Goal: Task Accomplishment & Management: Complete application form

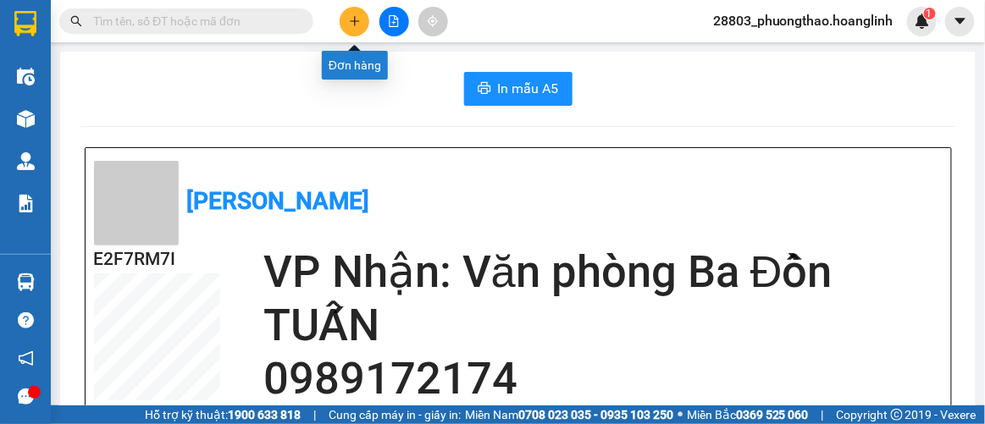
click at [355, 22] on icon "plus" at bounding box center [355, 21] width 12 height 12
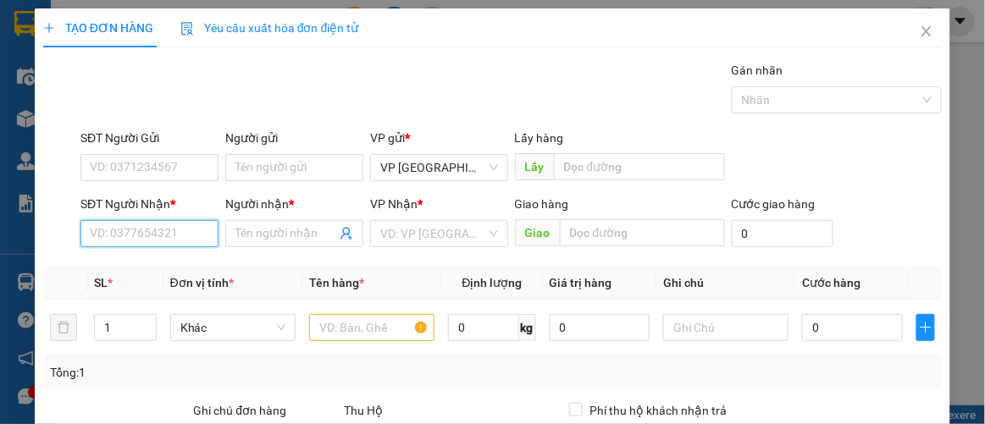
click at [154, 224] on input "SĐT Người Nhận *" at bounding box center [149, 233] width 138 height 27
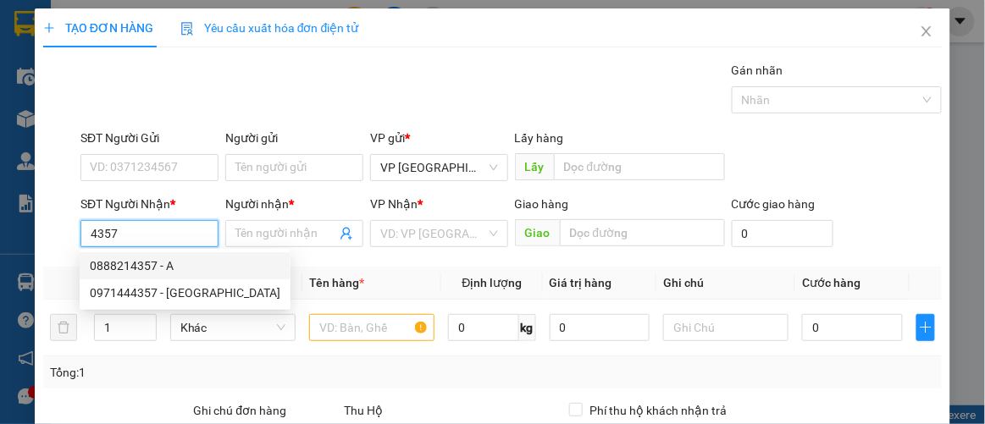
click at [142, 263] on div "0888214357 - A" at bounding box center [185, 266] width 191 height 19
type input "0888214357"
type input "A"
type input "900.000"
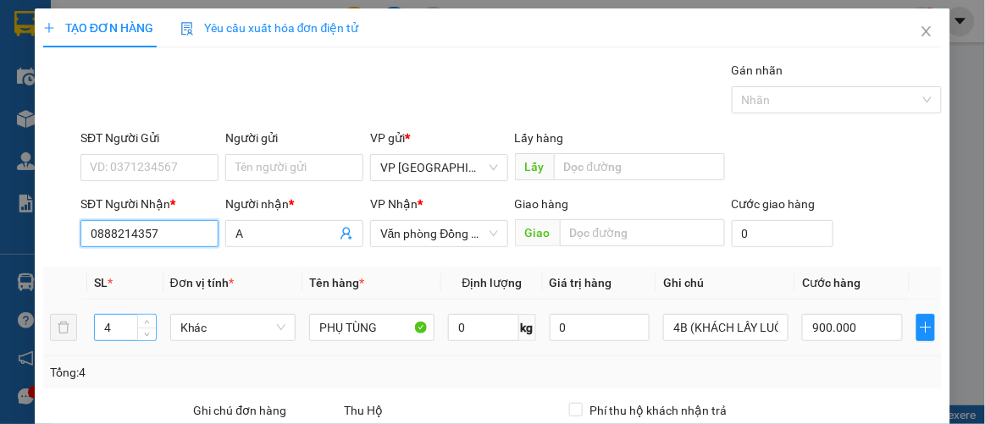
type input "0888214357"
drag, startPoint x: 101, startPoint y: 330, endPoint x: 80, endPoint y: 332, distance: 20.4
click at [80, 332] on tr "4 Khác PHỤ TÙNG 0 kg 0 4B (KHÁCH LẤY LUÔN) 900.000" at bounding box center [493, 328] width 900 height 57
type input "1"
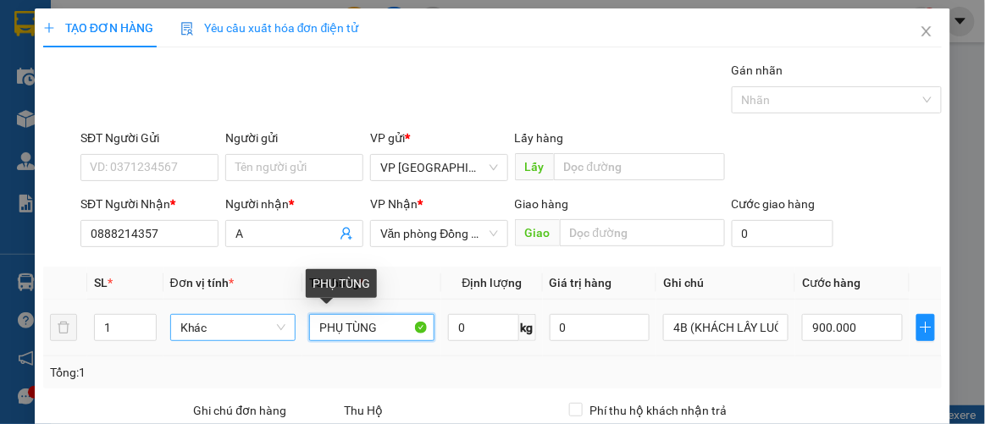
drag, startPoint x: 377, startPoint y: 320, endPoint x: 236, endPoint y: 337, distance: 141.6
click at [236, 337] on tr "1 Khác PHỤ TÙNG 0 kg 0 4B (KHÁCH LẤY LUÔN) 900.000" at bounding box center [493, 328] width 900 height 57
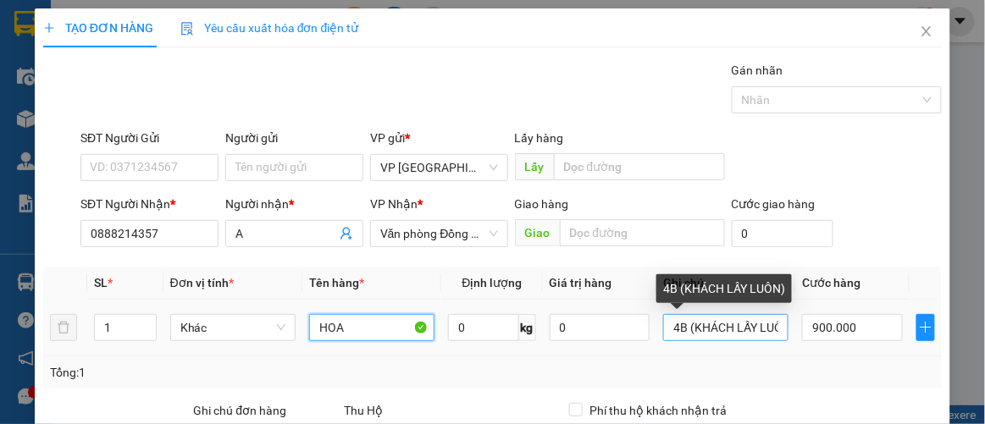
type input "HOA"
drag, startPoint x: 673, startPoint y: 327, endPoint x: 645, endPoint y: 336, distance: 30.3
click at [645, 336] on tr "1 Khác HOA 0 kg 0 4B (KHÁCH LẤY LUÔN) 900.000" at bounding box center [493, 328] width 900 height 57
drag, startPoint x: 682, startPoint y: 326, endPoint x: 671, endPoint y: 328, distance: 11.1
click at [671, 328] on input "1B (KHÁCH LẤY LUÔN)" at bounding box center [725, 327] width 125 height 27
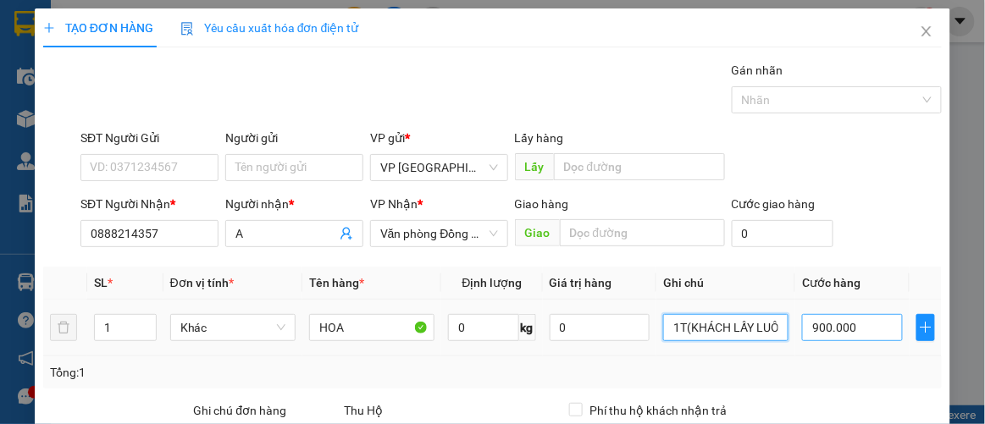
type input "1T(KHÁCH LẤY LUÔN)"
click at [856, 328] on input "900.000" at bounding box center [852, 327] width 100 height 27
type input "2"
type input "0.000.025"
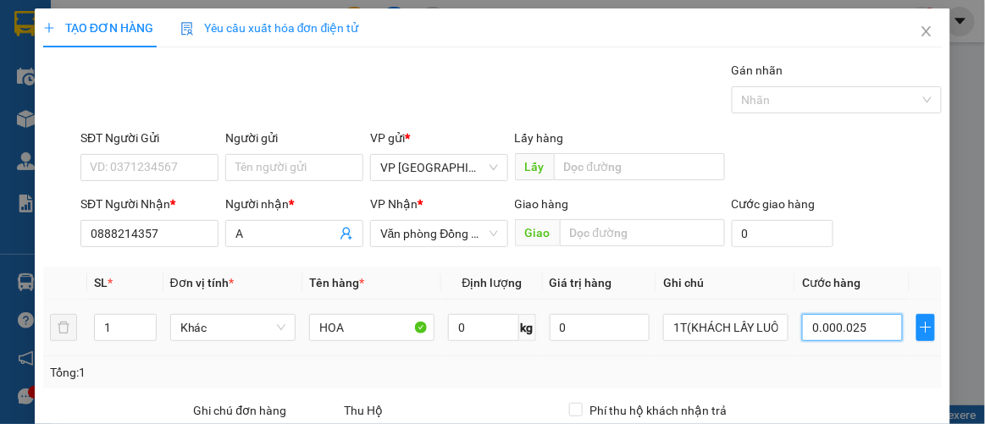
type input "25"
type input "000.000.250"
type input "250"
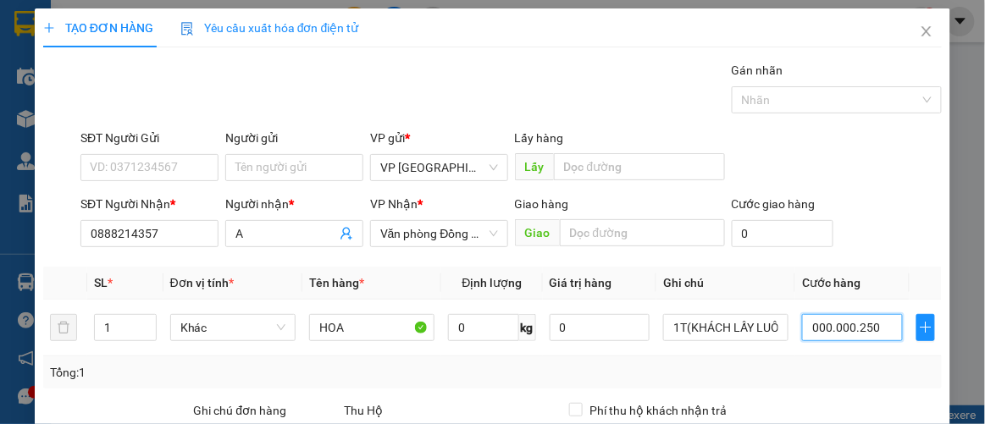
type input "000.000.250"
type input "250.000"
click at [797, 357] on div "Tổng: 1" at bounding box center [493, 373] width 900 height 32
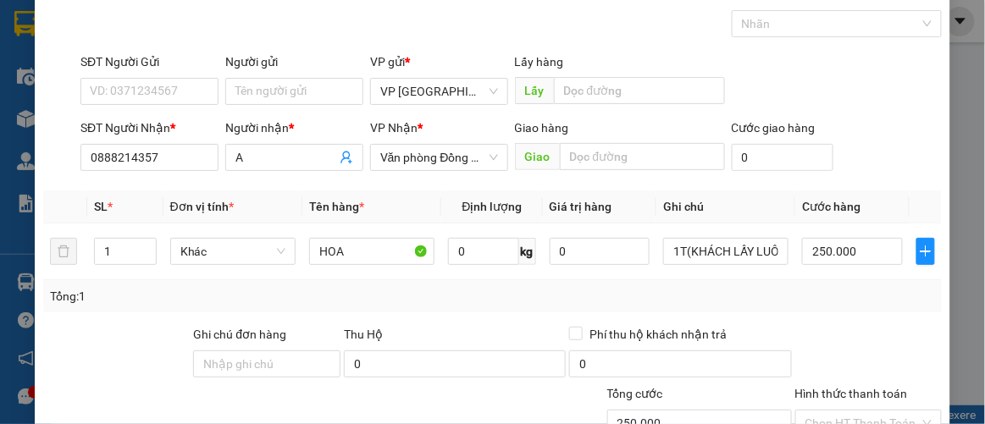
scroll to position [230, 0]
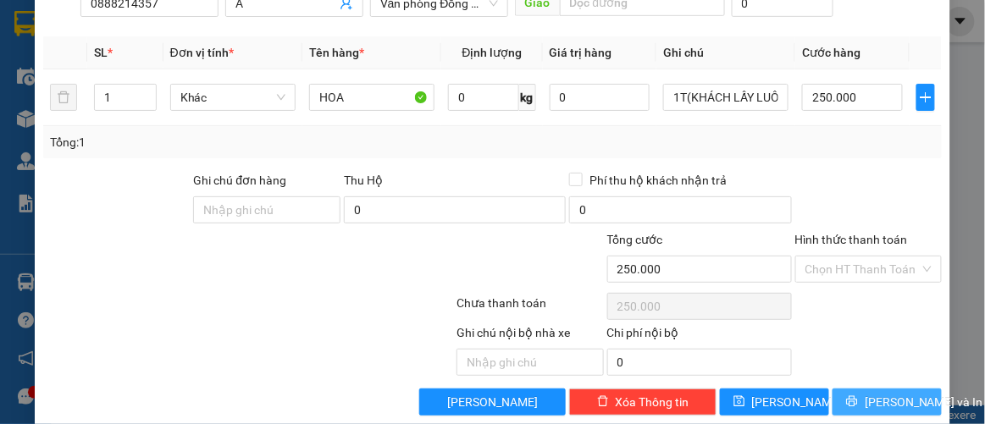
click at [865, 401] on span "[PERSON_NAME] và In" at bounding box center [924, 402] width 119 height 19
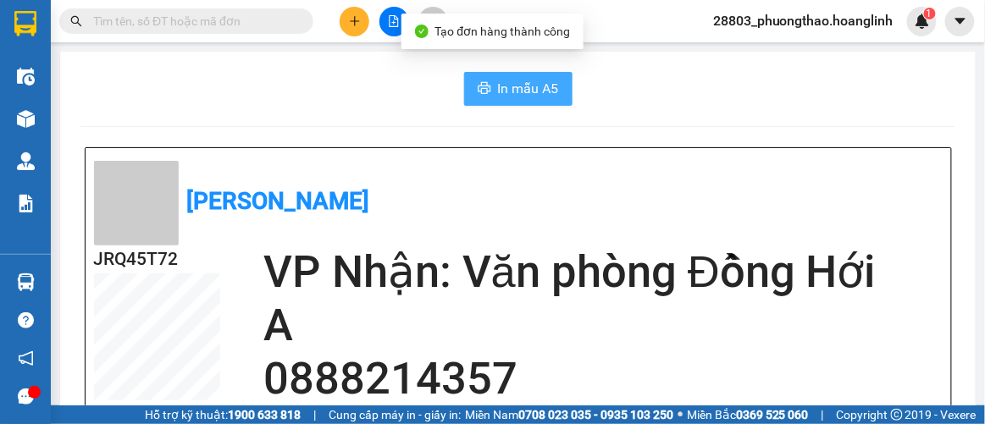
click at [520, 82] on span "In mẫu A5" at bounding box center [528, 88] width 61 height 21
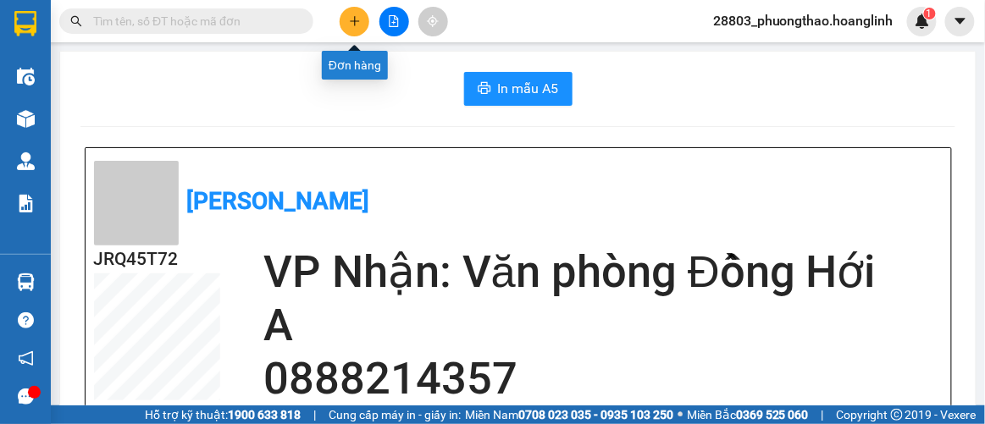
click at [359, 20] on icon "plus" at bounding box center [355, 21] width 12 height 12
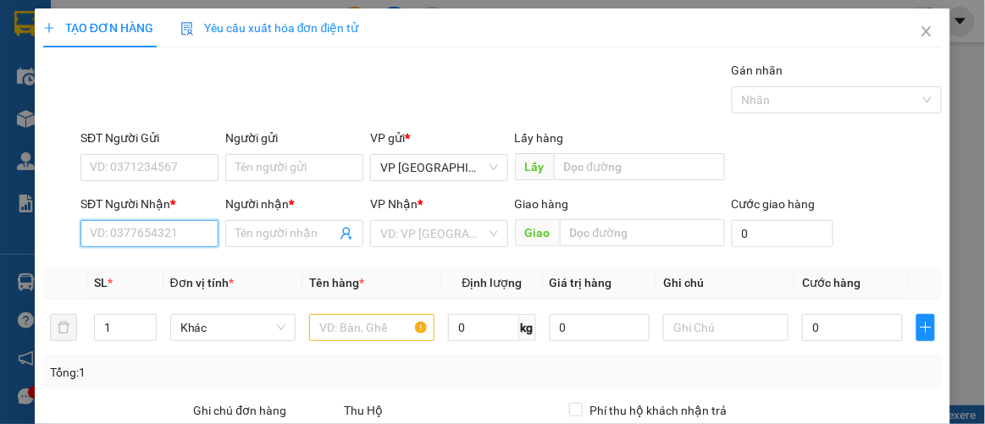
click at [169, 241] on input "SĐT Người Nhận *" at bounding box center [149, 233] width 138 height 27
click at [152, 270] on div "0976368963 - HIỀN" at bounding box center [148, 266] width 116 height 19
type input "0976368963"
type input "HIỀN"
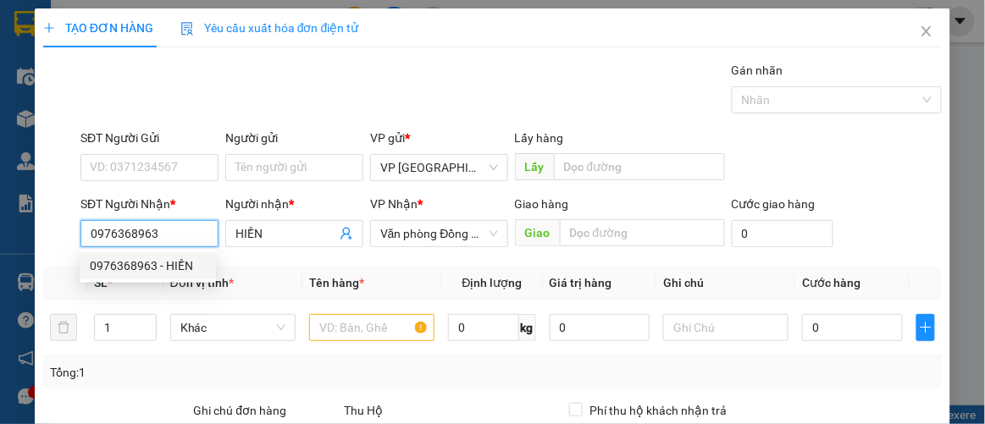
type input "100.000"
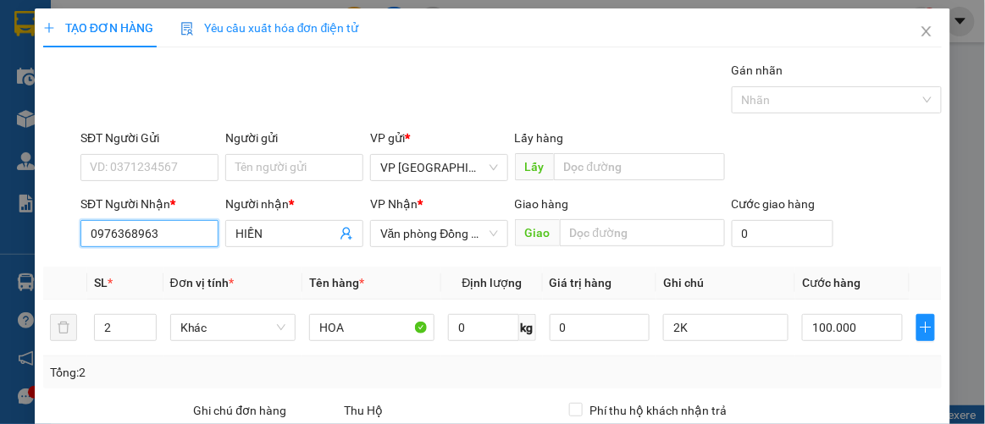
type input "0976368963"
drag, startPoint x: 135, startPoint y: 89, endPoint x: 144, endPoint y: 94, distance: 10.6
click at [135, 89] on div "Gán nhãn Nhãn" at bounding box center [511, 90] width 868 height 59
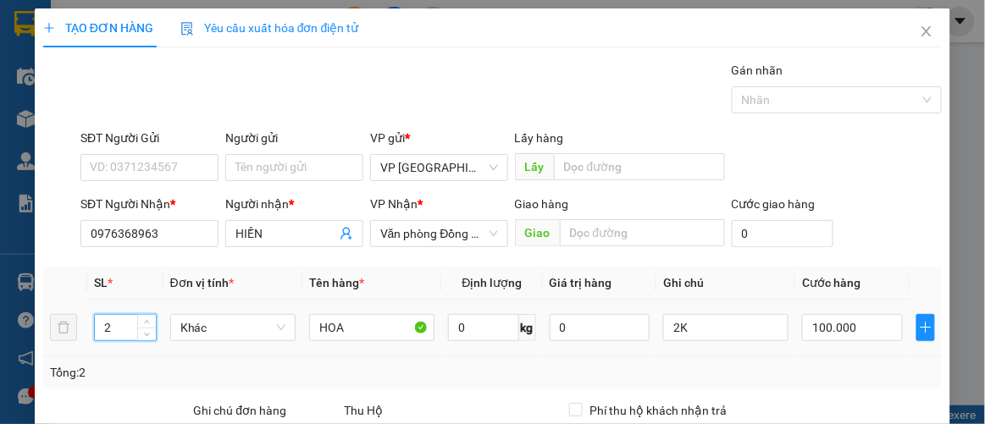
drag, startPoint x: 112, startPoint y: 324, endPoint x: 75, endPoint y: 346, distance: 42.9
click at [75, 346] on tr "2 Khác HOA 0 kg 0 2K 100.000" at bounding box center [493, 328] width 900 height 57
type input "1"
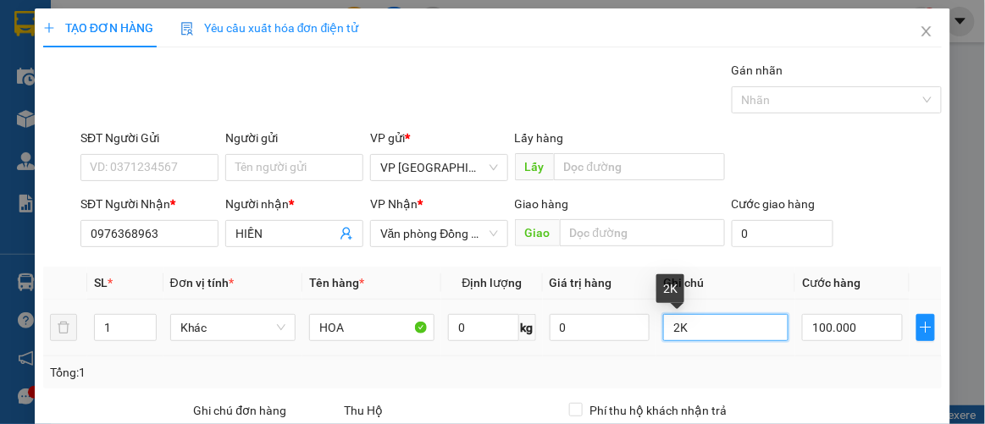
drag, startPoint x: 648, startPoint y: 341, endPoint x: 633, endPoint y: 343, distance: 15.3
click at [634, 343] on tr "1 Khác HOA 0 kg 0 2K 100.000" at bounding box center [493, 328] width 900 height 57
type input "1BO"
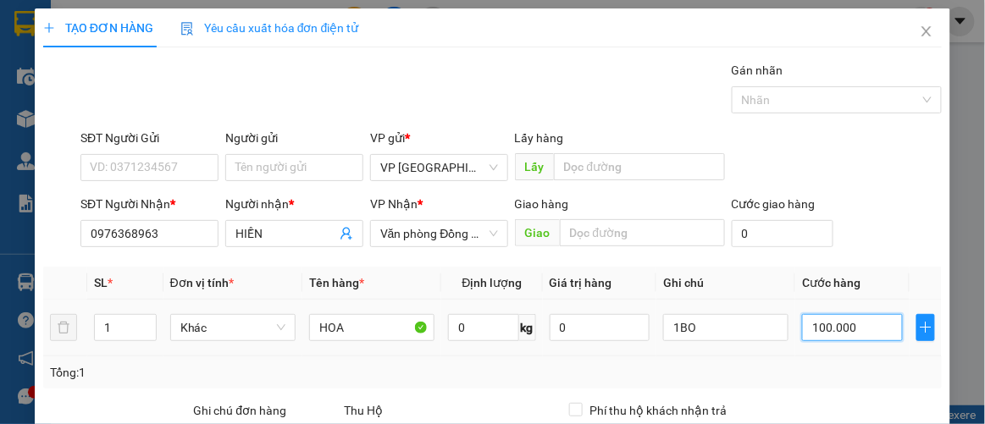
click at [865, 330] on input "100.000" at bounding box center [852, 327] width 100 height 27
type input "1"
type input "00.001"
type input "12"
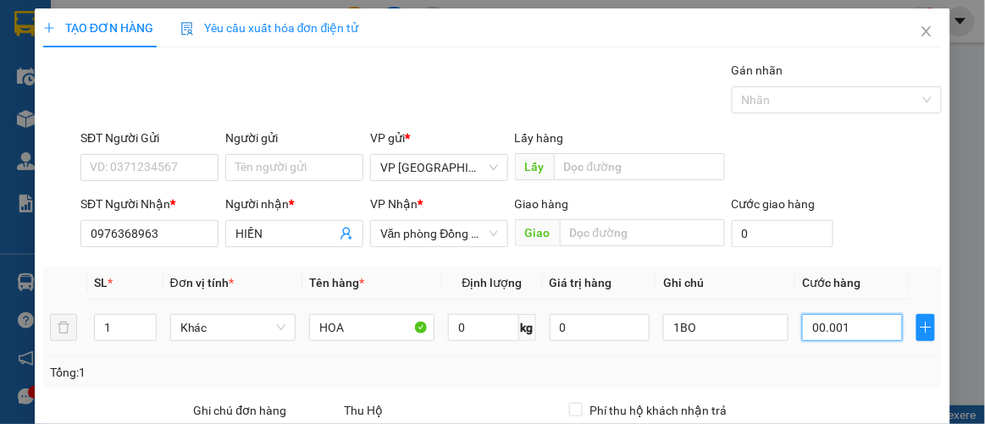
type input "12"
type input "000.000.120"
type input "120"
type input "000.000.120"
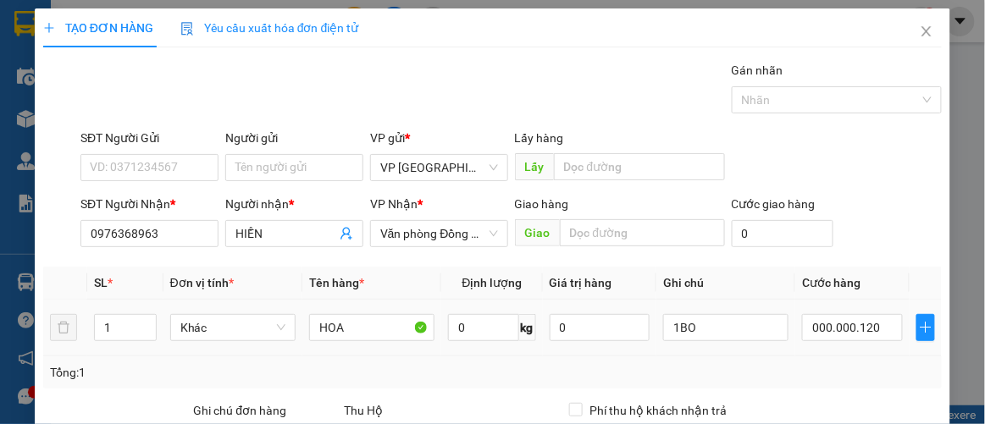
click at [860, 350] on td "000.000.120" at bounding box center [851, 328] width 113 height 57
type input "120.000"
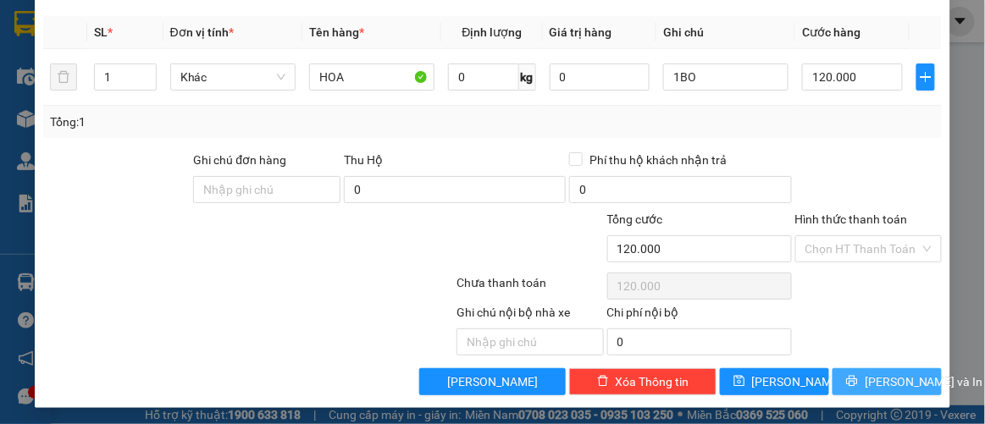
click at [883, 377] on span "[PERSON_NAME] và In" at bounding box center [924, 382] width 119 height 19
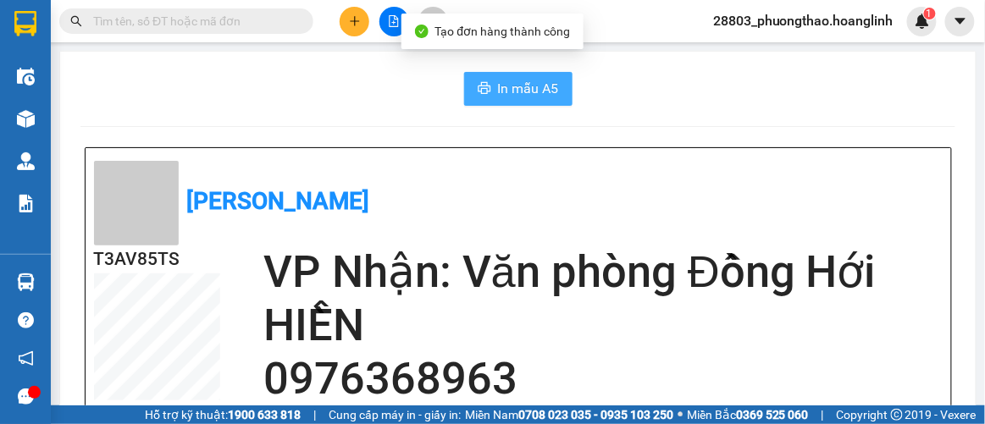
drag, startPoint x: 530, startPoint y: 97, endPoint x: 534, endPoint y: 80, distance: 17.3
click at [530, 96] on span "In mẫu A5" at bounding box center [528, 88] width 61 height 21
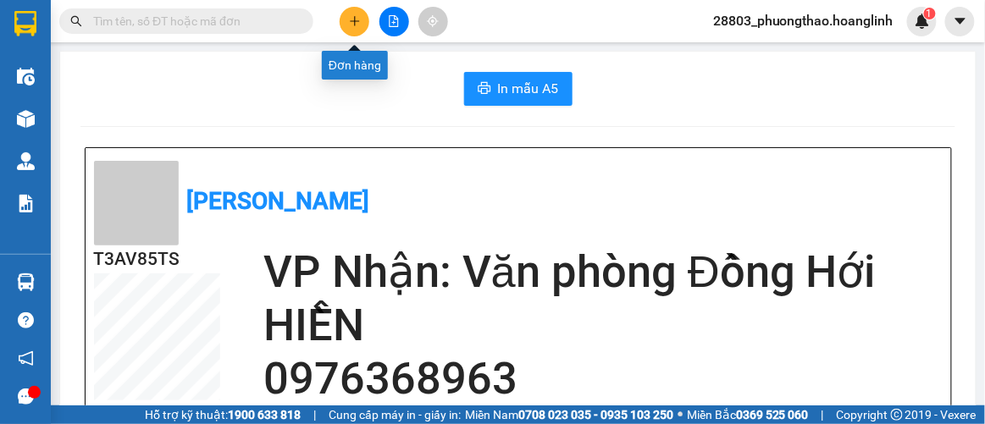
click at [356, 21] on icon "plus" at bounding box center [355, 21] width 12 height 12
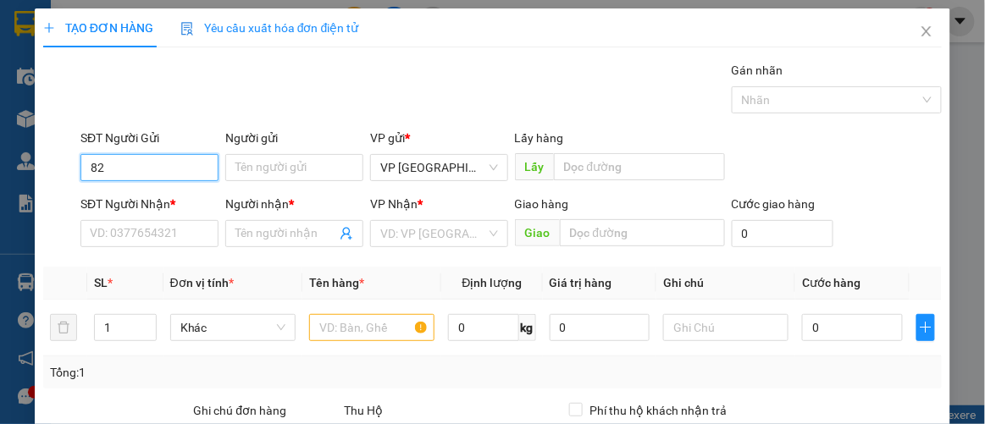
type input "8"
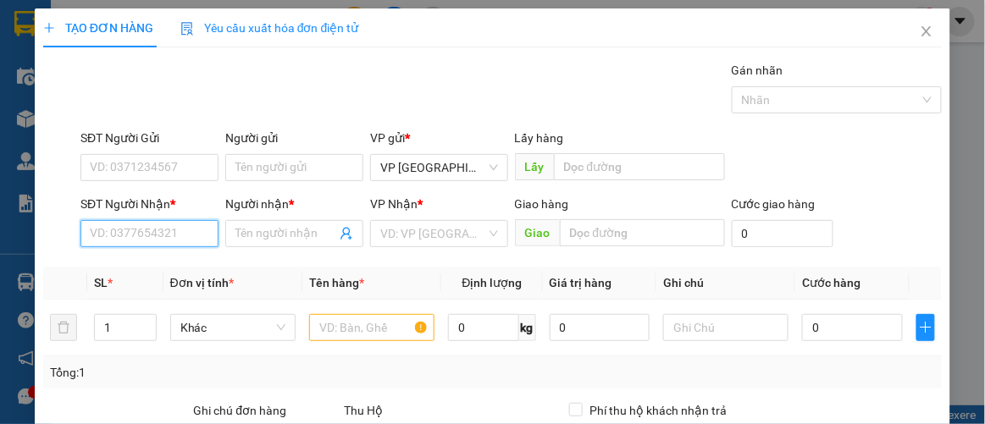
click at [146, 226] on input "SĐT Người Nhận *" at bounding box center [149, 233] width 138 height 27
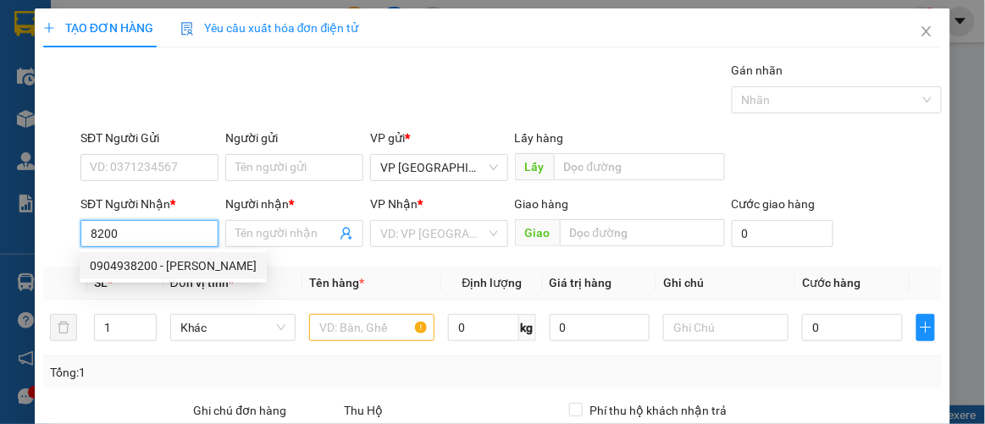
click at [210, 260] on div "0904938200 - [PERSON_NAME]" at bounding box center [173, 266] width 167 height 19
type input "0904938200"
type input "[PERSON_NAME]"
type input "60.000"
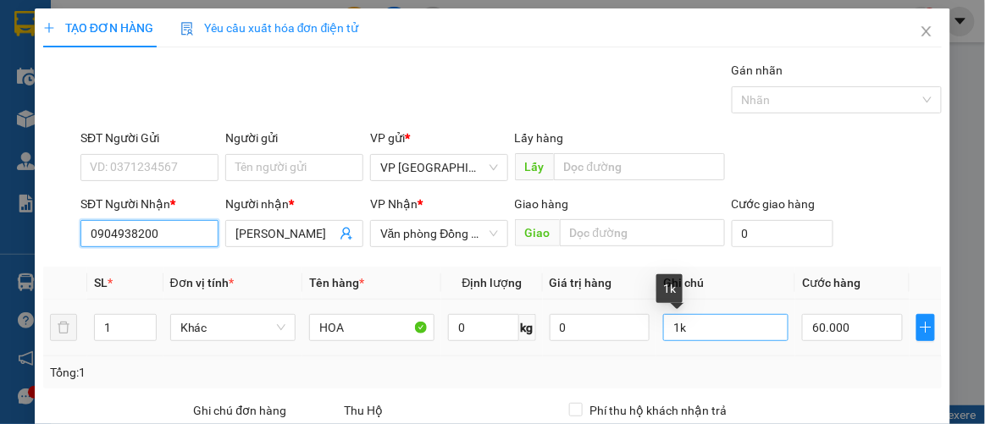
type input "0904938200"
click at [669, 327] on input "1k" at bounding box center [725, 327] width 125 height 27
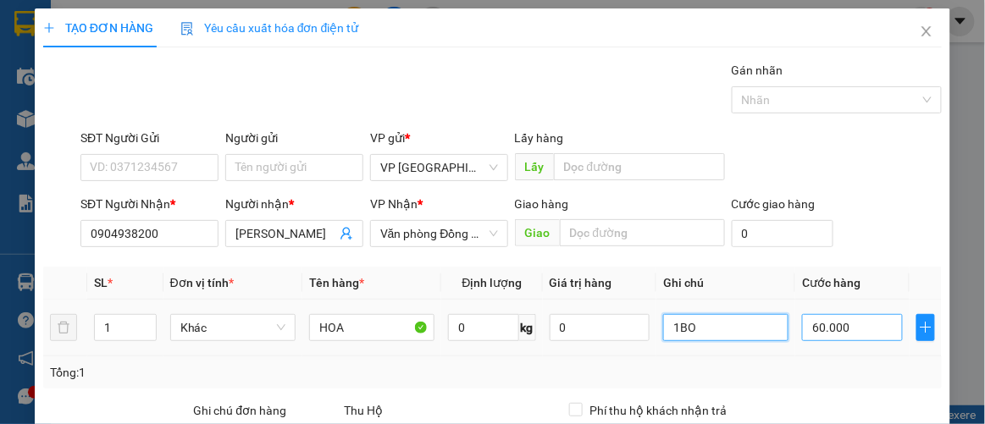
type input "1BO"
click at [864, 331] on input "60.000" at bounding box center [852, 327] width 100 height 27
type input "1"
type input "0.000.010"
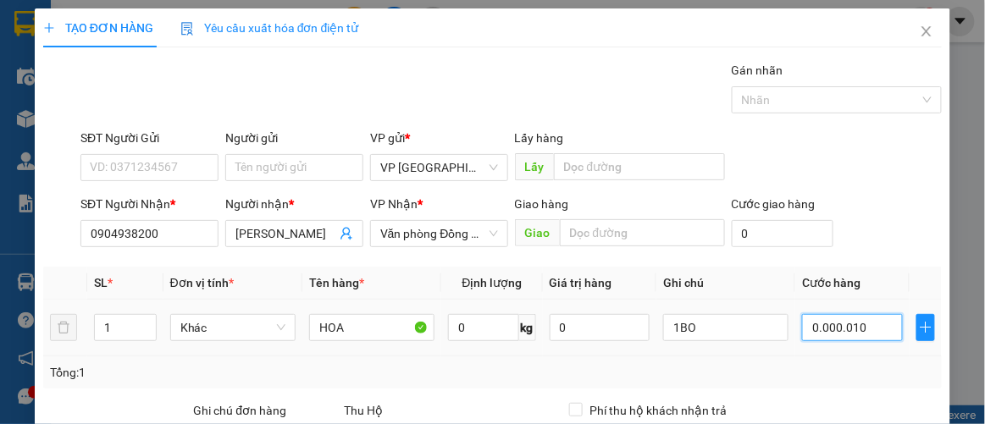
type input "10"
type input "100"
type input "000.000.100"
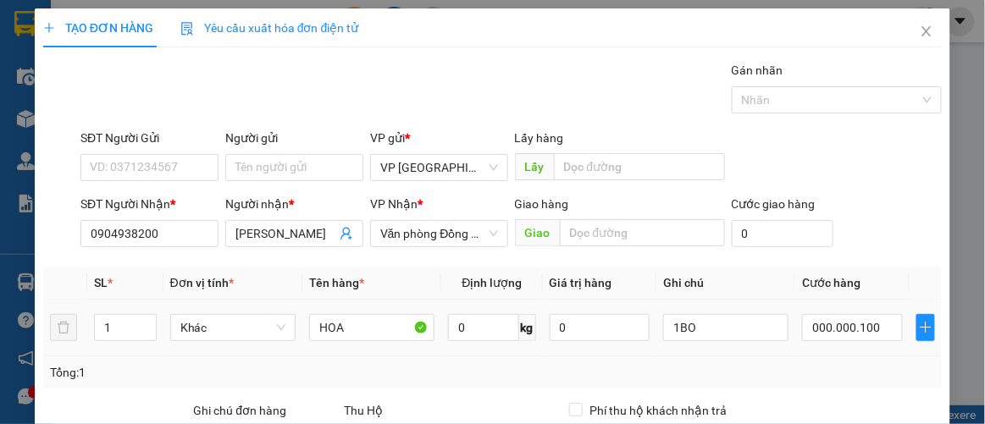
type input "100.000"
click at [870, 350] on td "100.000" at bounding box center [851, 328] width 113 height 57
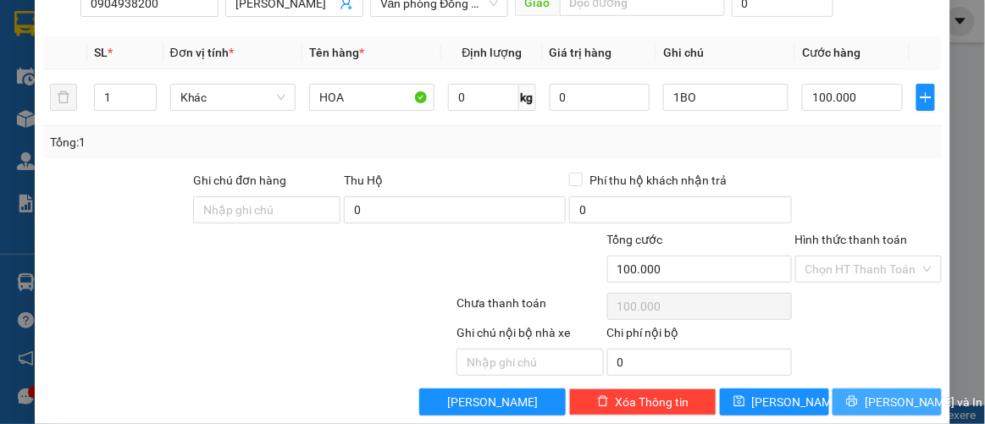
drag, startPoint x: 889, startPoint y: 396, endPoint x: 900, endPoint y: 396, distance: 11.0
click at [890, 396] on span "[PERSON_NAME] và In" at bounding box center [924, 402] width 119 height 19
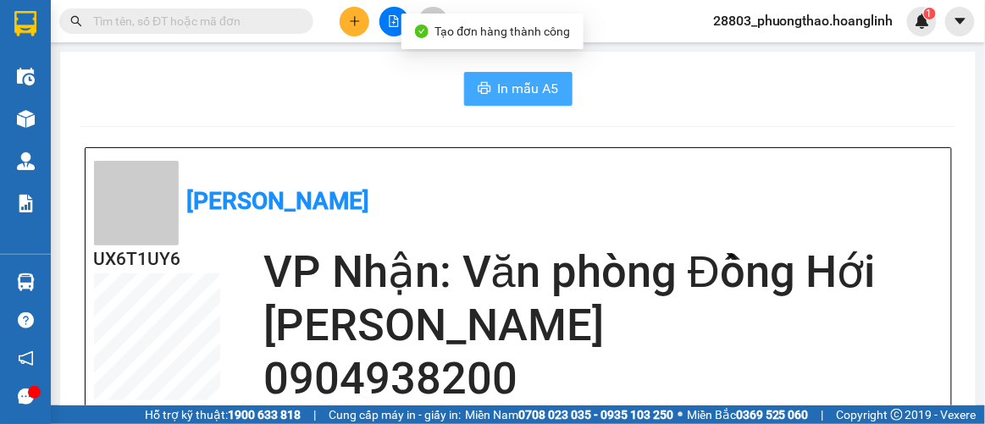
click at [537, 91] on span "In mẫu A5" at bounding box center [528, 88] width 61 height 21
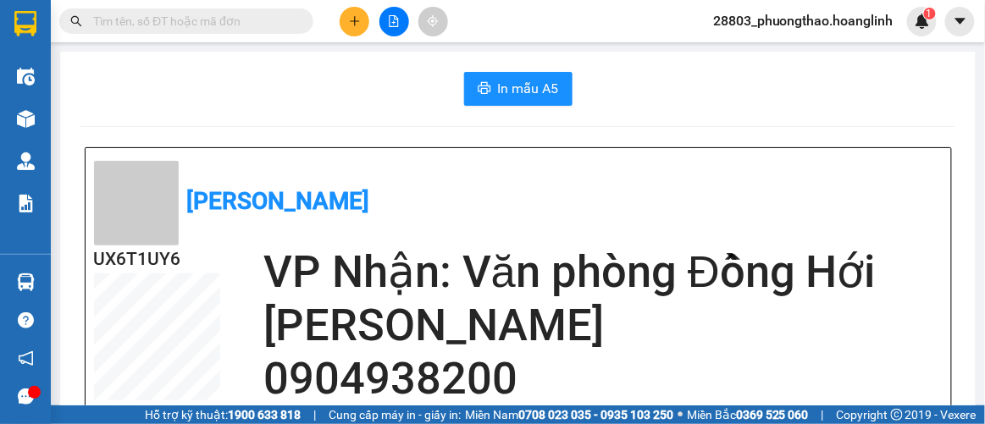
click at [353, 12] on button at bounding box center [355, 22] width 30 height 30
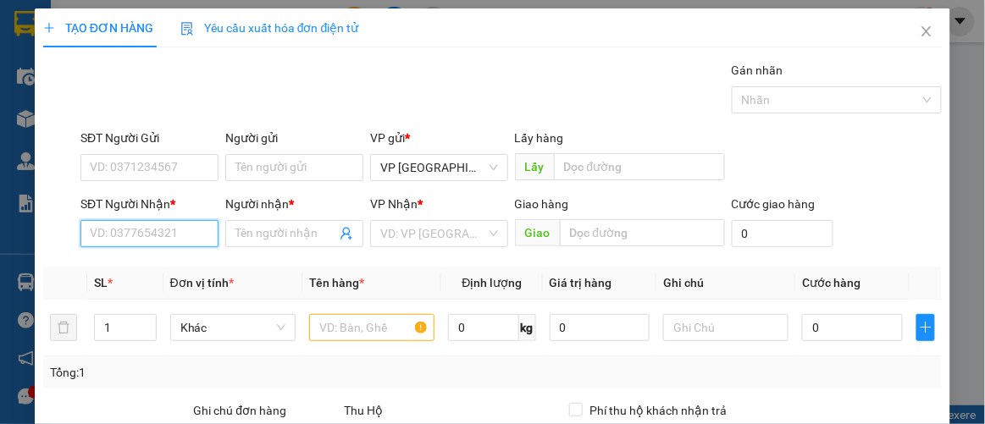
click at [156, 235] on input "SĐT Người Nhận *" at bounding box center [149, 233] width 138 height 27
click at [146, 268] on div "0847571357 - PHƯỢNG" at bounding box center [155, 266] width 130 height 19
type input "0847571357"
type input "PHƯỢNG"
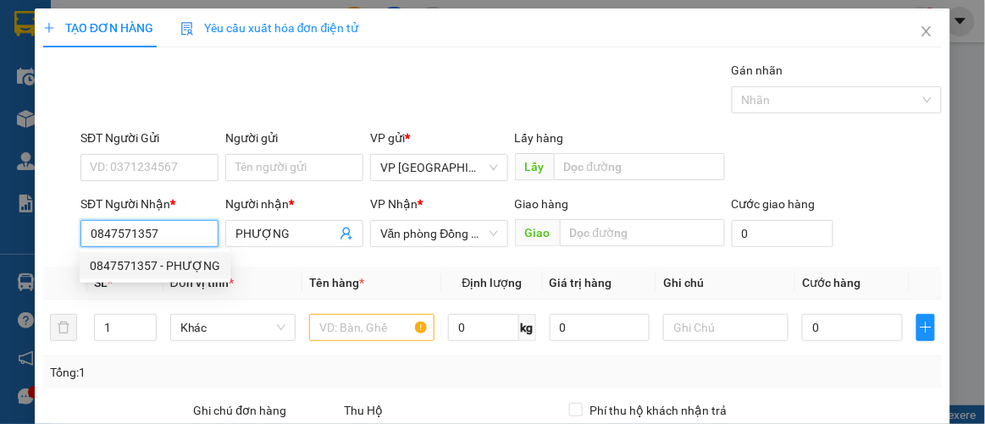
type input "50.000"
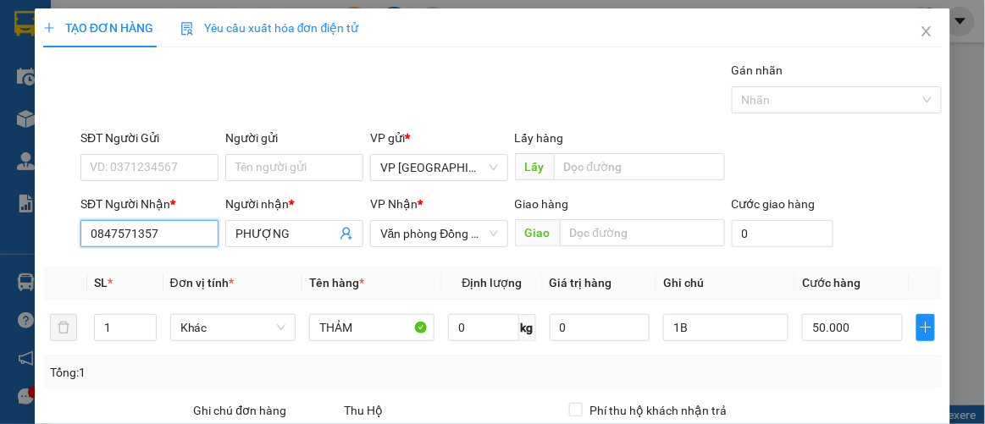
scroll to position [230, 0]
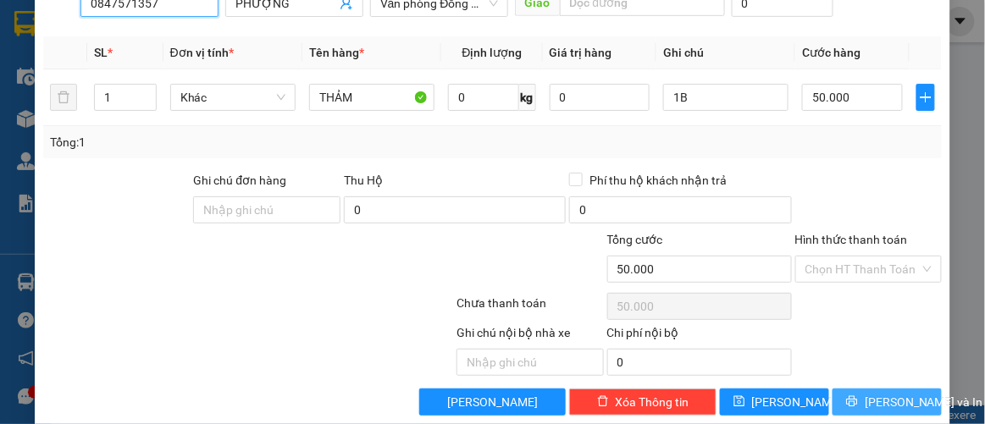
type input "0847571357"
click at [882, 393] on span "[PERSON_NAME] và In" at bounding box center [924, 402] width 119 height 19
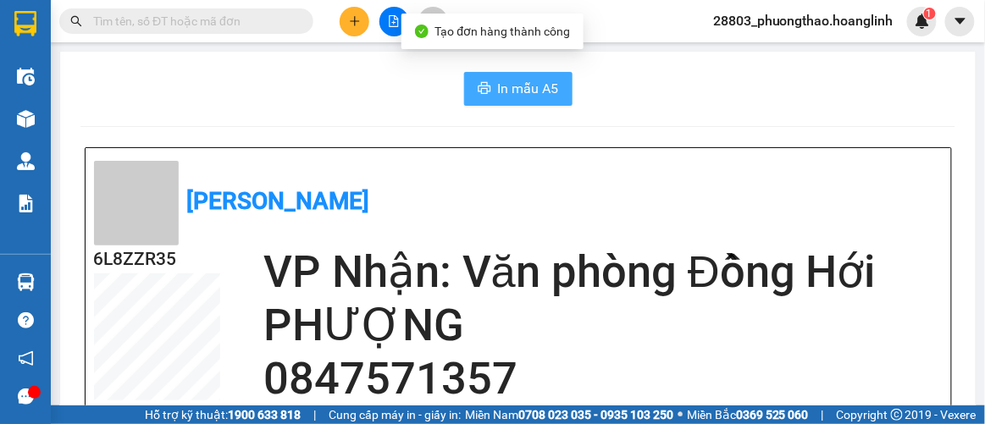
click at [551, 87] on span "In mẫu A5" at bounding box center [528, 88] width 61 height 21
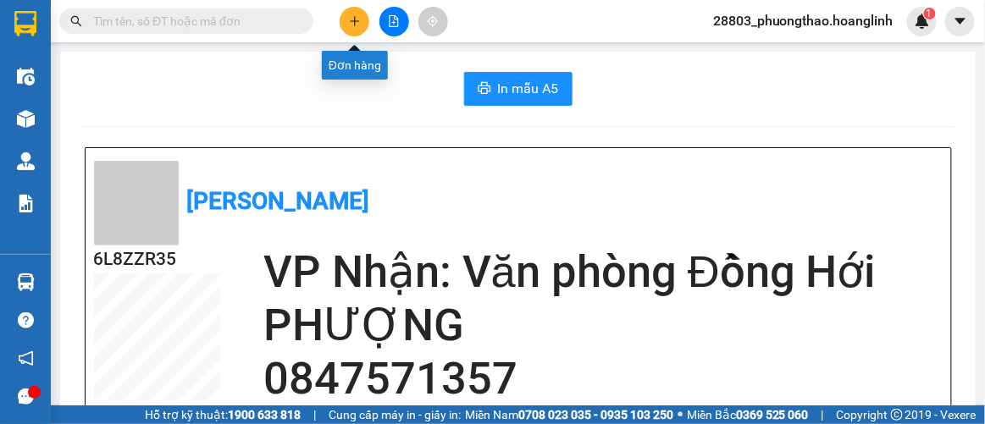
click at [352, 26] on icon "plus" at bounding box center [355, 21] width 12 height 12
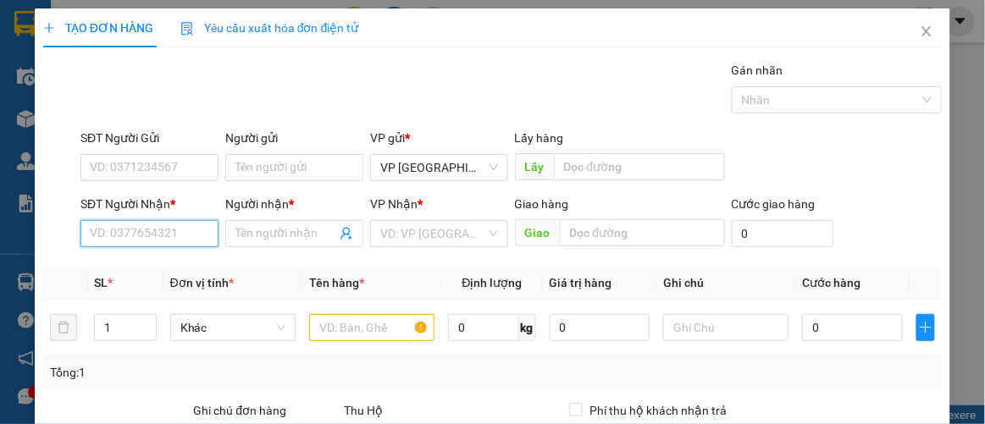
click at [183, 238] on input "SĐT Người Nhận *" at bounding box center [149, 233] width 138 height 27
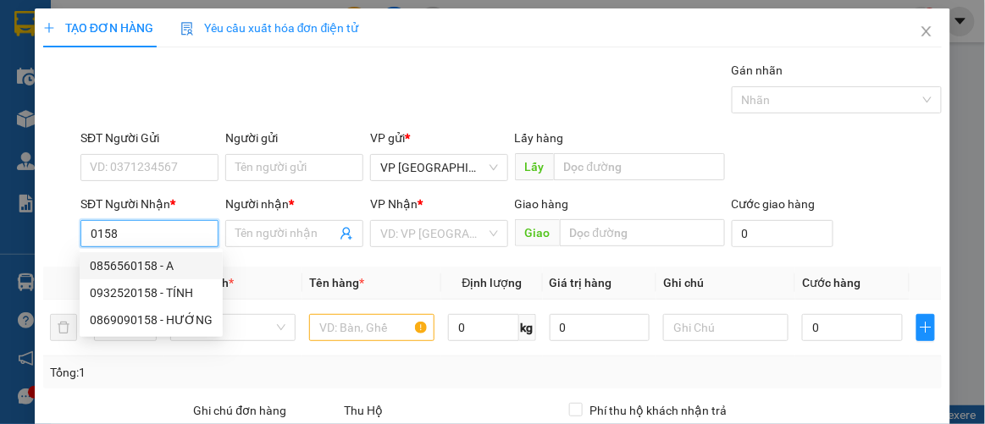
click at [132, 268] on div "0856560158 - A" at bounding box center [151, 266] width 123 height 19
type input "0856560158"
type input "A"
type input "TROOC"
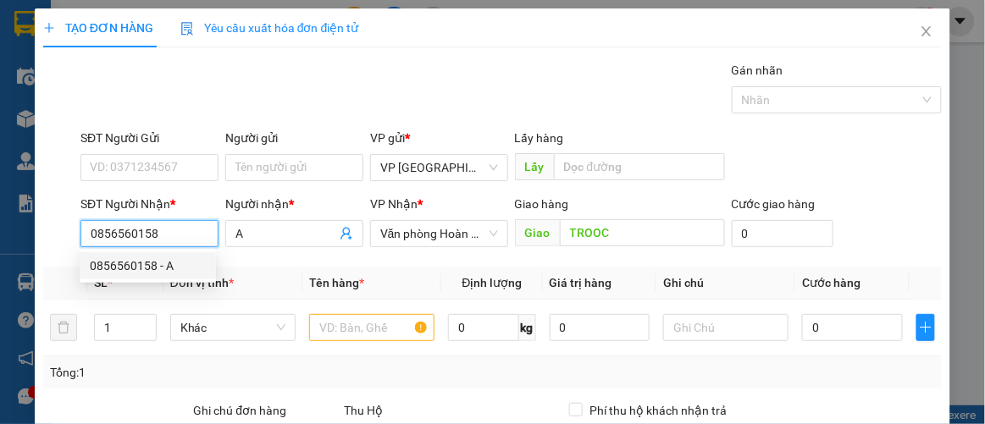
type input "50.000"
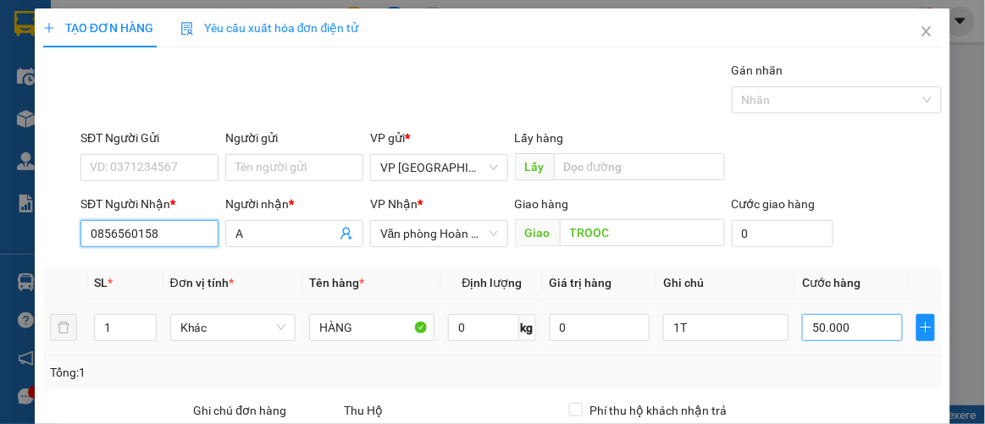
type input "0856560158"
click at [838, 329] on input "50.000" at bounding box center [852, 327] width 100 height 27
type input "00.007"
type input "7"
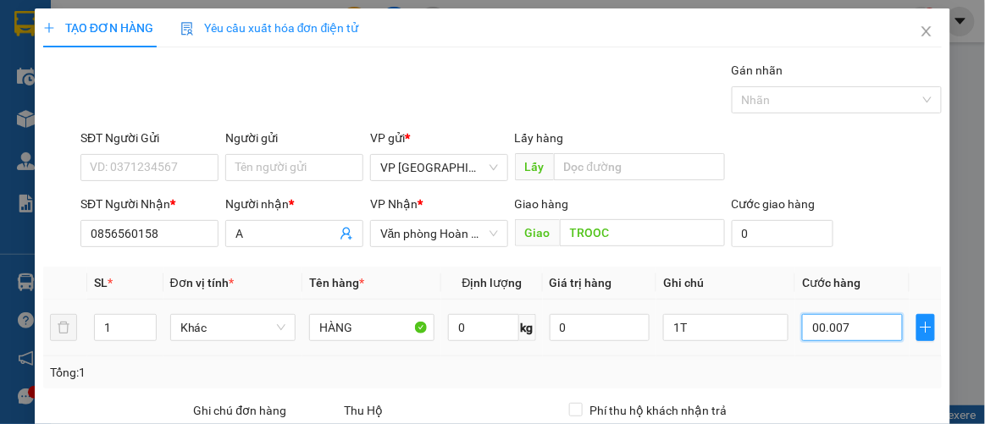
type input "0.000.070"
type input "70"
type input "0.000.070"
type input "70.000"
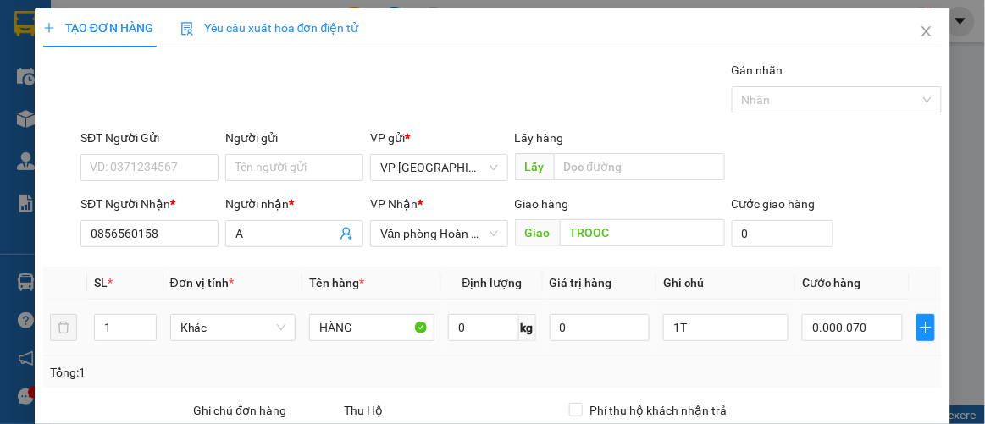
type input "70.000"
click at [832, 351] on td "70.000" at bounding box center [851, 328] width 113 height 57
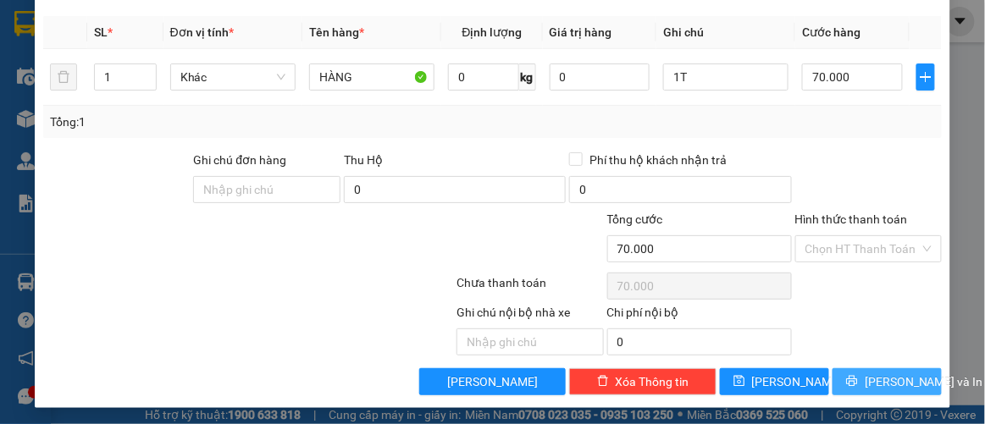
click at [849, 376] on icon "printer" at bounding box center [852, 381] width 11 height 11
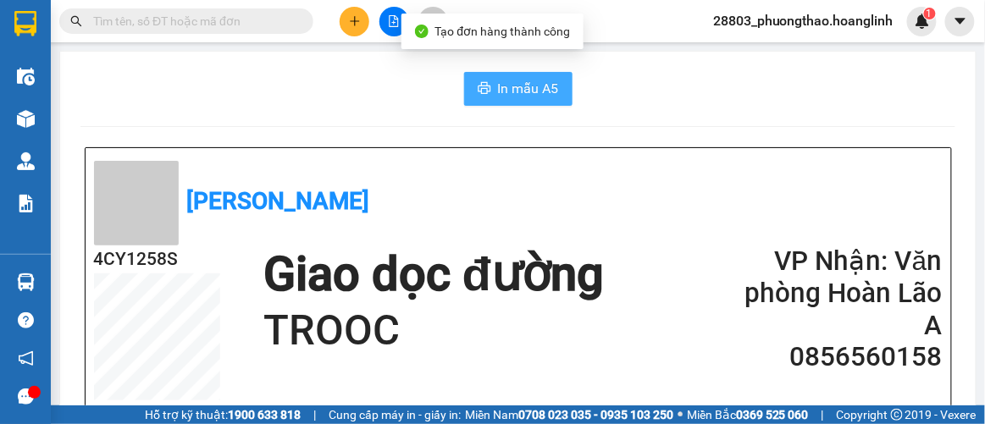
click at [518, 90] on span "In mẫu A5" at bounding box center [528, 88] width 61 height 21
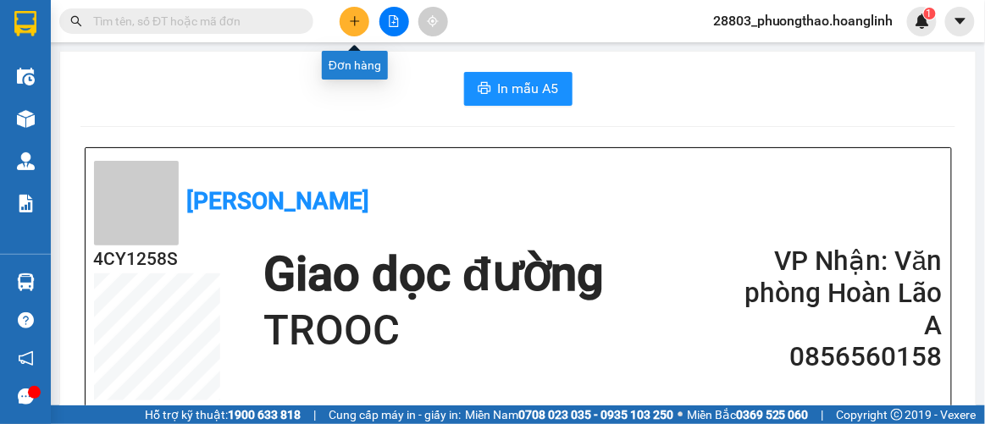
click at [351, 16] on icon "plus" at bounding box center [355, 21] width 12 height 12
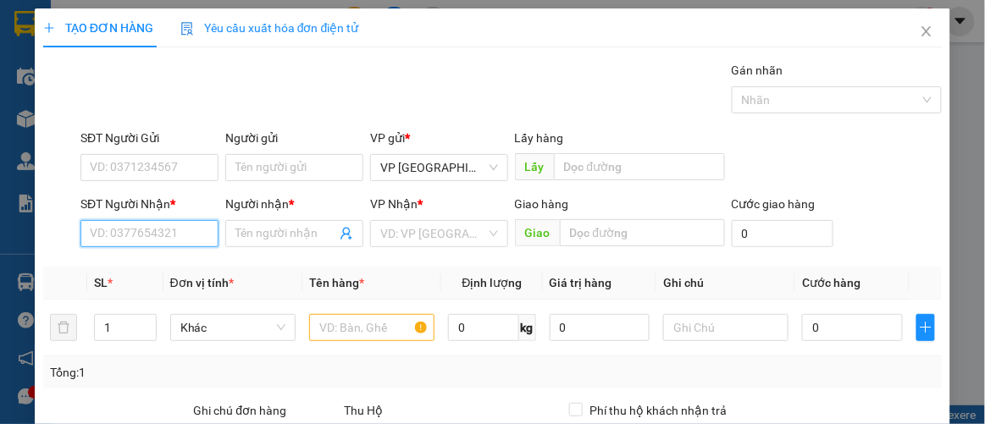
click at [124, 239] on input "SĐT Người Nhận *" at bounding box center [149, 233] width 138 height 27
drag, startPoint x: 137, startPoint y: 239, endPoint x: 44, endPoint y: 246, distance: 93.5
click at [44, 246] on div "SĐT Người Nhận * 1204 Người nhận * Tên người nhận VP Nhận * VD: VP Sài Gòn Giao…" at bounding box center [493, 224] width 903 height 59
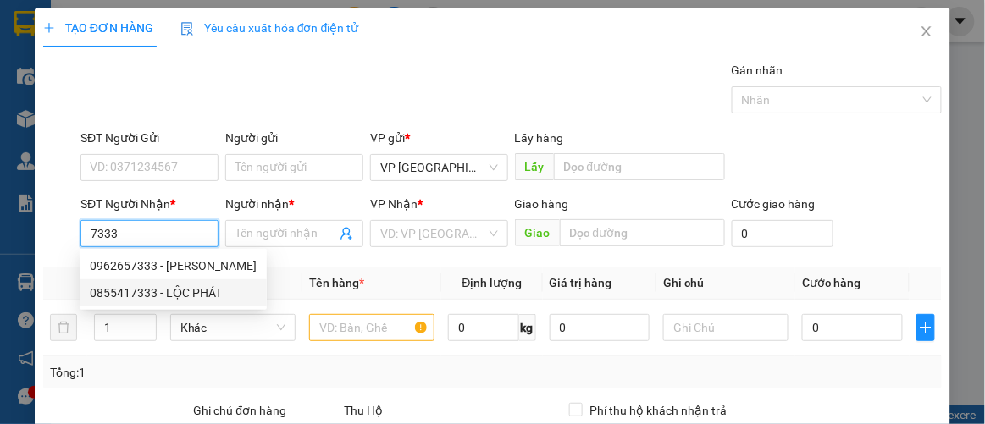
click at [147, 294] on div "0855417333 - LỘC PHÁT" at bounding box center [173, 293] width 167 height 19
type input "0855417333"
type input "LỘC PHÁT"
type input "50"
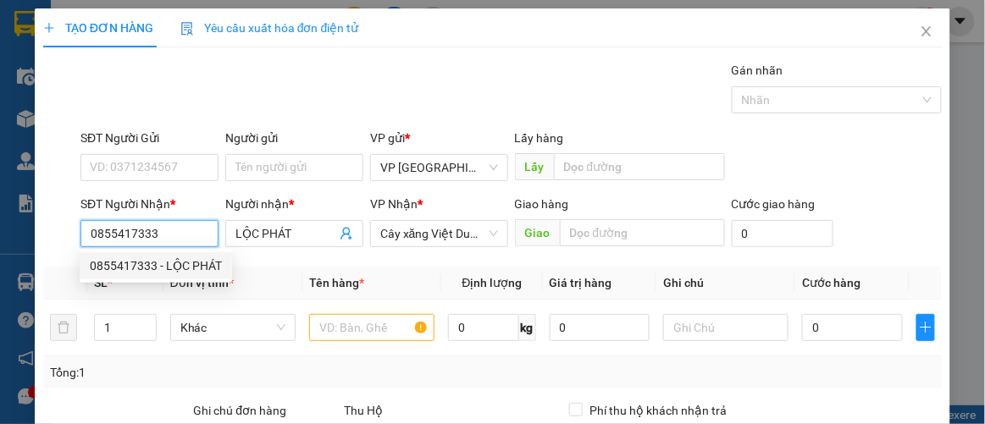
type input "630.000"
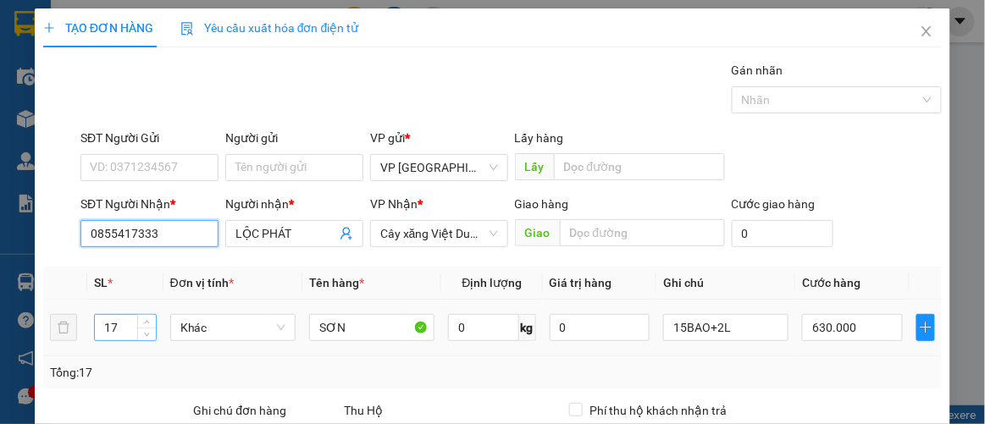
type input "0855417333"
drag, startPoint x: 112, startPoint y: 328, endPoint x: 45, endPoint y: 332, distance: 67.0
click at [47, 335] on tr "17 Khác SƠN 0 kg 0 15BAO+2L 630.000" at bounding box center [493, 328] width 900 height 57
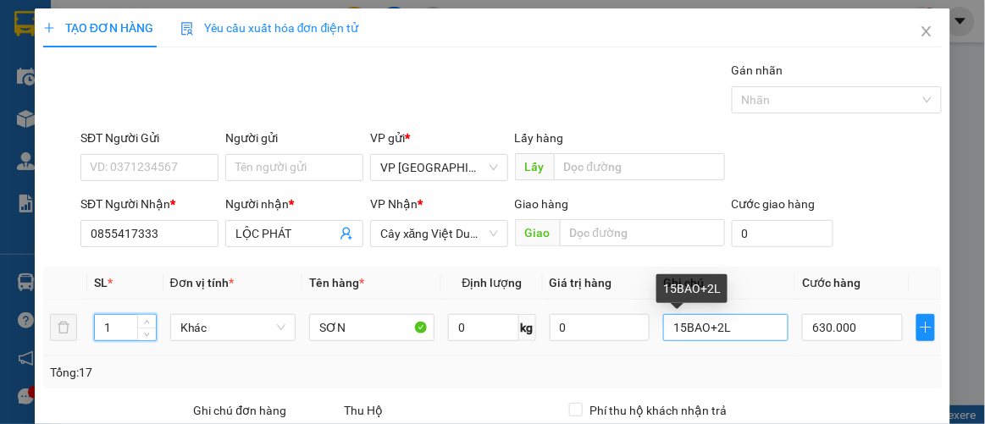
type input "1"
drag, startPoint x: 674, startPoint y: 336, endPoint x: 583, endPoint y: 352, distance: 92.9
click at [583, 351] on tr "1 Khác SƠN 0 kg 0 15BAO+2L 630.000" at bounding box center [493, 328] width 900 height 57
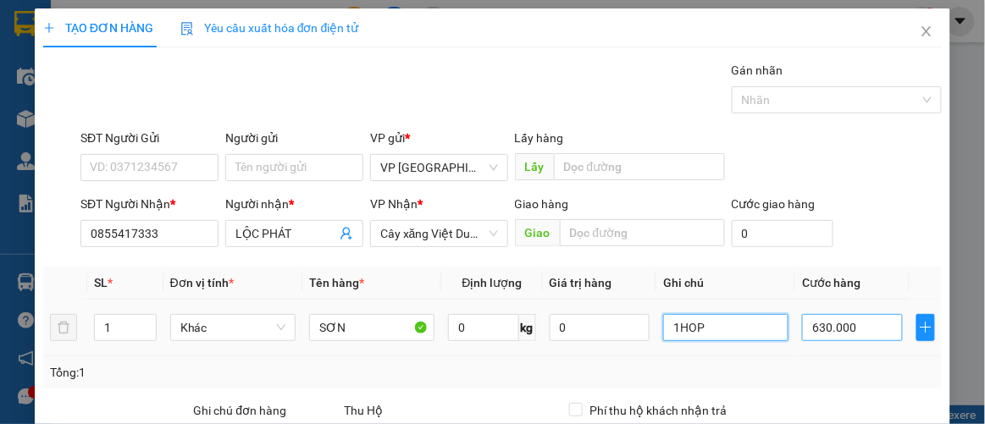
type input "1HOP"
click at [866, 329] on input "630.000" at bounding box center [852, 327] width 100 height 27
type input "2"
type input "0.000.020"
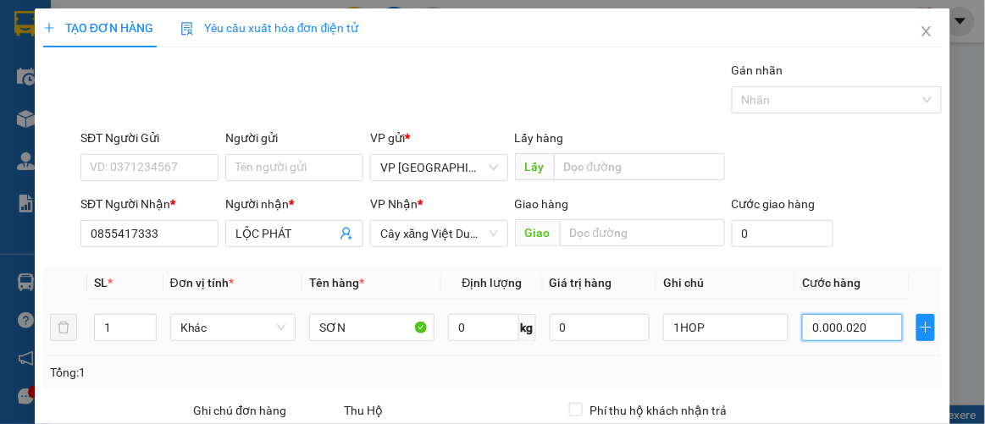
type input "20"
type input "00.000.020"
type input "20.000"
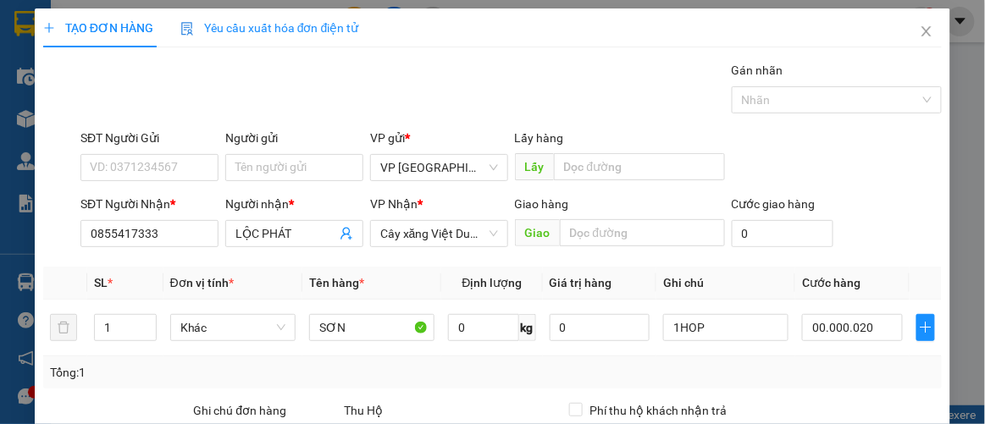
type input "20.000"
click at [869, 357] on div "Tổng: 1" at bounding box center [493, 373] width 900 height 32
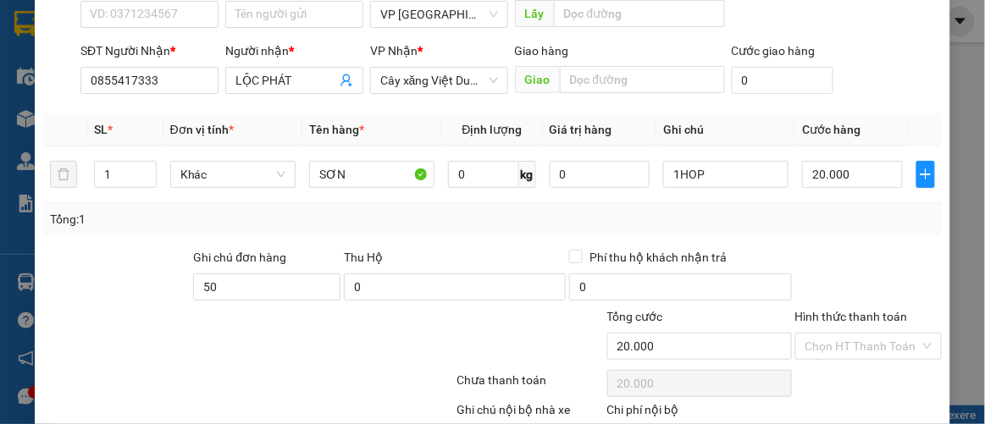
scroll to position [251, 0]
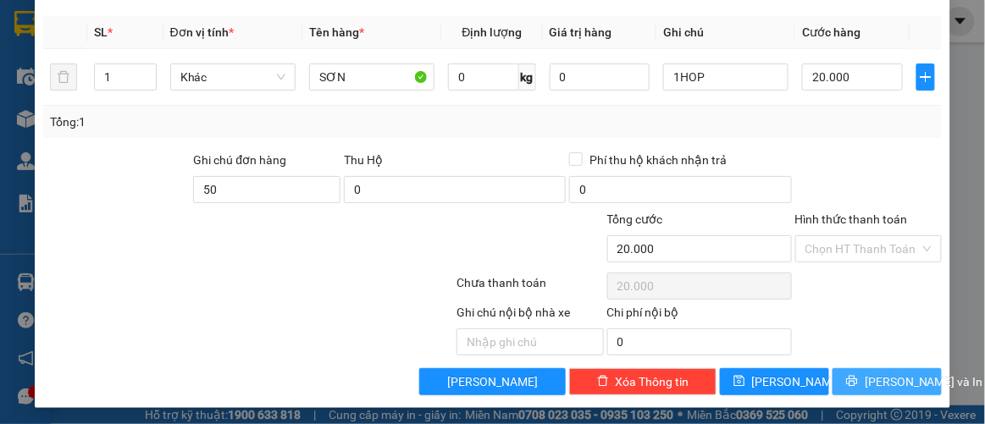
click at [870, 373] on span "[PERSON_NAME] và In" at bounding box center [924, 382] width 119 height 19
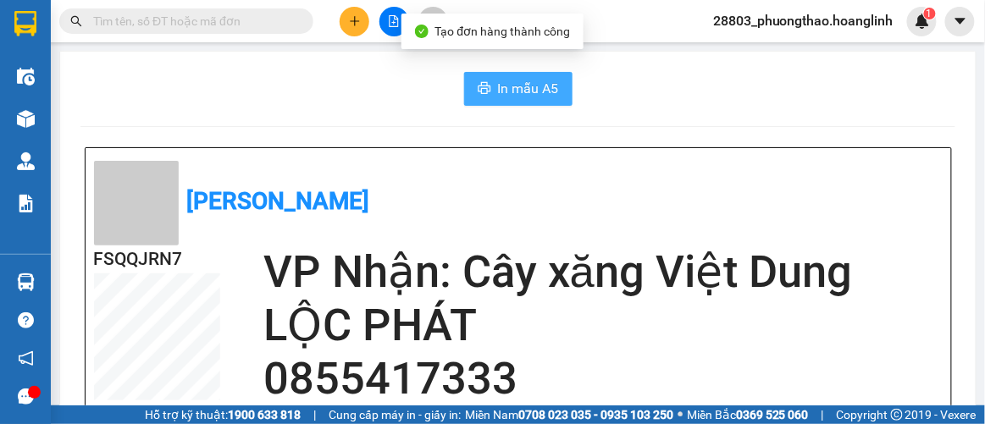
click at [536, 89] on span "In mẫu A5" at bounding box center [528, 88] width 61 height 21
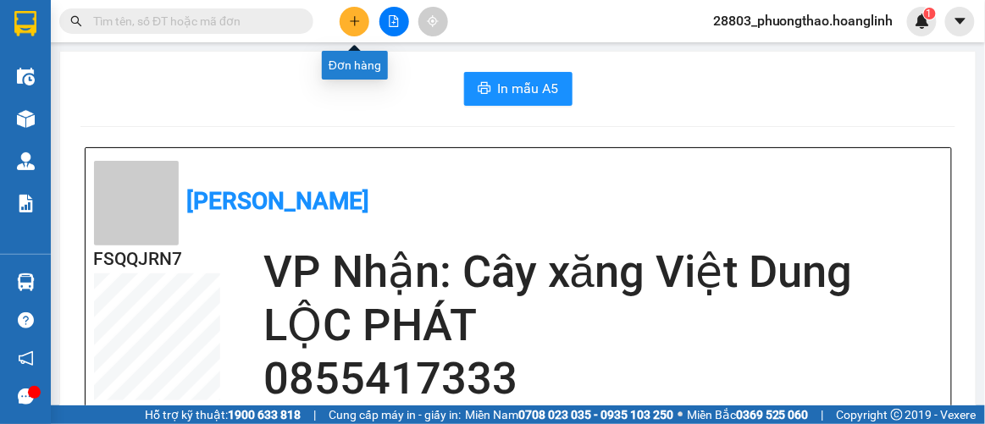
click at [357, 19] on icon "plus" at bounding box center [355, 21] width 12 height 12
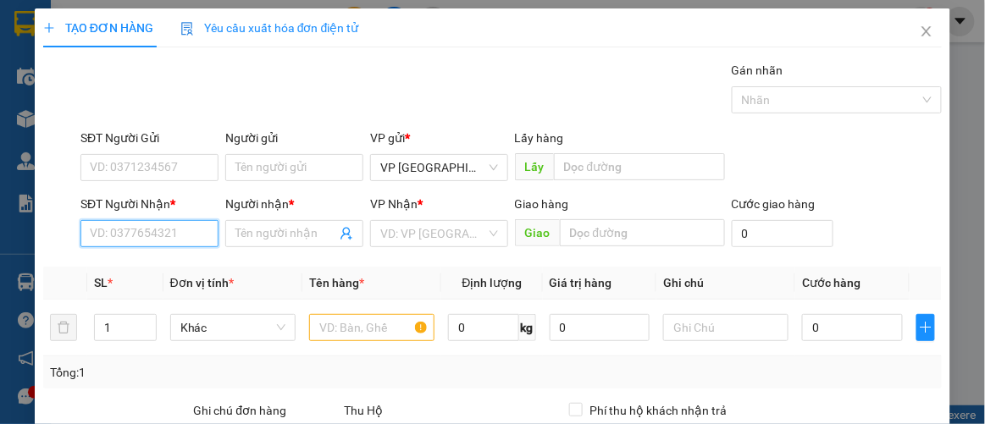
click at [170, 225] on input "SĐT Người Nhận *" at bounding box center [149, 233] width 138 height 27
drag, startPoint x: 138, startPoint y: 234, endPoint x: 105, endPoint y: 238, distance: 33.3
click at [80, 238] on input "3573" at bounding box center [149, 233] width 138 height 27
click at [154, 270] on div "0865773573 - SƠN" at bounding box center [148, 266] width 116 height 19
type input "0865773573"
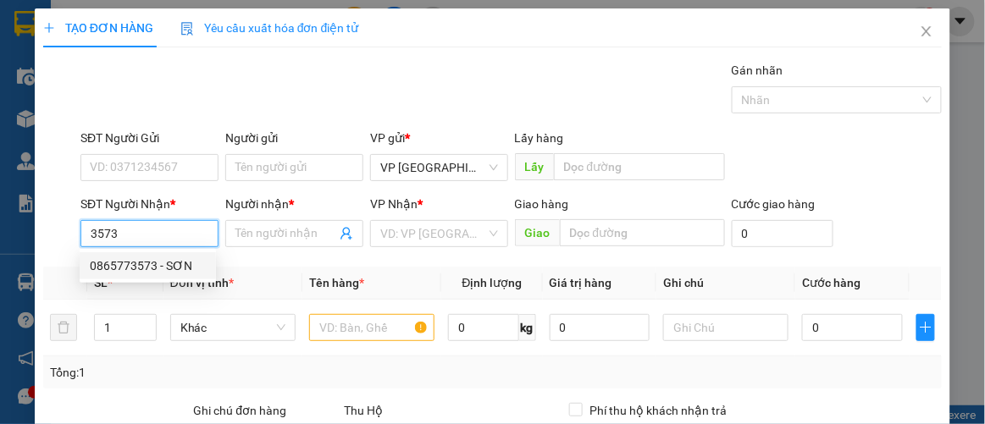
type input "SƠN"
type input "50.000"
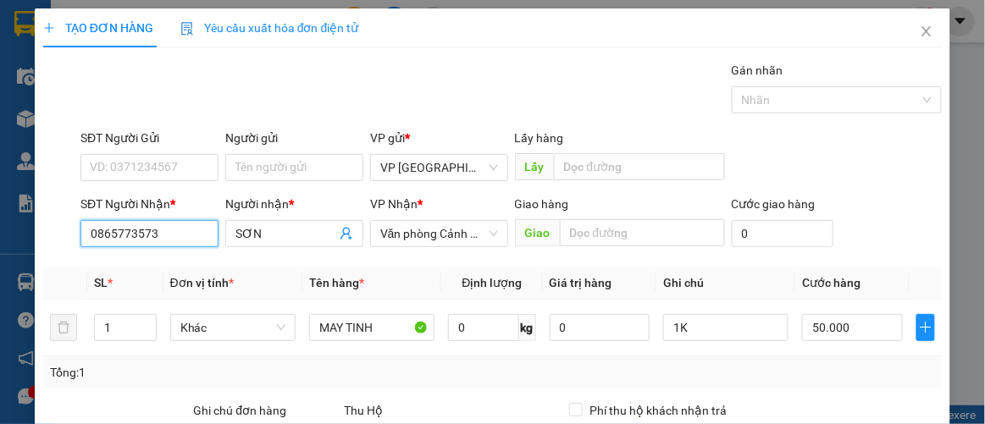
scroll to position [230, 0]
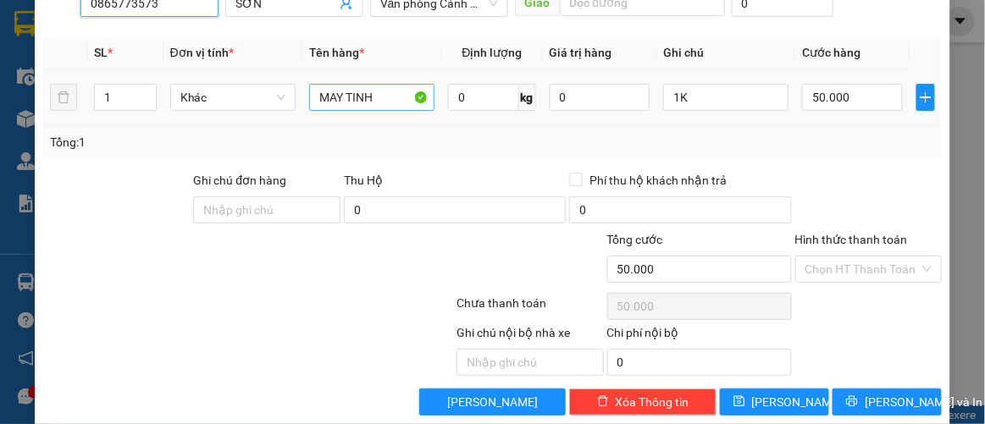
type input "0865773573"
drag, startPoint x: 375, startPoint y: 82, endPoint x: 224, endPoint y: 108, distance: 153.9
click at [224, 108] on tr "1 Khác MAY TINH 0 kg 0 1K 50.000" at bounding box center [493, 97] width 900 height 57
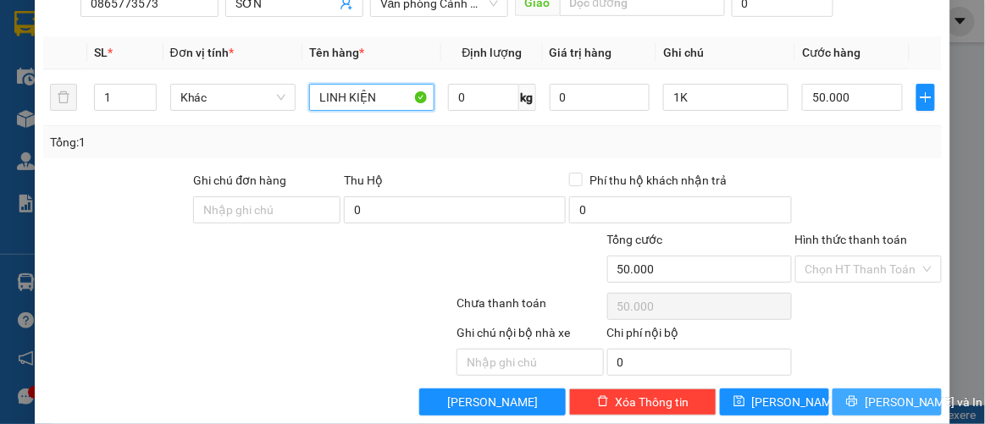
type input "LINH KIỆN"
click at [865, 397] on span "[PERSON_NAME] và In" at bounding box center [924, 402] width 119 height 19
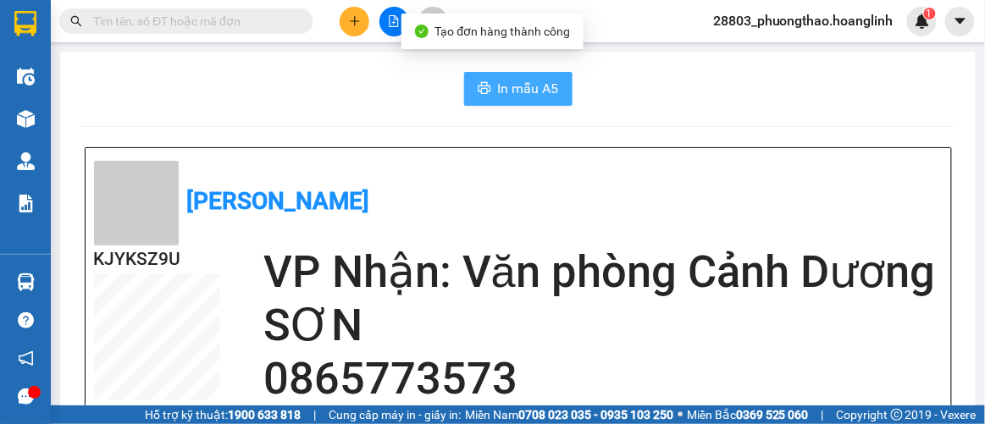
click at [534, 75] on button "In mẫu A5" at bounding box center [518, 89] width 108 height 34
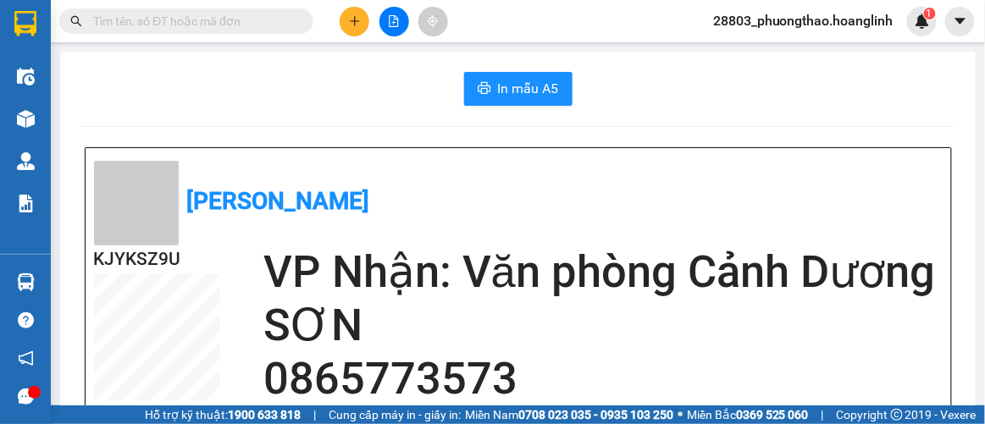
click at [363, 14] on button at bounding box center [355, 22] width 30 height 30
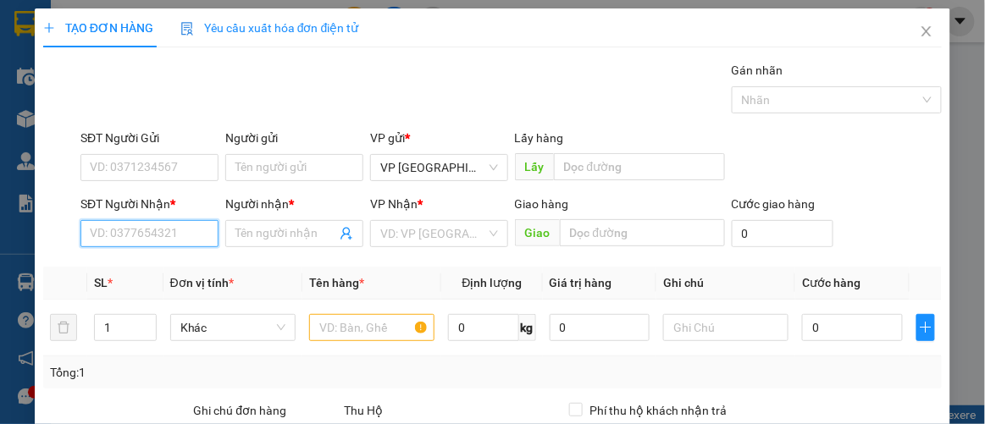
click at [178, 240] on input "SĐT Người Nhận *" at bounding box center [149, 233] width 138 height 27
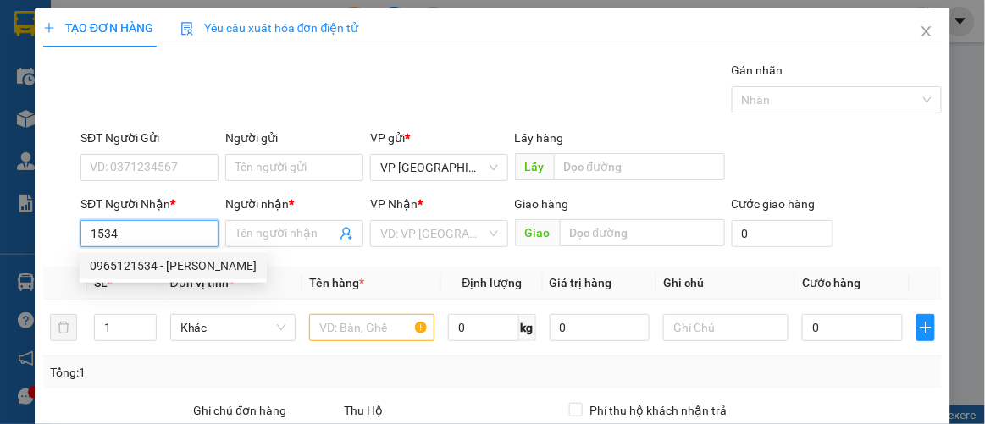
click at [175, 268] on div "0965121534 - [PERSON_NAME]" at bounding box center [173, 266] width 167 height 19
type input "0965121534"
type input "[PERSON_NAME]"
type input "50.000"
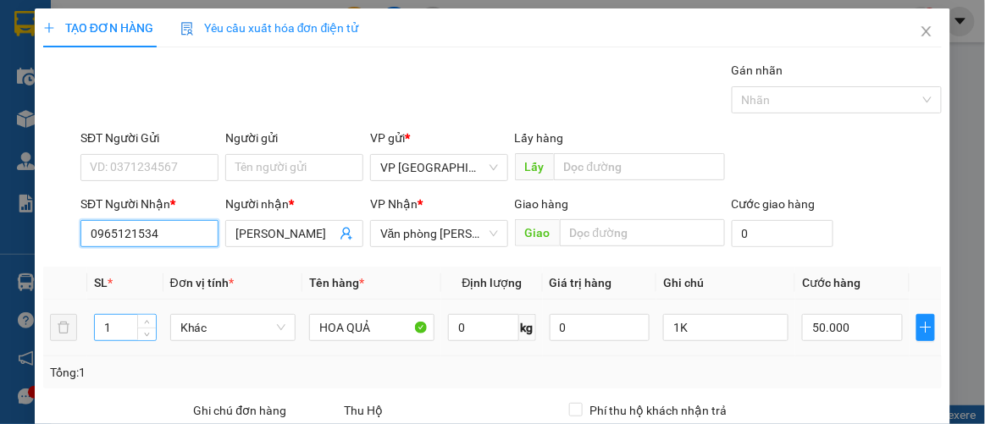
type input "0965121534"
click at [75, 324] on tr "1 Khác HOA QUẢ 0 kg 0 1K 50.000" at bounding box center [493, 328] width 900 height 57
type input "4"
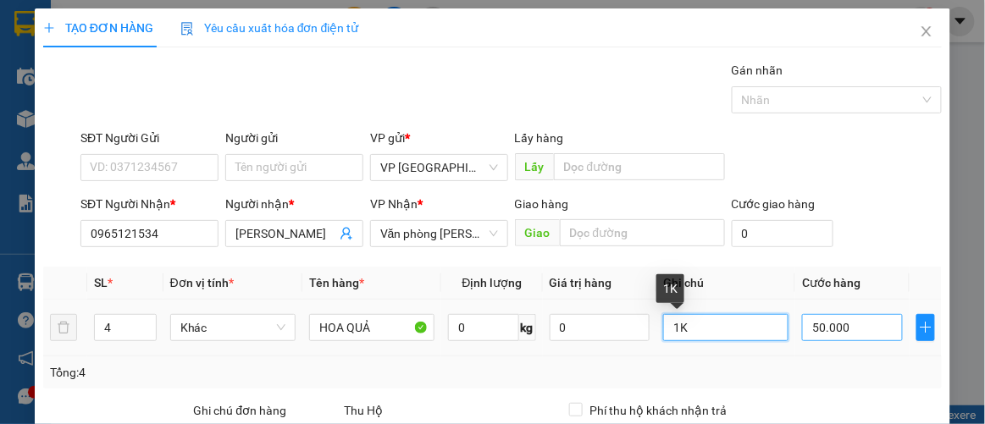
drag, startPoint x: 669, startPoint y: 324, endPoint x: 865, endPoint y: 328, distance: 195.7
click at [656, 327] on td "1K" at bounding box center [725, 328] width 139 height 57
type input "4K"
click at [857, 324] on input "50.000" at bounding box center [852, 327] width 100 height 27
type input "00.002"
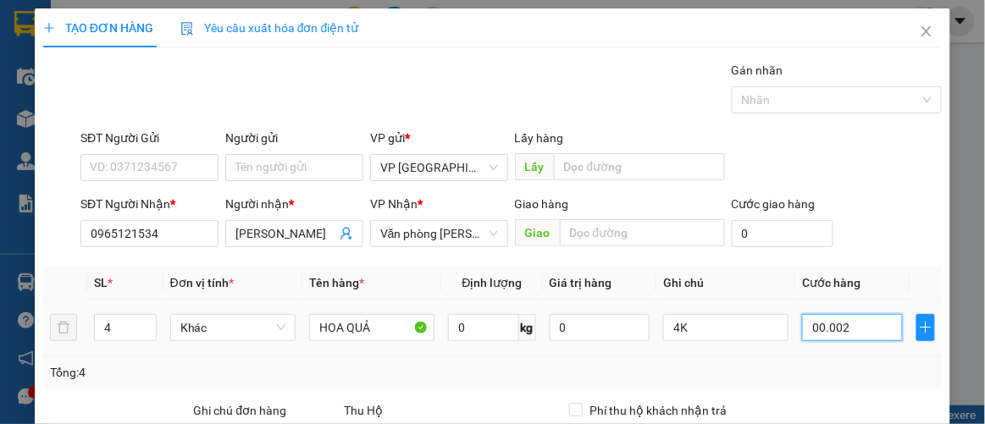
type input "2"
type input "00.000.020"
type input "20"
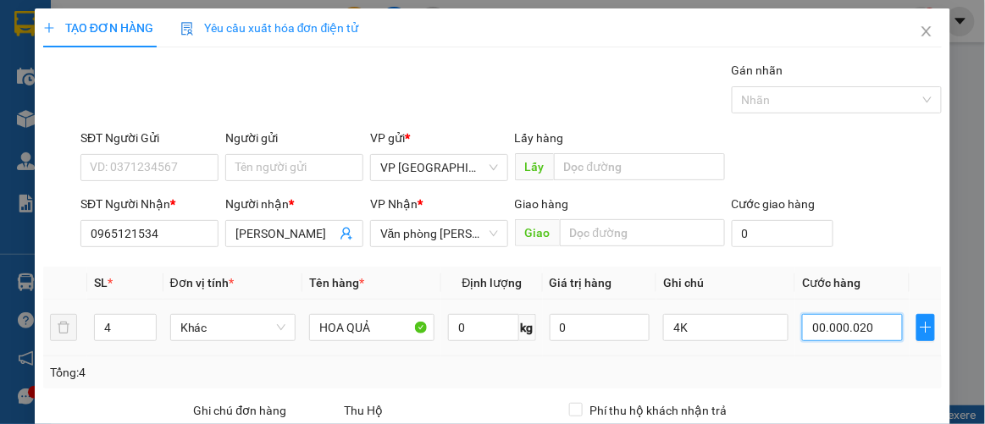
type input "200"
type input "0.000.000.200"
type input "200.000"
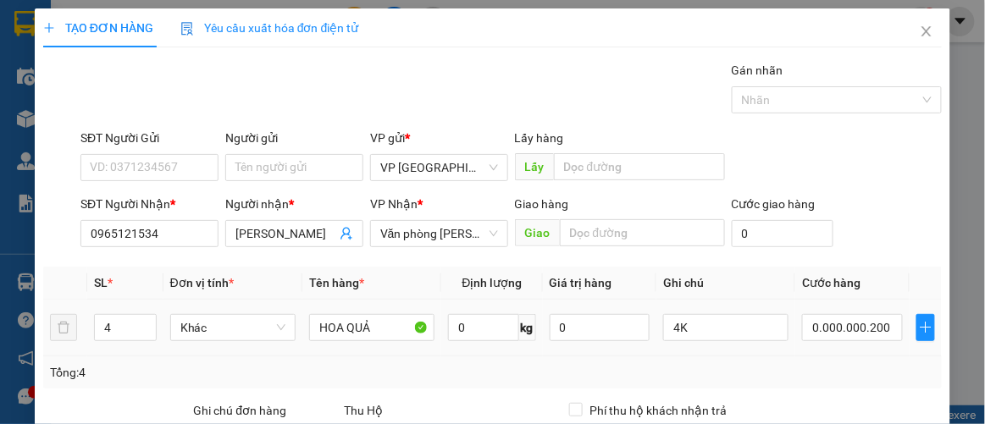
type input "200.000"
click at [848, 345] on td "200.000" at bounding box center [851, 328] width 113 height 57
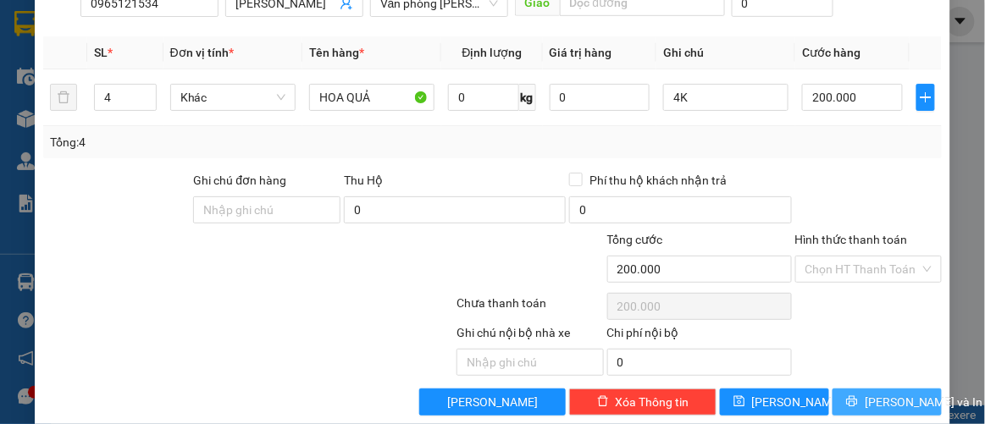
click at [865, 393] on span "[PERSON_NAME] và In" at bounding box center [924, 402] width 119 height 19
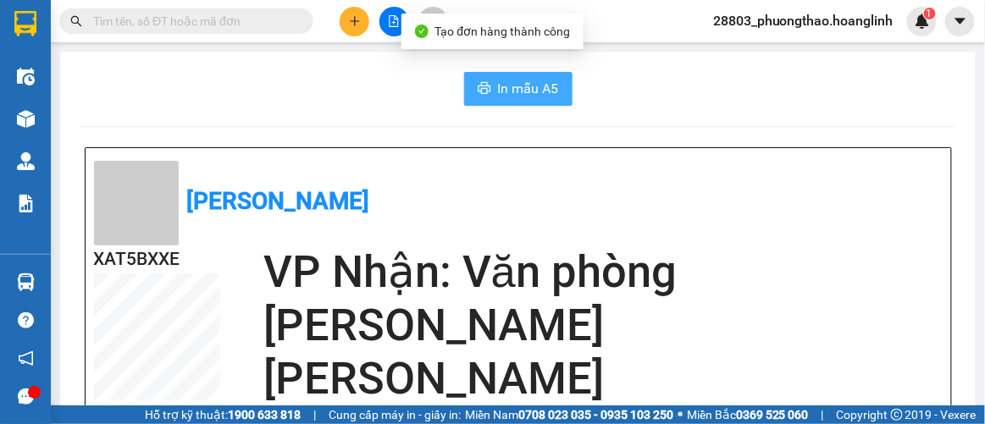
click at [487, 85] on button "In mẫu A5" at bounding box center [518, 89] width 108 height 34
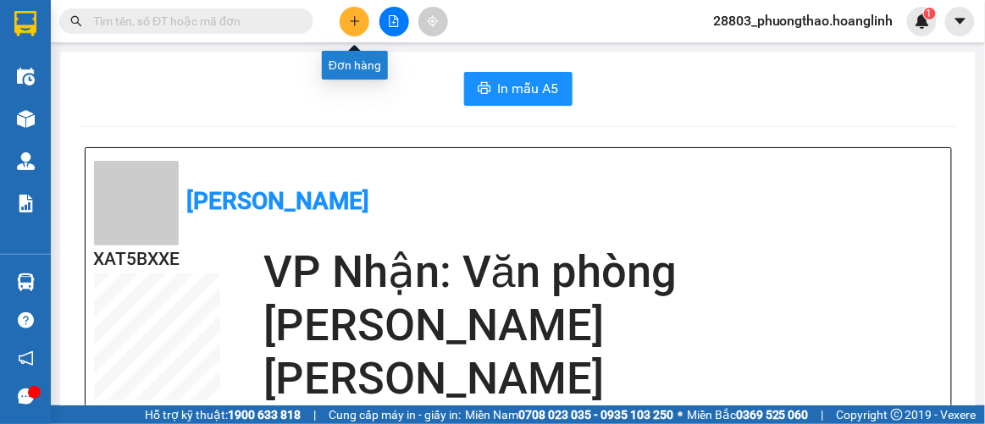
click at [358, 14] on button at bounding box center [355, 22] width 30 height 30
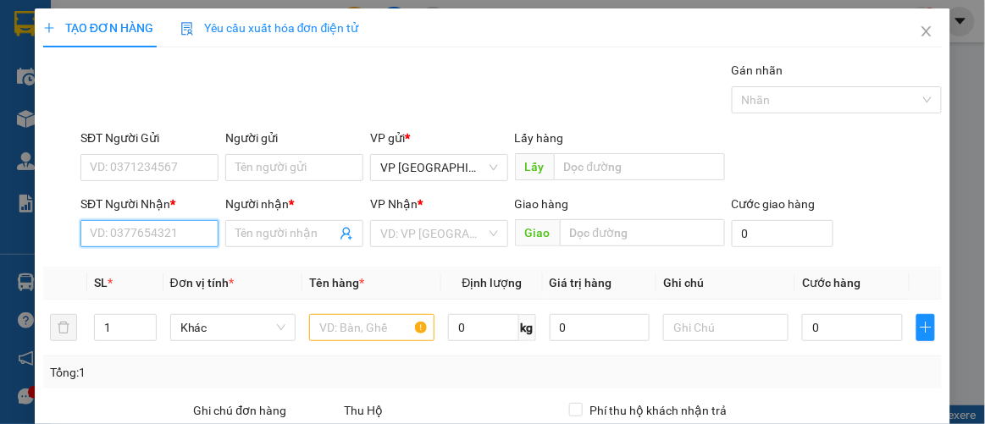
click at [190, 241] on input "SĐT Người Nhận *" at bounding box center [149, 233] width 138 height 27
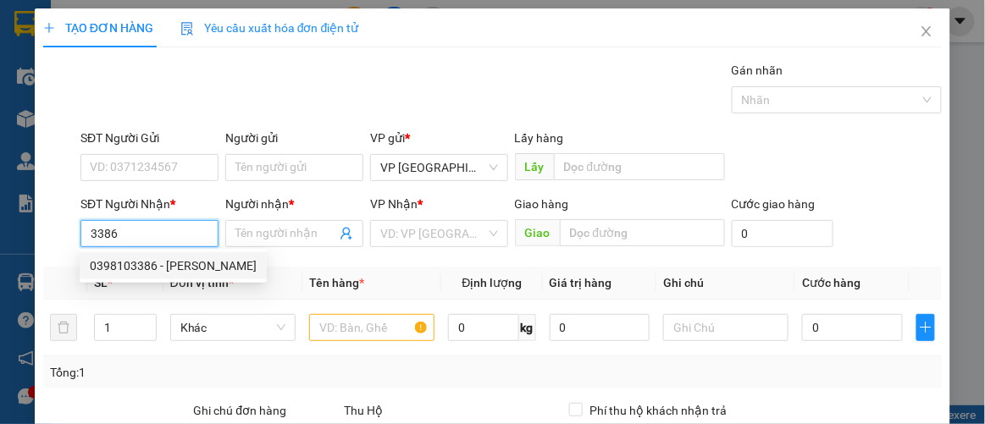
click at [180, 265] on div "0398103386 - [PERSON_NAME]" at bounding box center [173, 266] width 167 height 19
type input "0398103386"
type input "[PERSON_NAME]"
type input "120.000"
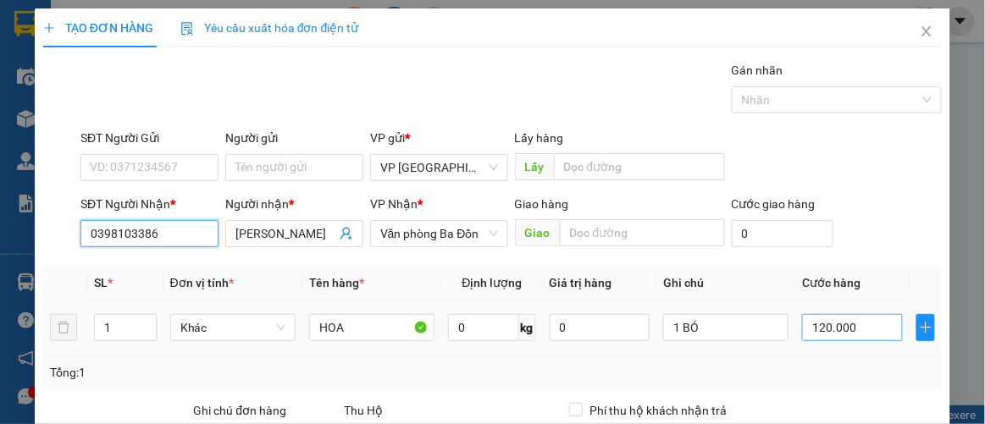
type input "0398103386"
type input "1"
type input "00.000.100.001.000.100"
type input "100.001.000.100"
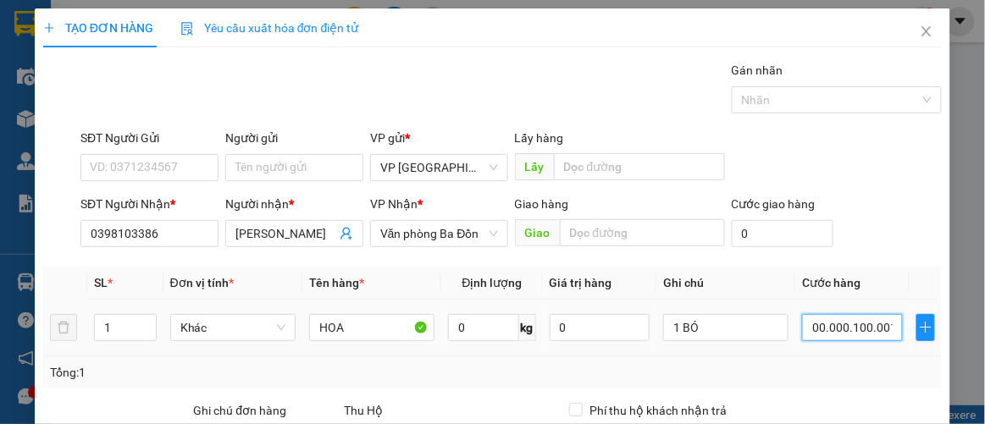
type input "100.001.000.100"
type input "00.000.100.001.000.100"
type input "100.001.000.000"
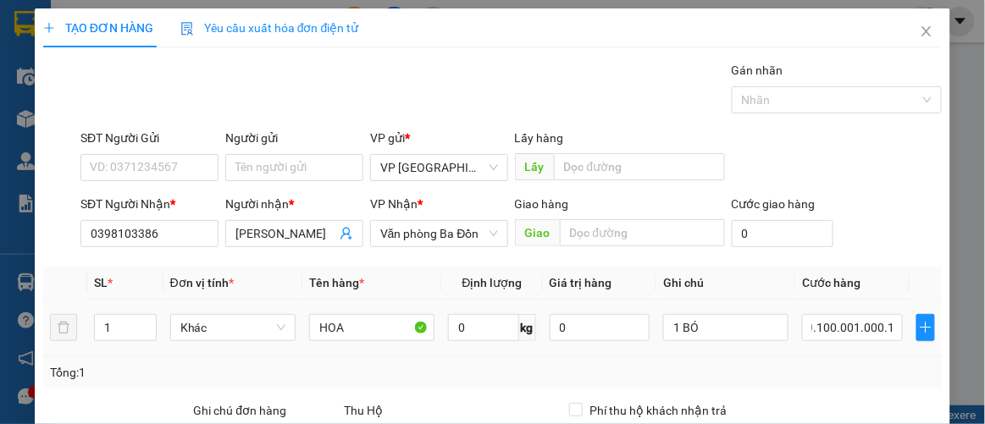
type input "100.001.000.000"
click at [833, 346] on td "100.001.000.000" at bounding box center [851, 328] width 113 height 57
type input "1"
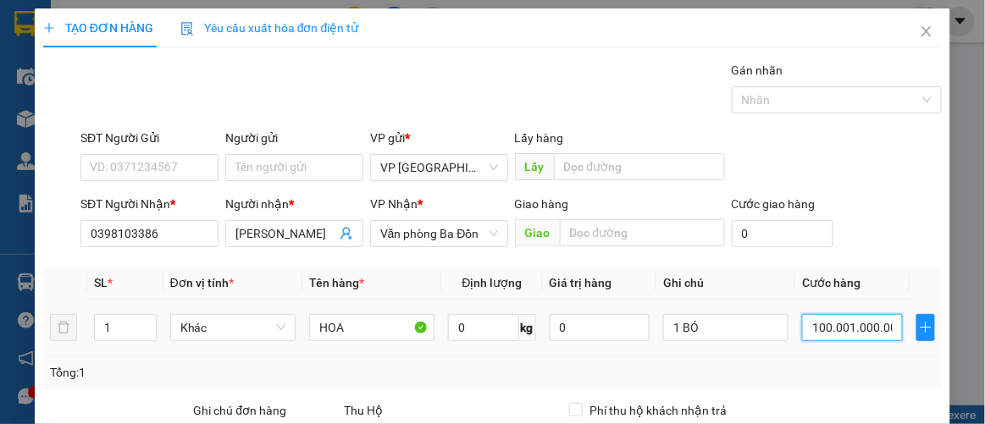
type input "00.001"
type input "10"
type input "0.000.010"
type input "100"
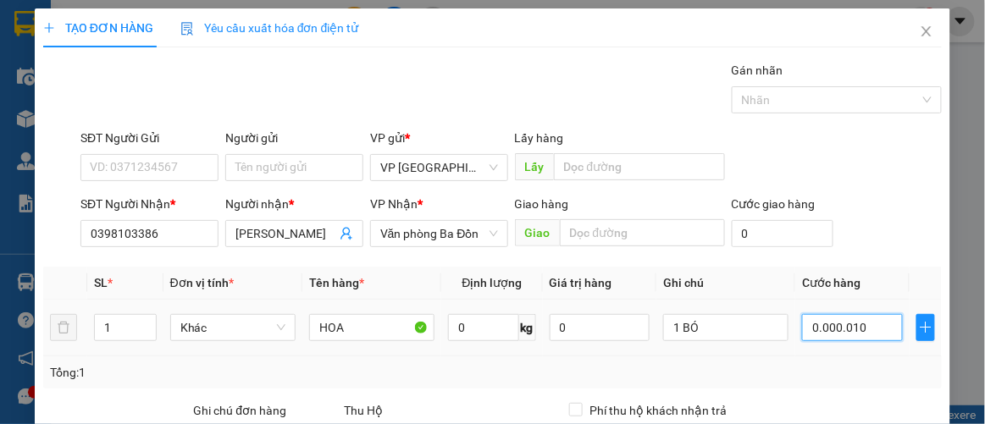
type input "100"
type input "000.000.100.000.100"
type input "100.000.000"
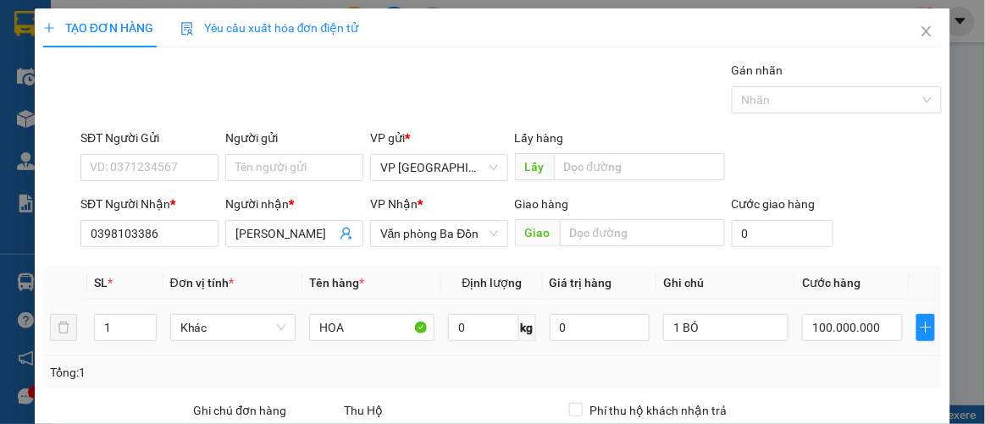
click at [857, 354] on td "100.000.000" at bounding box center [851, 328] width 113 height 57
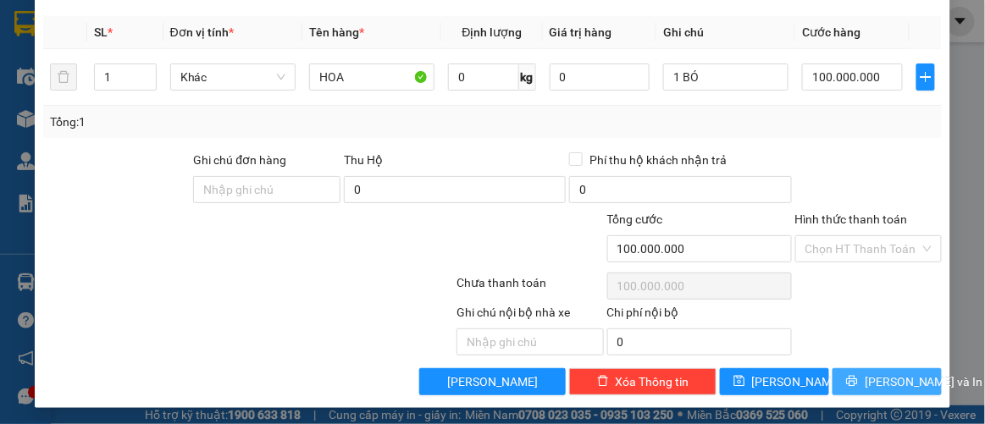
click at [861, 380] on button "[PERSON_NAME] và In" at bounding box center [887, 381] width 109 height 27
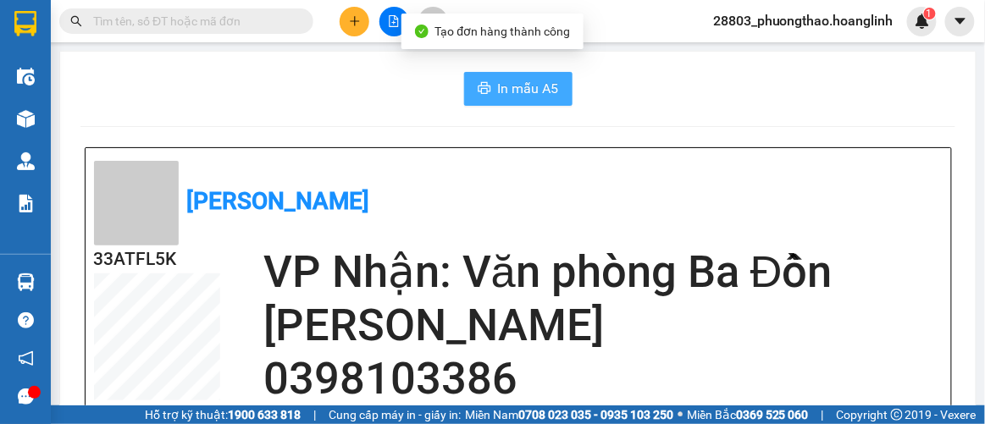
drag, startPoint x: 507, startPoint y: 84, endPoint x: 518, endPoint y: 87, distance: 11.5
click at [509, 84] on span "In mẫu A5" at bounding box center [528, 88] width 61 height 21
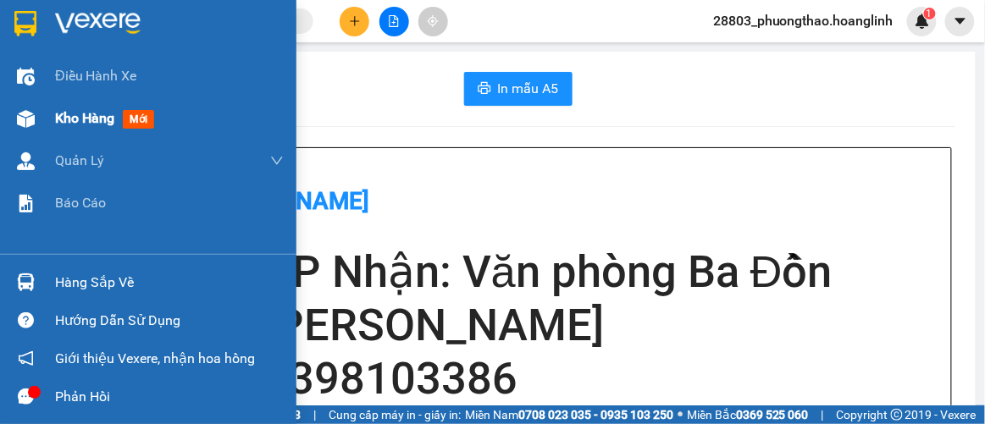
click at [67, 128] on div "Kho hàng mới" at bounding box center [108, 118] width 106 height 21
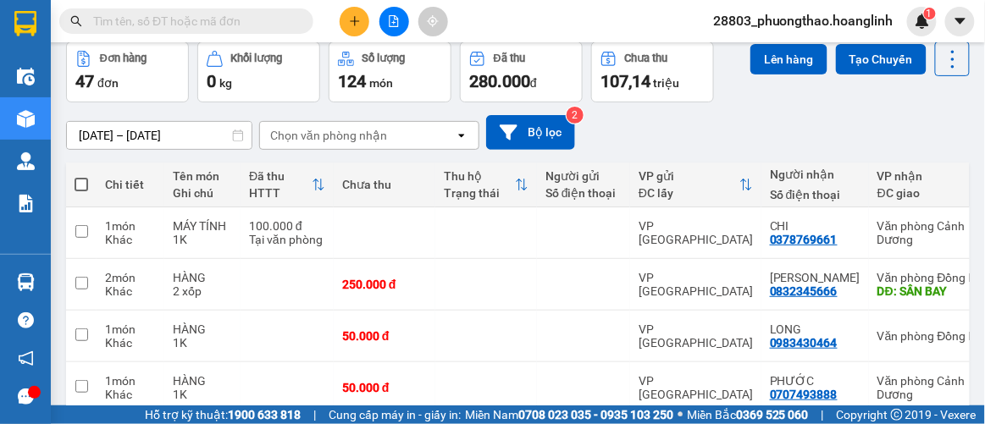
scroll to position [348, 0]
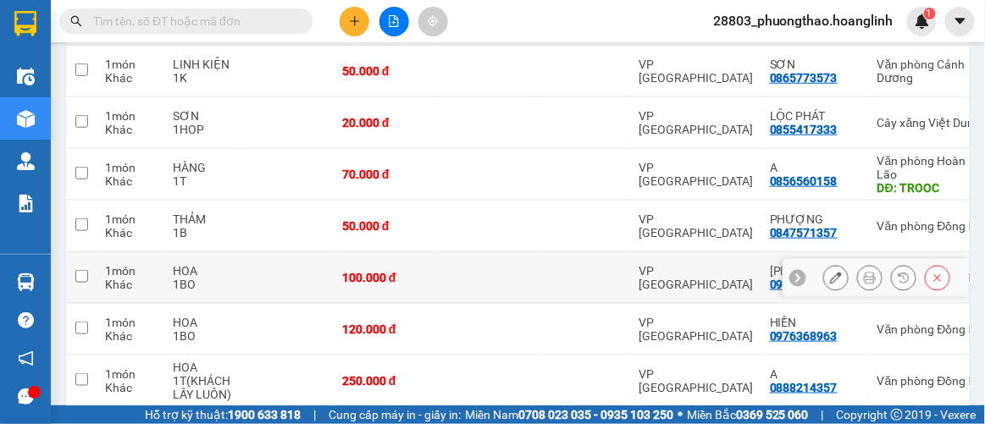
scroll to position [0, 0]
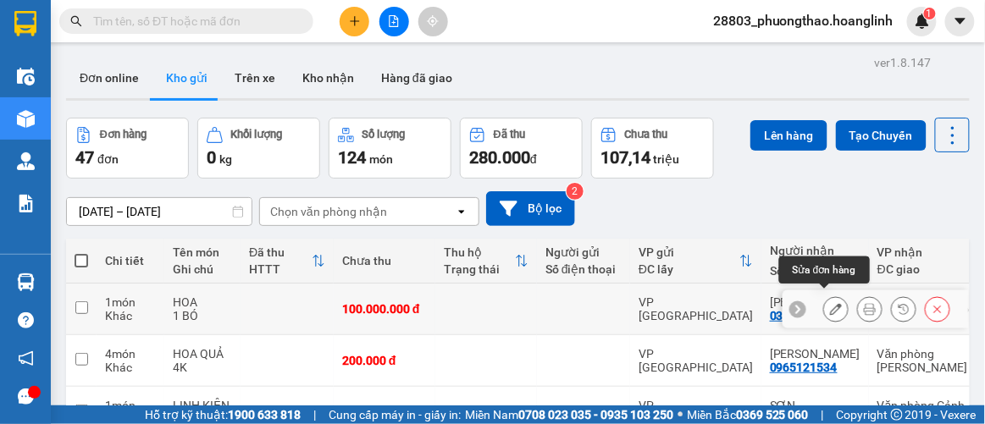
click at [830, 303] on icon at bounding box center [836, 309] width 12 height 12
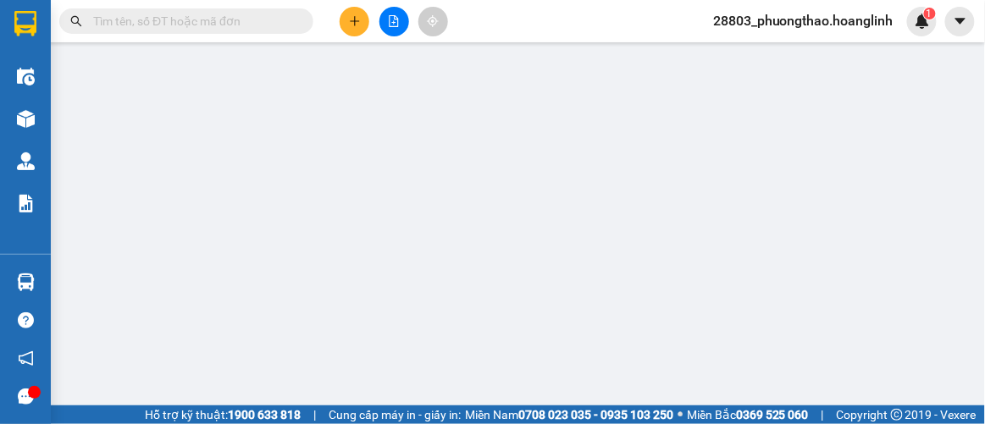
type input "0398103386"
type input "[PERSON_NAME]"
type input "0"
type input "100.000.000"
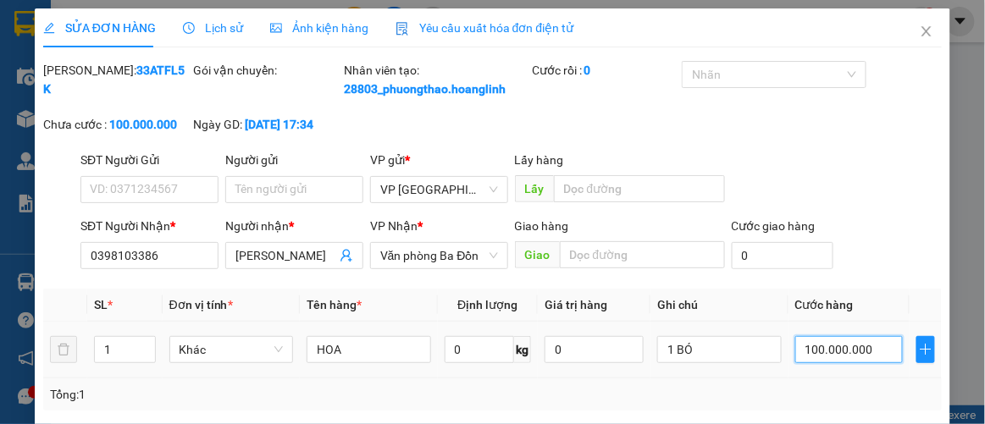
click at [837, 363] on input "100.000.000" at bounding box center [849, 349] width 108 height 27
type input "1"
type input "00.001"
type input "10"
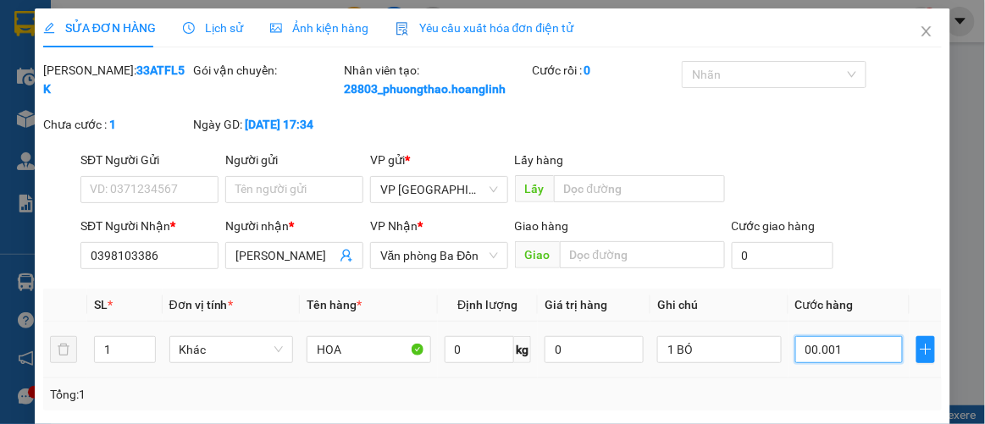
type input "10"
type input "000.000.100"
type input "100"
type input "000.000.000.100"
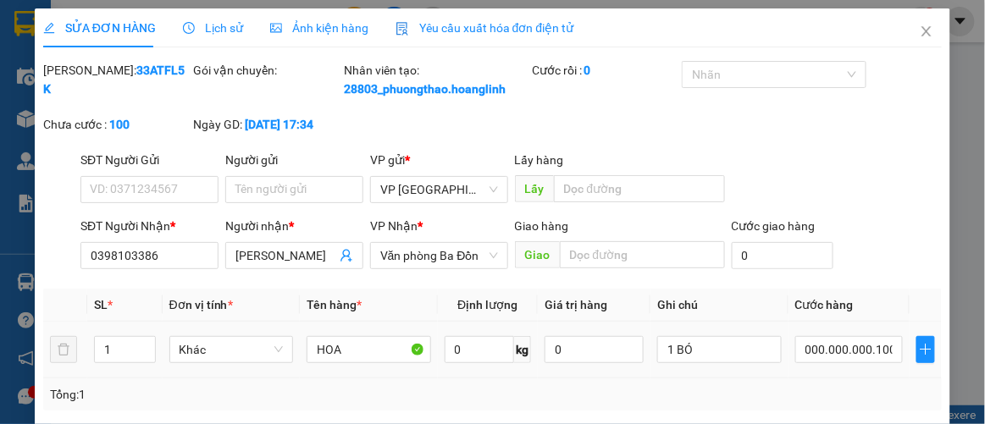
click at [817, 379] on td "000.000.000.100" at bounding box center [849, 350] width 121 height 57
type input "100.000"
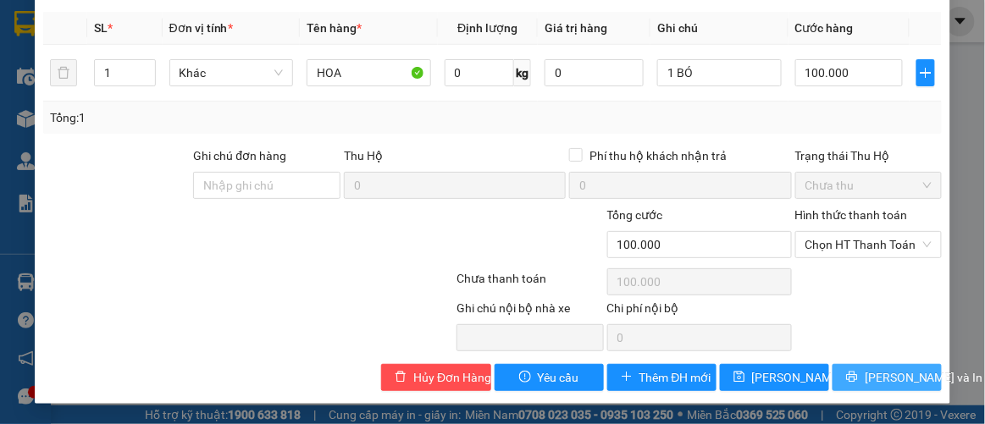
click at [865, 369] on span "[PERSON_NAME] và In" at bounding box center [924, 377] width 119 height 19
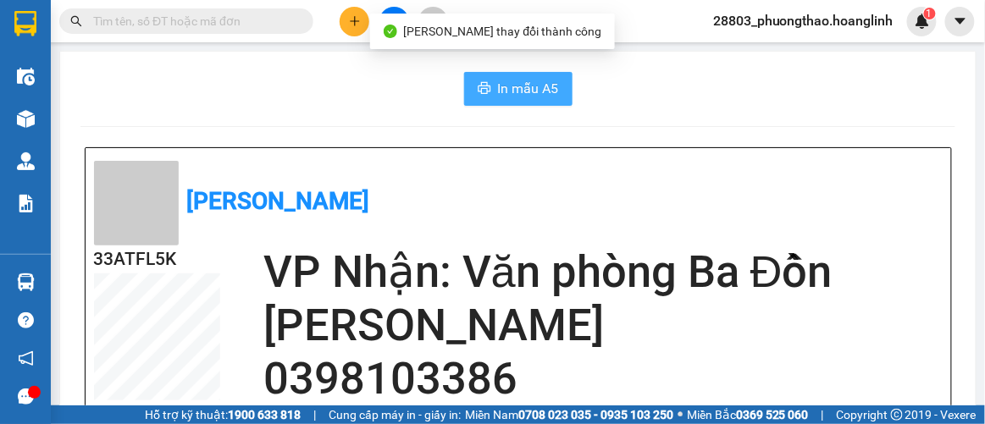
click at [553, 96] on button "In mẫu A5" at bounding box center [518, 89] width 108 height 34
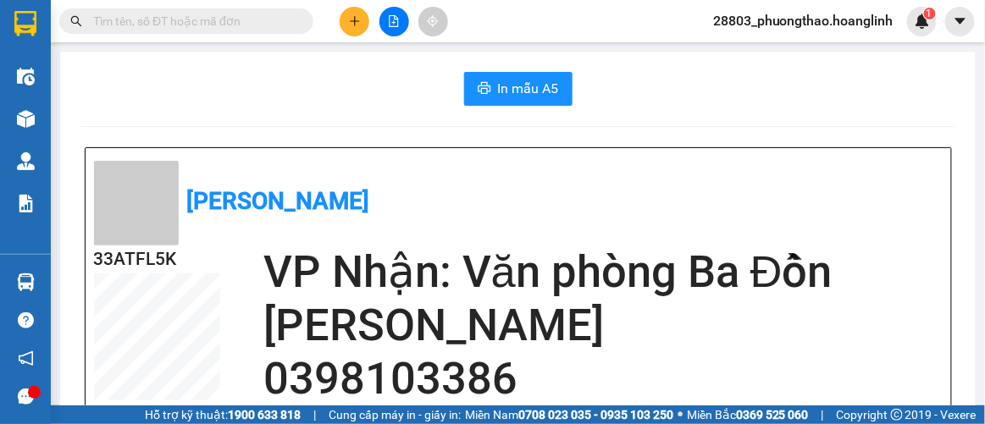
click at [352, 19] on icon "plus" at bounding box center [355, 21] width 12 height 12
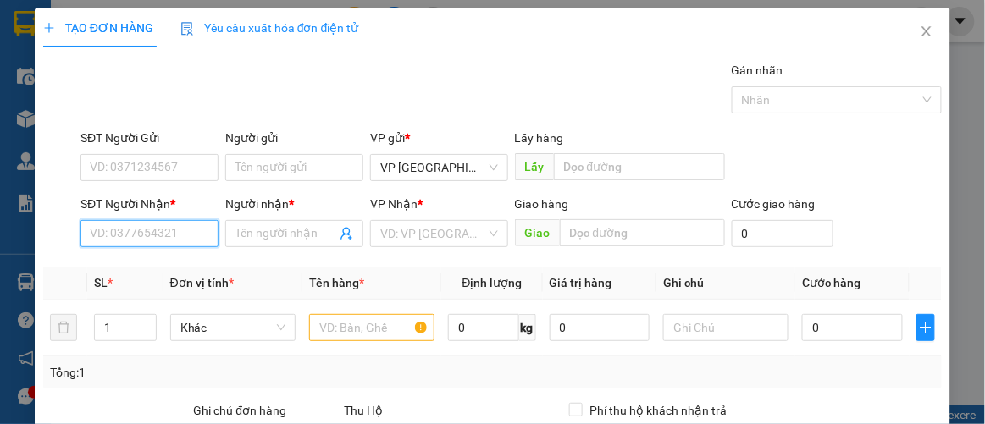
click at [175, 227] on input "SĐT Người Nhận *" at bounding box center [149, 233] width 138 height 27
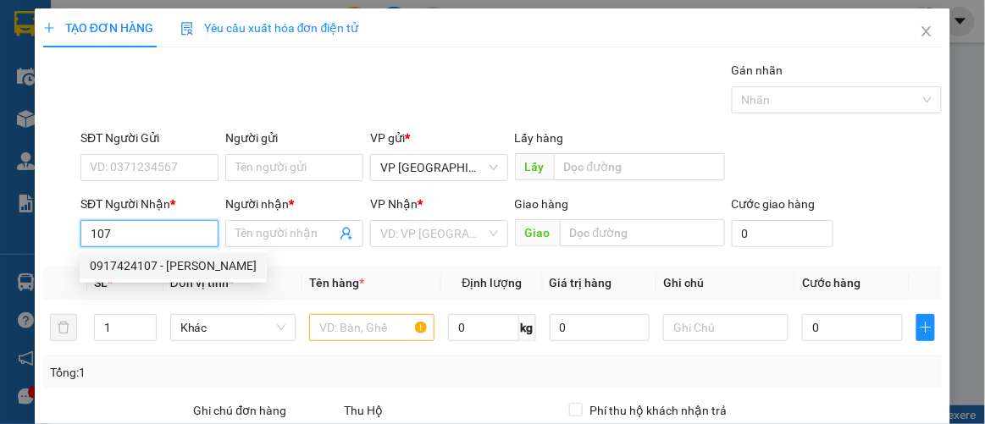
click at [185, 257] on div "0917424107 - [PERSON_NAME]" at bounding box center [173, 266] width 167 height 19
type input "0917424107"
type input "LAN CHI"
type input "200.000"
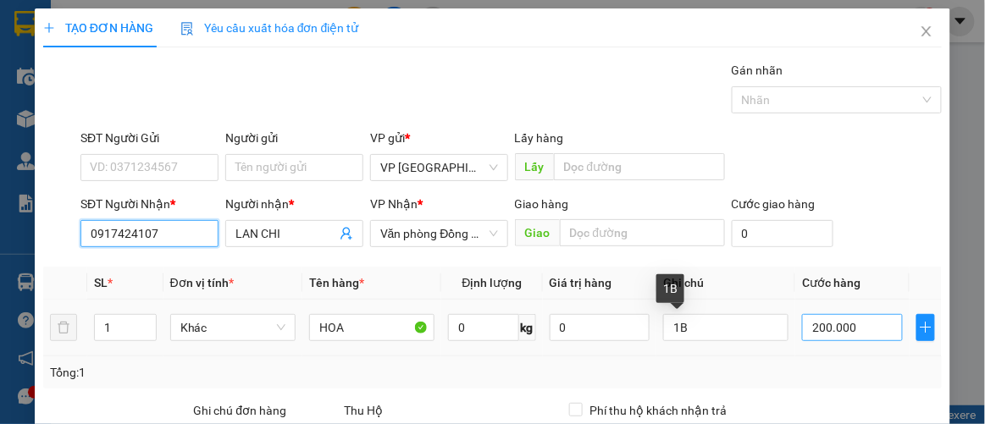
type input "0917424107"
type input "4"
type input "000.004"
type input "40"
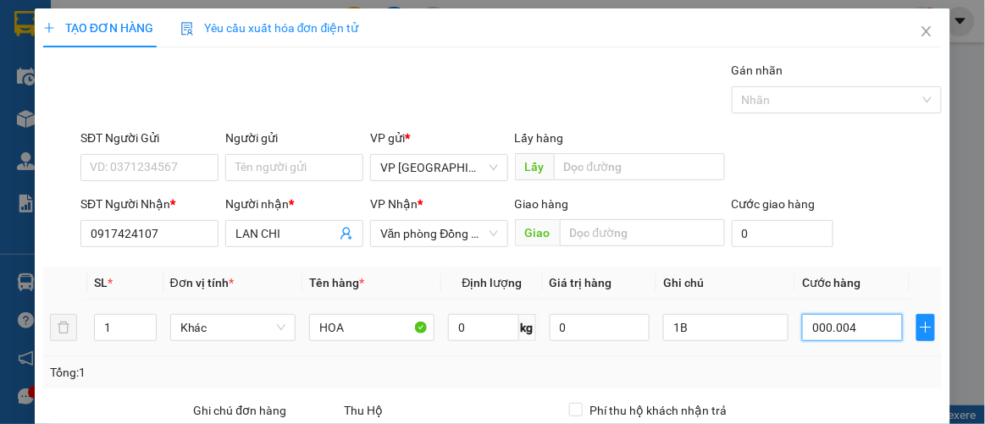
type input "40"
type input "0.000.040"
type input "400"
type input "00.000.400"
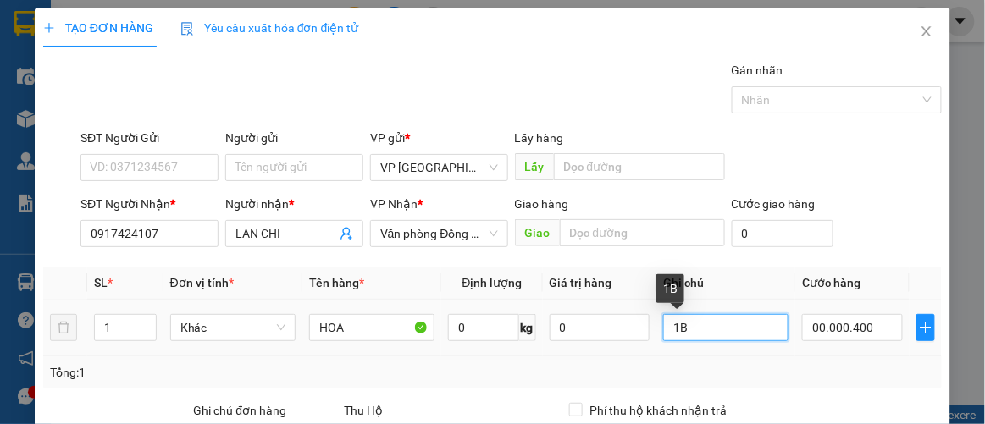
click at [672, 323] on input "1B" at bounding box center [725, 327] width 125 height 27
type input "400.000"
drag, startPoint x: 672, startPoint y: 323, endPoint x: 647, endPoint y: 329, distance: 25.5
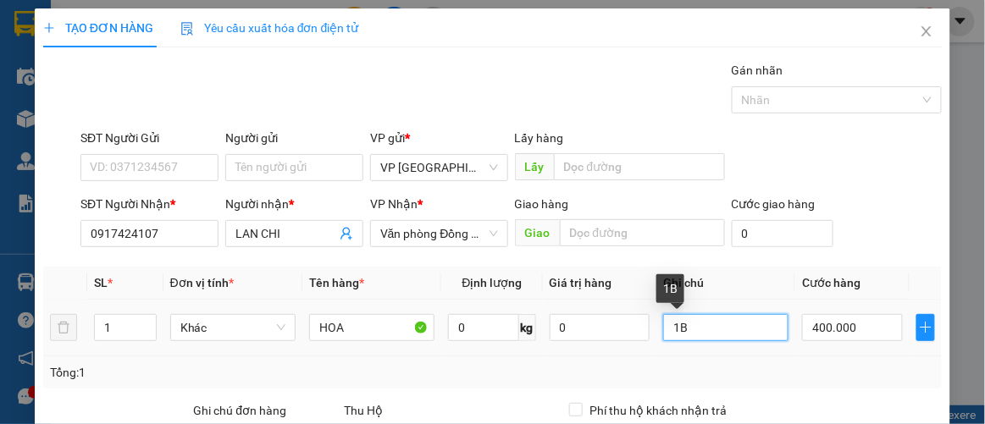
click at [647, 329] on tr "1 Khác HOA 0 kg 0 1B 400.000" at bounding box center [493, 328] width 900 height 57
type input "2T"
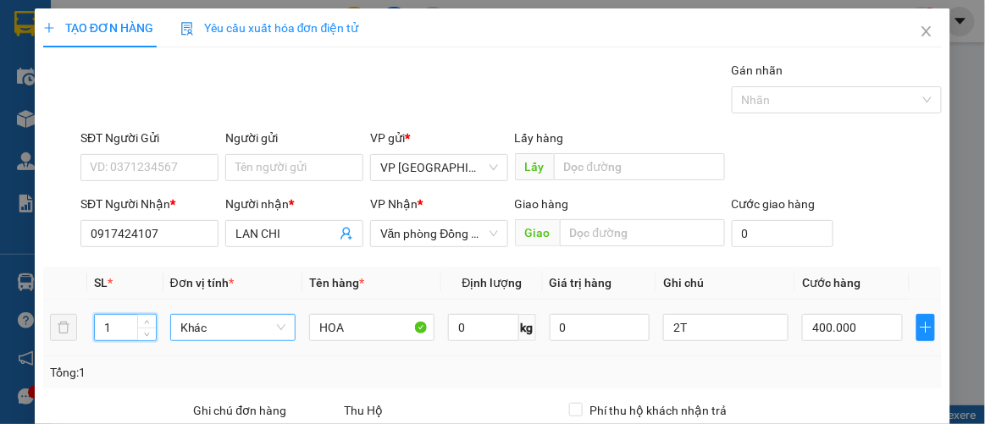
click at [54, 329] on tr "1 Khác HOA 0 kg 0 2T 400.000" at bounding box center [493, 328] width 900 height 57
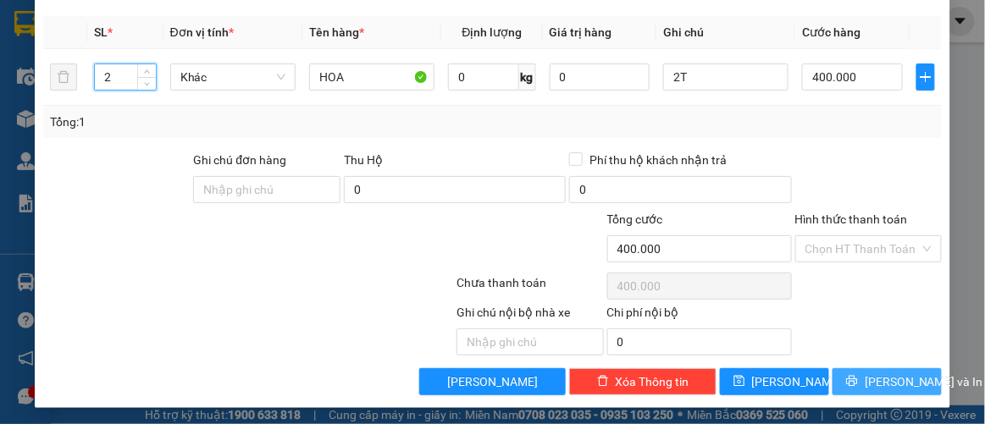
type input "2"
click at [874, 378] on span "[PERSON_NAME] và In" at bounding box center [924, 382] width 119 height 19
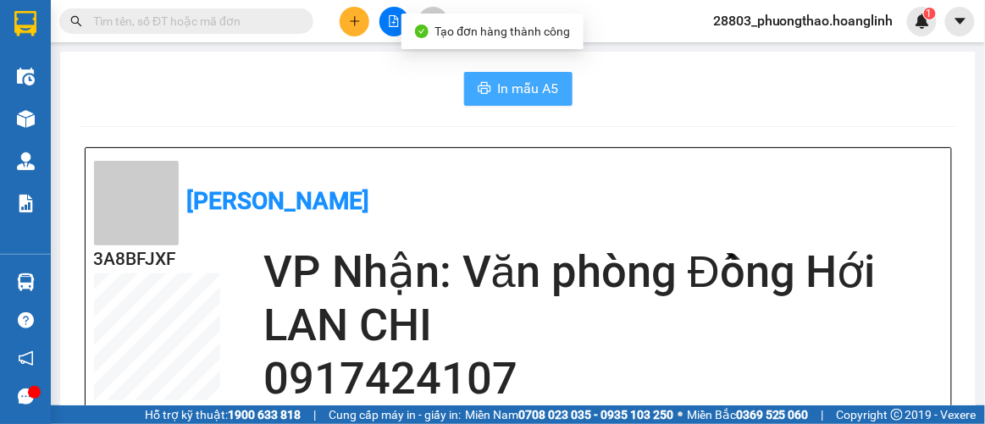
drag, startPoint x: 538, startPoint y: 81, endPoint x: 545, endPoint y: 93, distance: 13.7
click at [539, 81] on span "In mẫu A5" at bounding box center [528, 88] width 61 height 21
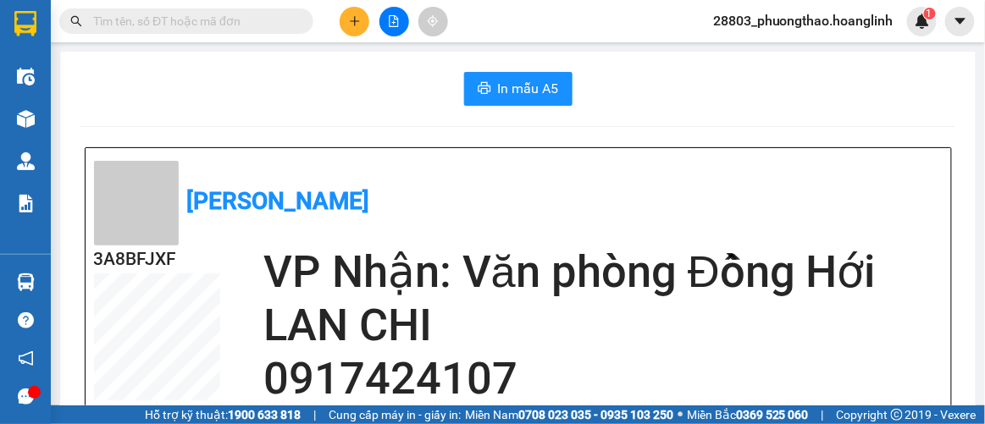
click at [349, 22] on icon "plus" at bounding box center [355, 21] width 12 height 12
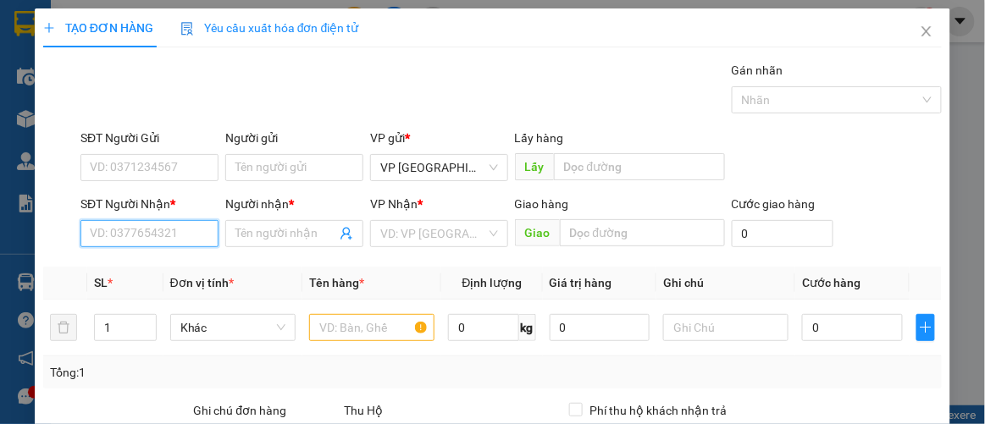
click at [161, 222] on input "SĐT Người Nhận *" at bounding box center [149, 233] width 138 height 27
click at [144, 266] on div "0844455503 - A PHUOC" at bounding box center [153, 266] width 126 height 19
type input "0844455503"
type input "A PHUOC"
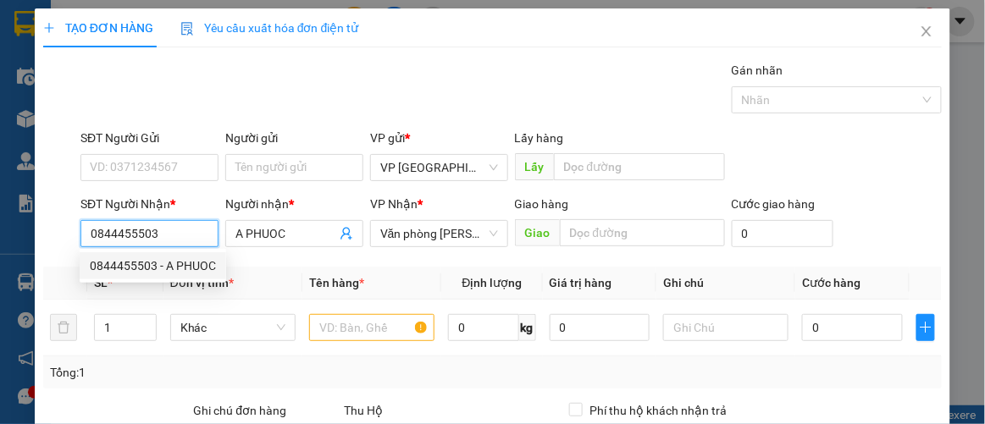
type input "220.000"
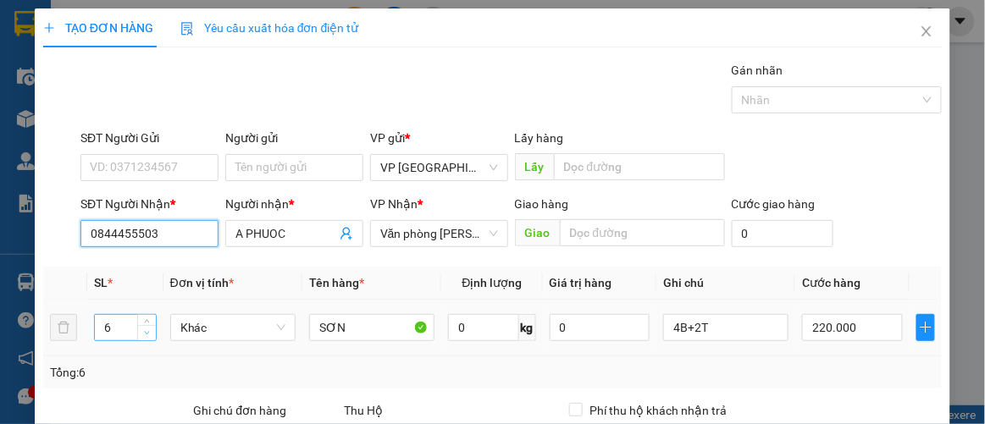
type input "0844455503"
click at [56, 313] on tr "5 Khác SƠN 0 kg 0 4B+2T 220.000" at bounding box center [493, 328] width 900 height 57
drag, startPoint x: 118, startPoint y: 329, endPoint x: 78, endPoint y: 333, distance: 40.0
click at [77, 331] on tr "22 Khác SƠN 0 kg 0 4B+2T 220.000" at bounding box center [493, 328] width 900 height 57
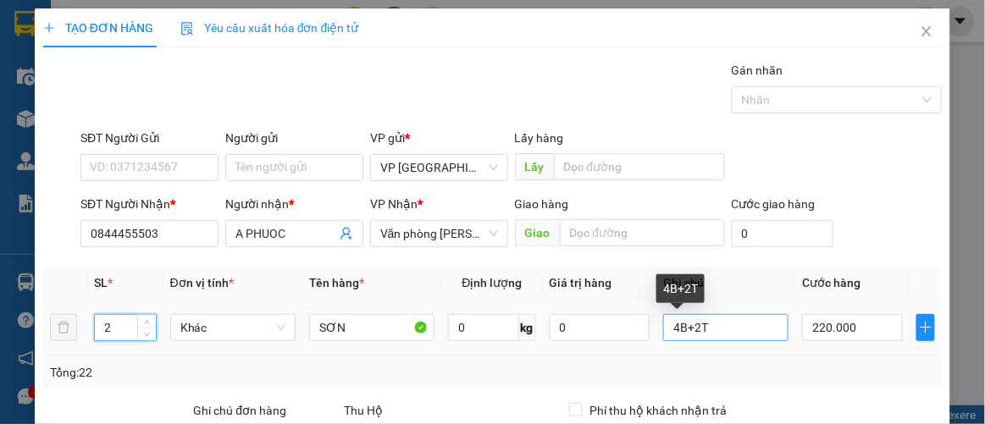
type input "2"
drag, startPoint x: 684, startPoint y: 324, endPoint x: 630, endPoint y: 333, distance: 54.0
click at [630, 333] on tr "2 Khác SƠN 0 kg 0 4B+2T 220.000" at bounding box center [493, 328] width 900 height 57
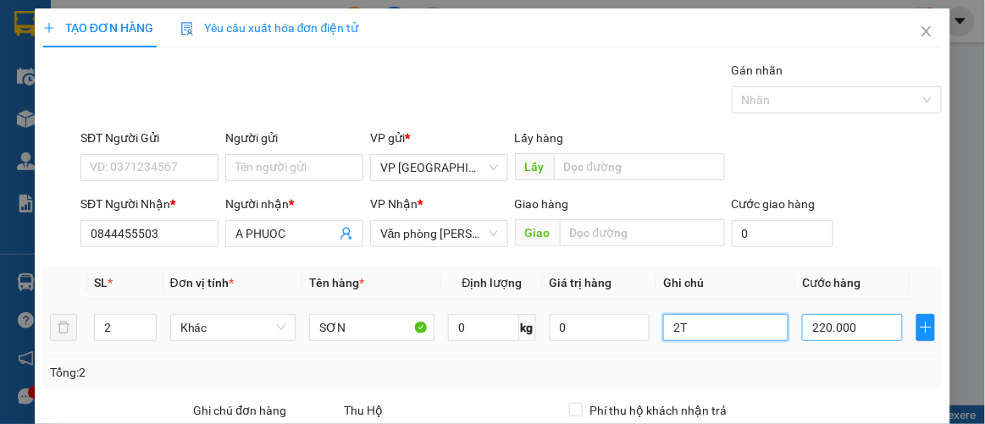
type input "2T"
click at [846, 331] on input "220.000" at bounding box center [852, 327] width 100 height 27
type input "000.006"
type input "6"
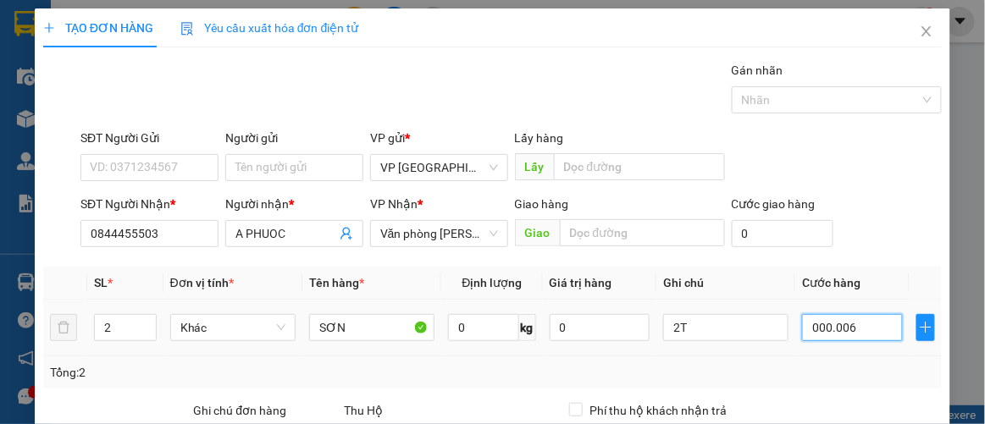
type input "60"
type input "0.000.060"
type input "60.000"
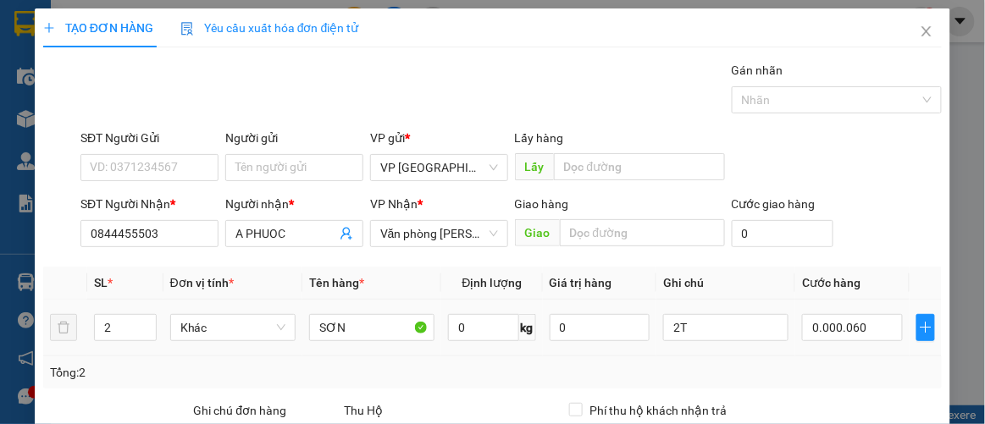
type input "60.000"
click at [839, 357] on div "Tổng: 2" at bounding box center [493, 373] width 900 height 32
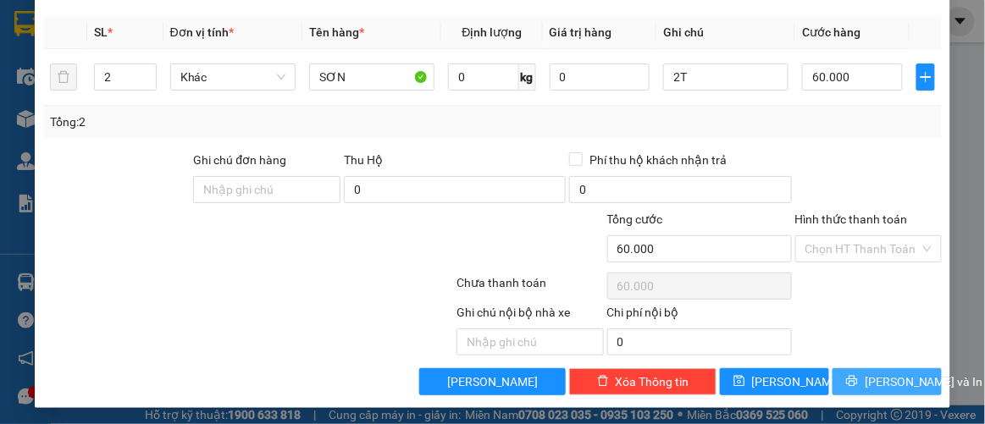
click at [864, 368] on button "[PERSON_NAME] và In" at bounding box center [887, 381] width 109 height 27
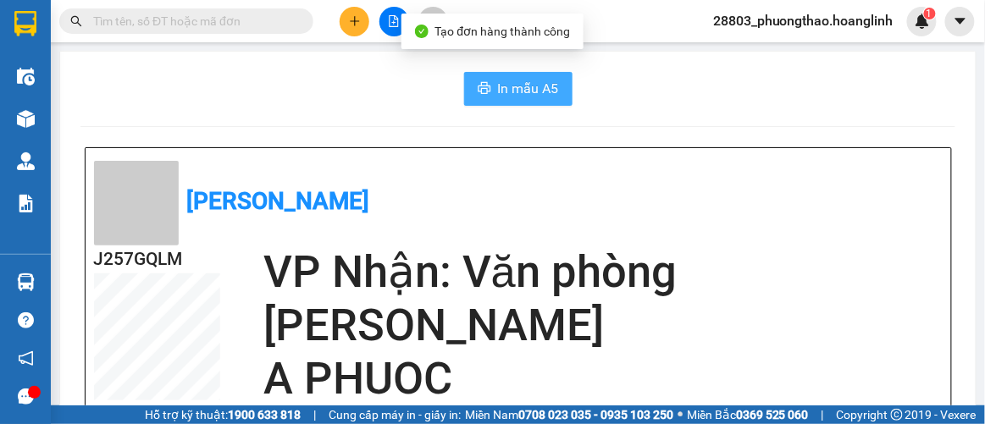
click at [529, 92] on span "In mẫu A5" at bounding box center [528, 88] width 61 height 21
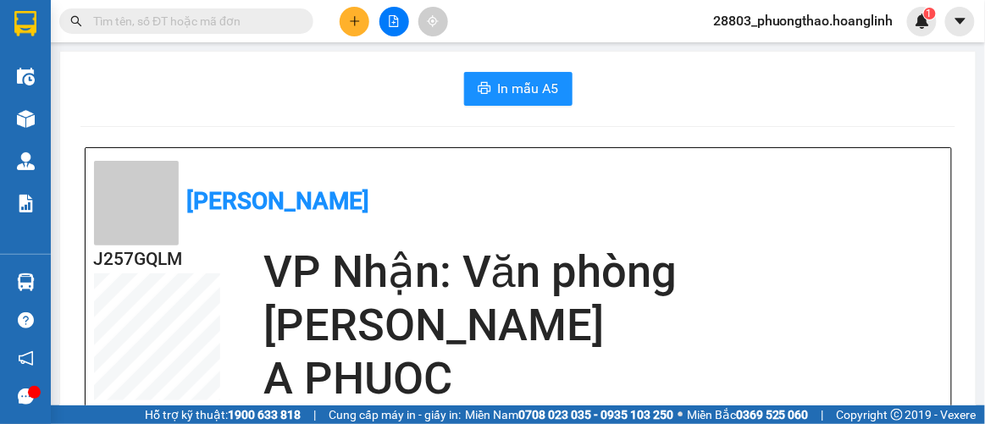
click at [361, 16] on button at bounding box center [355, 22] width 30 height 30
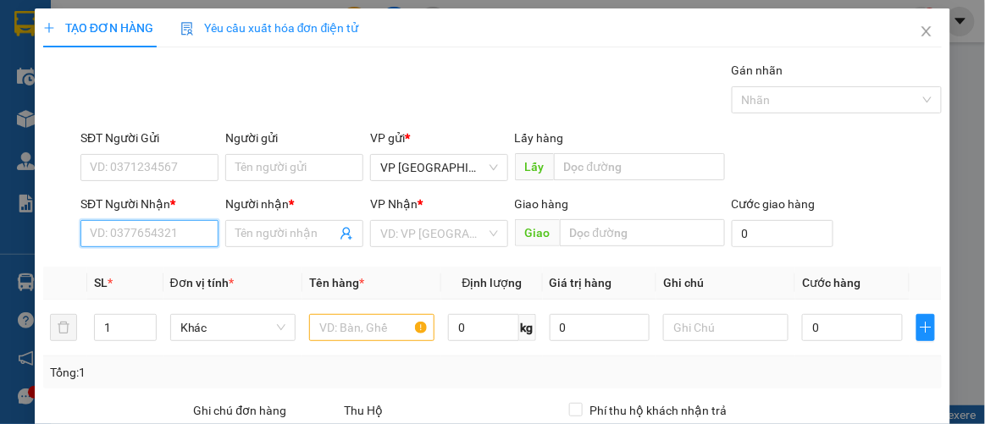
click at [166, 232] on input "SĐT Người Nhận *" at bounding box center [149, 233] width 138 height 27
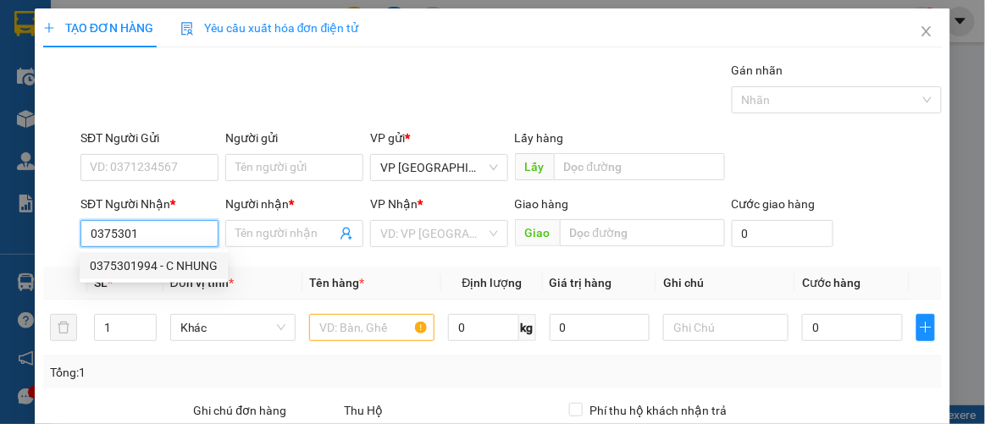
drag, startPoint x: 163, startPoint y: 269, endPoint x: 164, endPoint y: 249, distance: 19.5
click at [163, 269] on div "0375301994 - C NHUNG" at bounding box center [154, 266] width 128 height 19
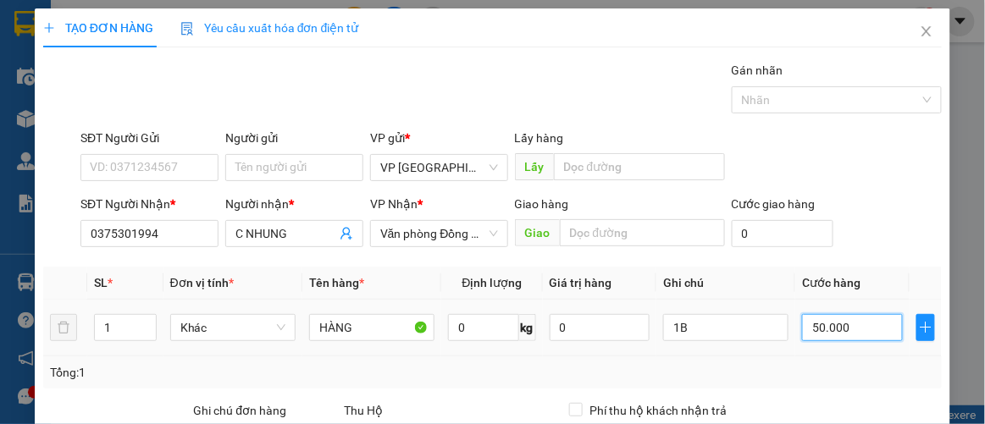
click at [858, 319] on input "50.000" at bounding box center [852, 327] width 100 height 27
drag, startPoint x: 688, startPoint y: 384, endPoint x: 714, endPoint y: 384, distance: 26.3
click at [689, 384] on div "Tổng: 1" at bounding box center [493, 373] width 900 height 32
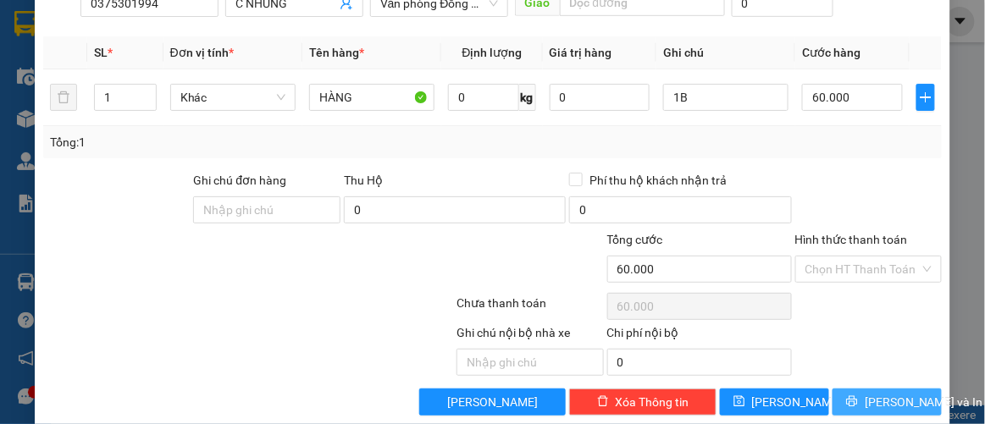
drag, startPoint x: 845, startPoint y: 390, endPoint x: 836, endPoint y: 394, distance: 10.2
click at [845, 390] on button "[PERSON_NAME] và In" at bounding box center [887, 402] width 109 height 27
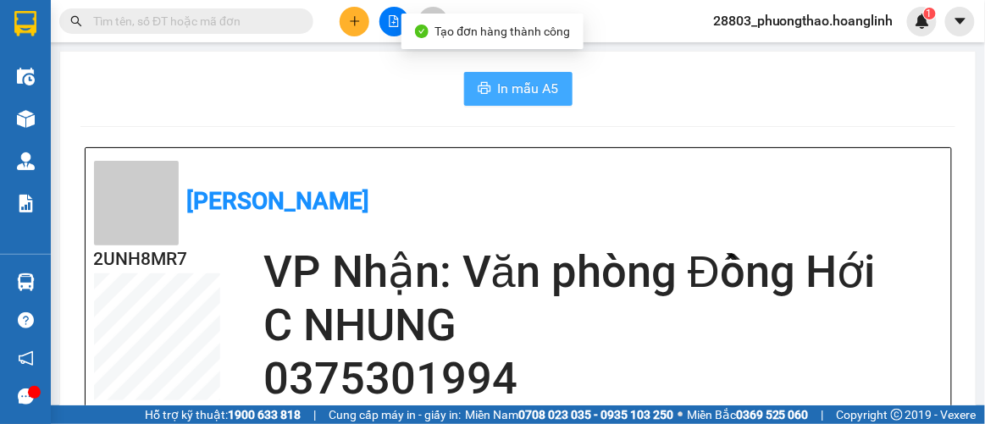
click at [536, 85] on span "In mẫu A5" at bounding box center [528, 88] width 61 height 21
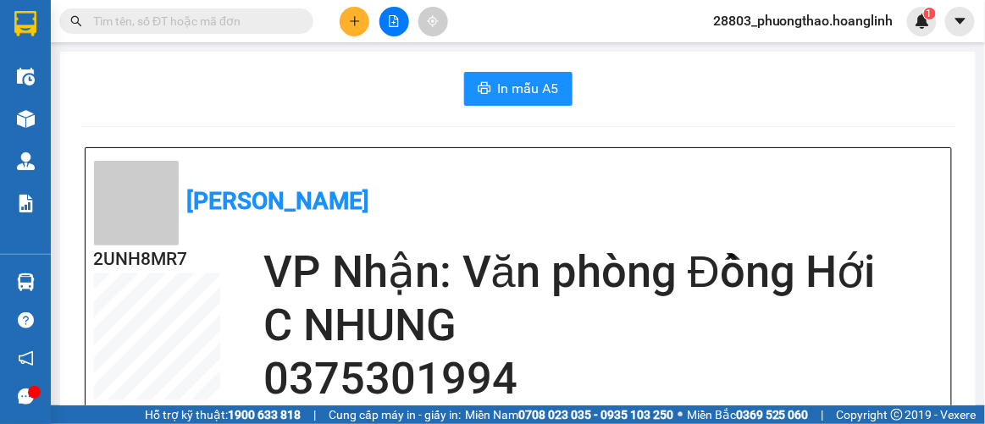
click at [359, 19] on icon "plus" at bounding box center [355, 21] width 12 height 12
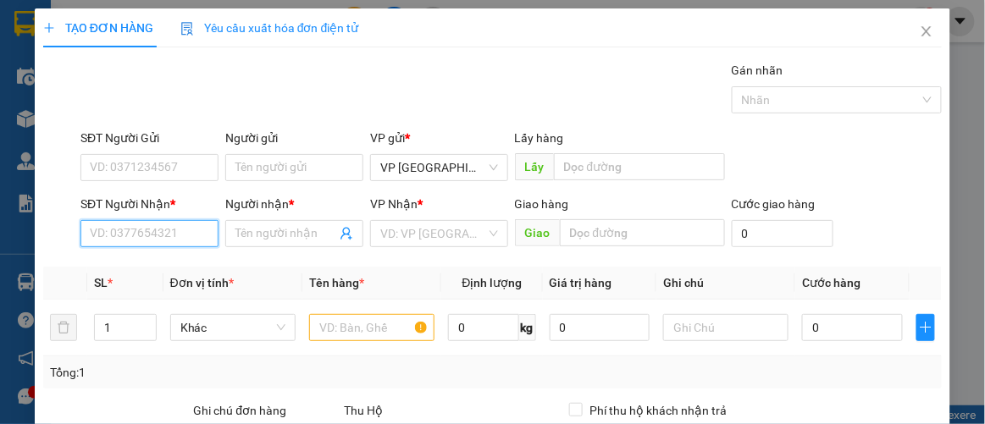
drag, startPoint x: 143, startPoint y: 231, endPoint x: 132, endPoint y: 231, distance: 11.0
click at [141, 232] on input "SĐT Người Nhận *" at bounding box center [149, 233] width 138 height 27
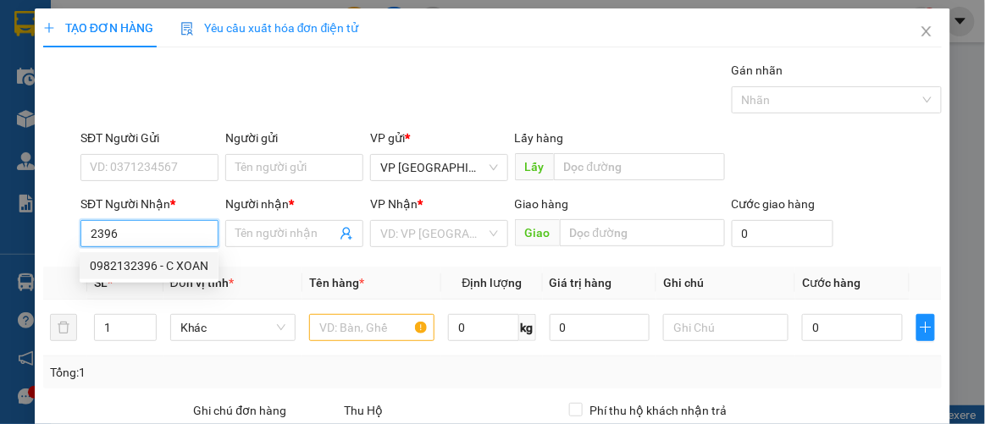
click at [141, 260] on div "0982132396 - C XOAN" at bounding box center [149, 266] width 119 height 19
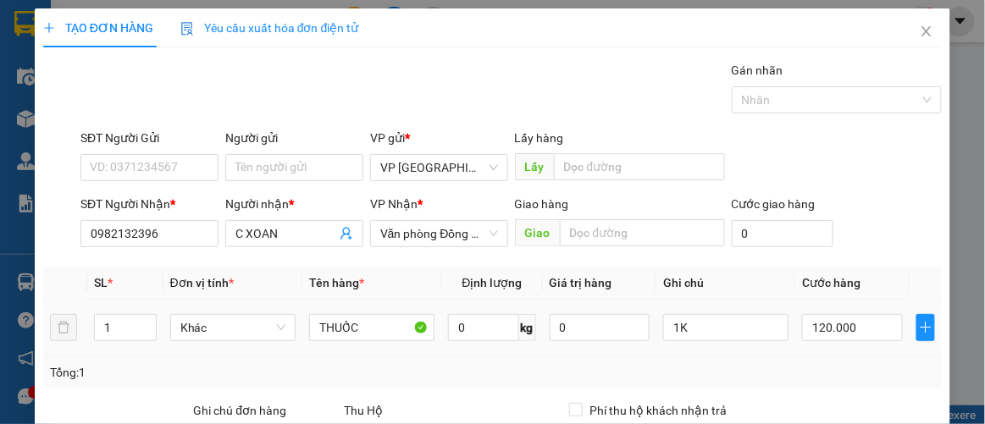
click at [831, 350] on td "120.000" at bounding box center [851, 328] width 113 height 57
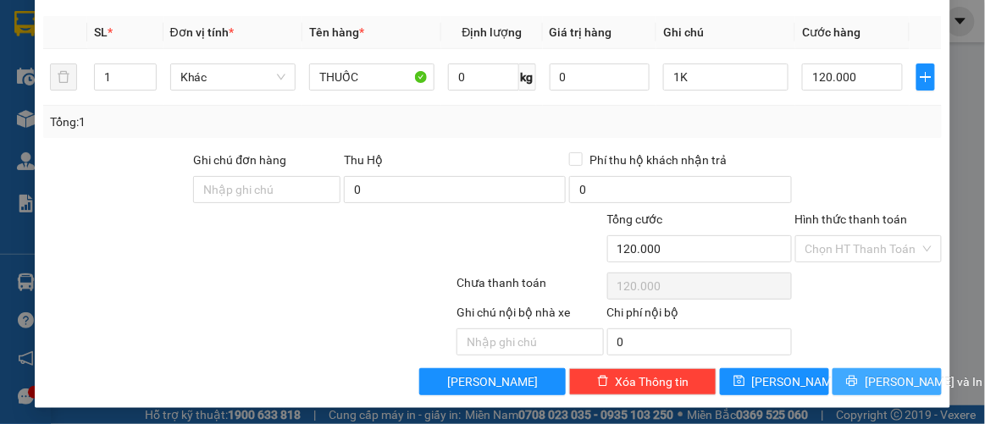
click at [844, 379] on button "[PERSON_NAME] và In" at bounding box center [887, 381] width 109 height 27
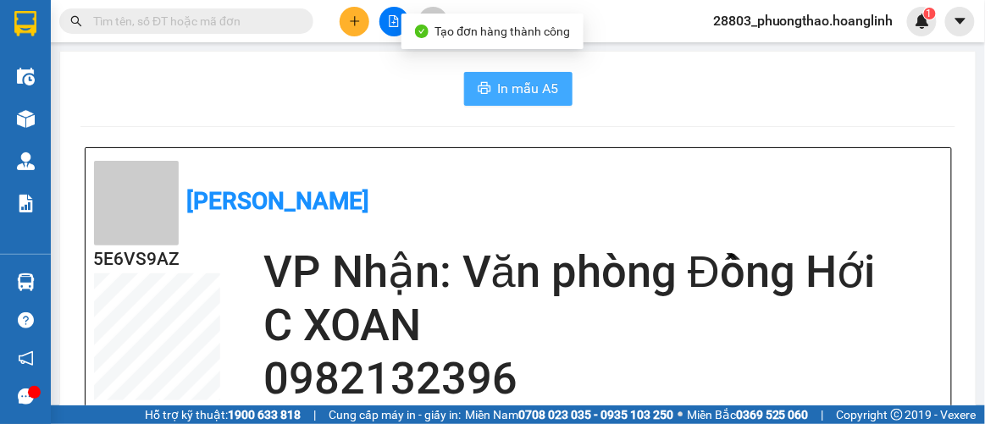
click at [543, 83] on span "In mẫu A5" at bounding box center [528, 88] width 61 height 21
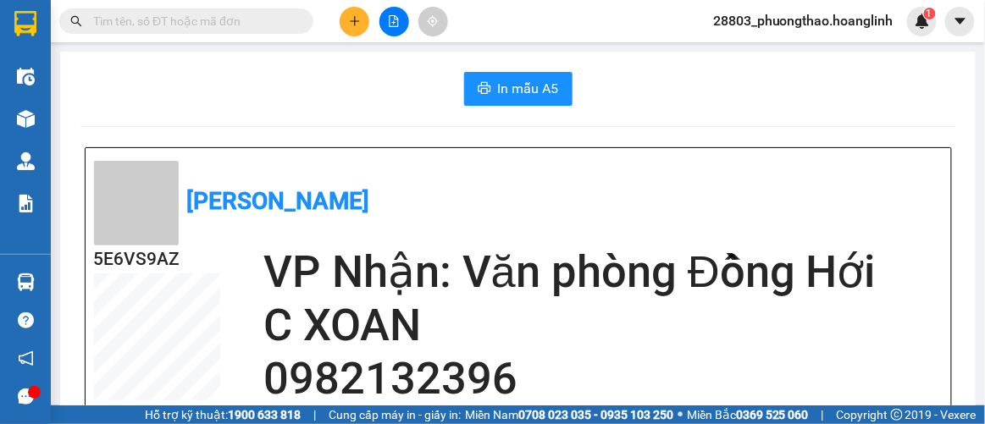
click at [354, 19] on icon "plus" at bounding box center [354, 20] width 1 height 9
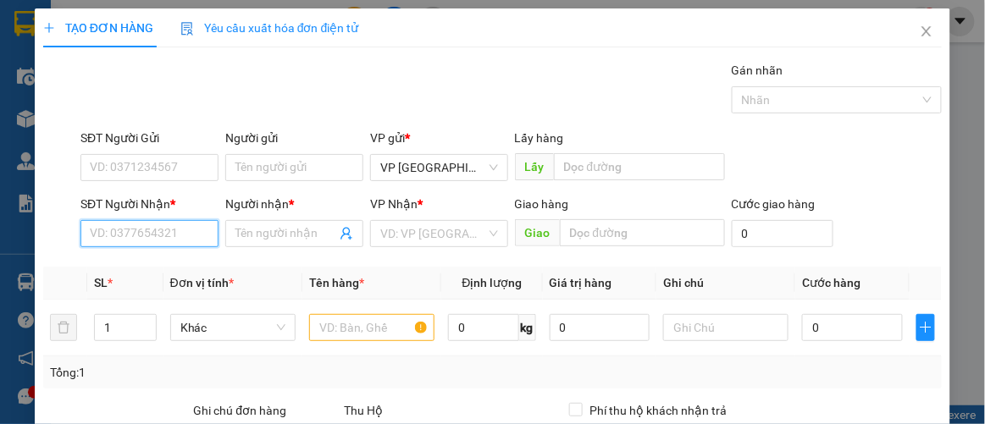
click at [170, 232] on input "SĐT Người Nhận *" at bounding box center [149, 233] width 138 height 27
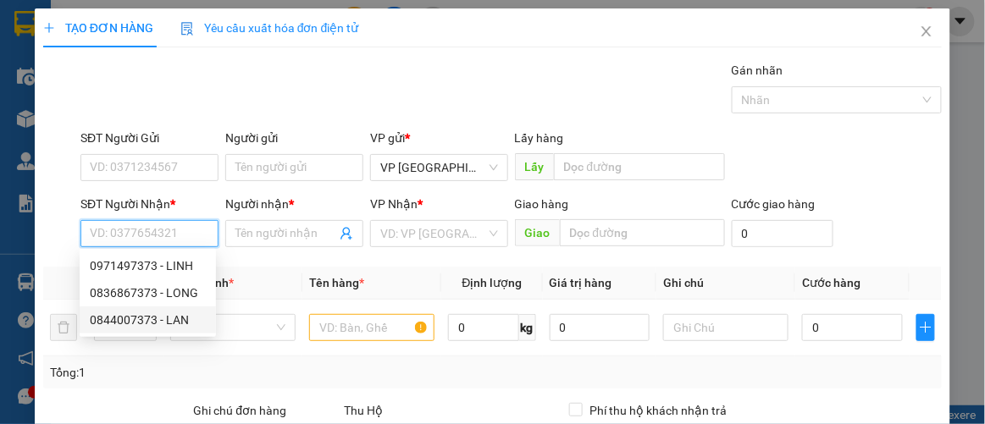
click at [177, 321] on div "0844007373 - LAN" at bounding box center [148, 320] width 116 height 19
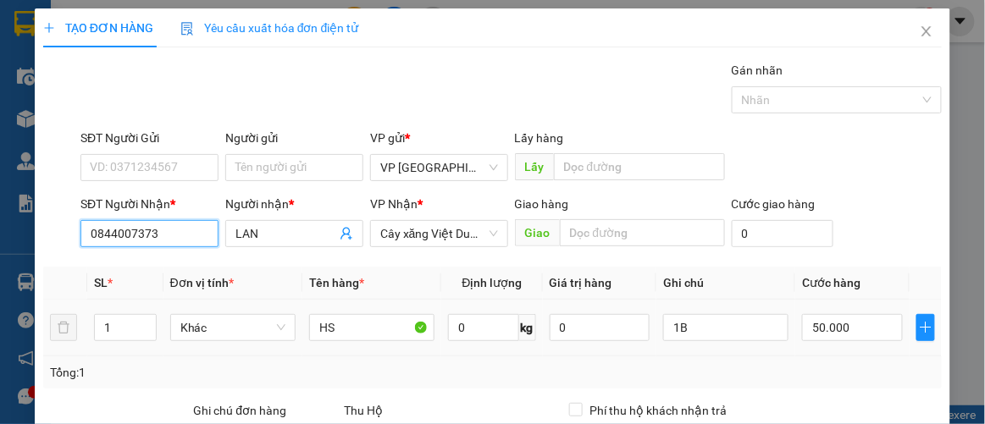
scroll to position [251, 0]
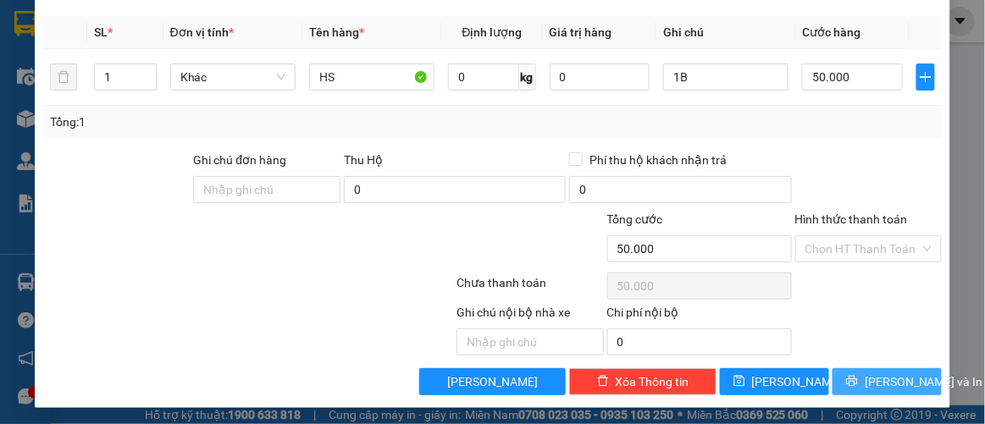
click at [871, 380] on span "[PERSON_NAME] và In" at bounding box center [924, 382] width 119 height 19
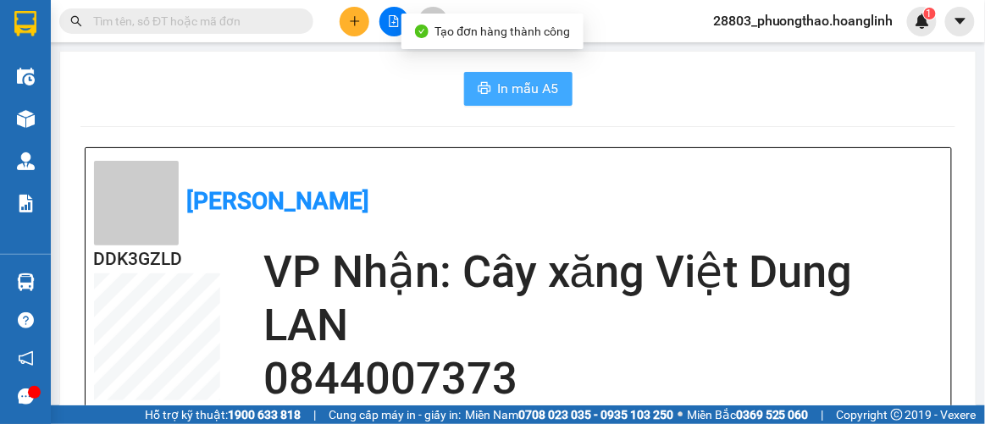
click at [512, 86] on span "In mẫu A5" at bounding box center [528, 88] width 61 height 21
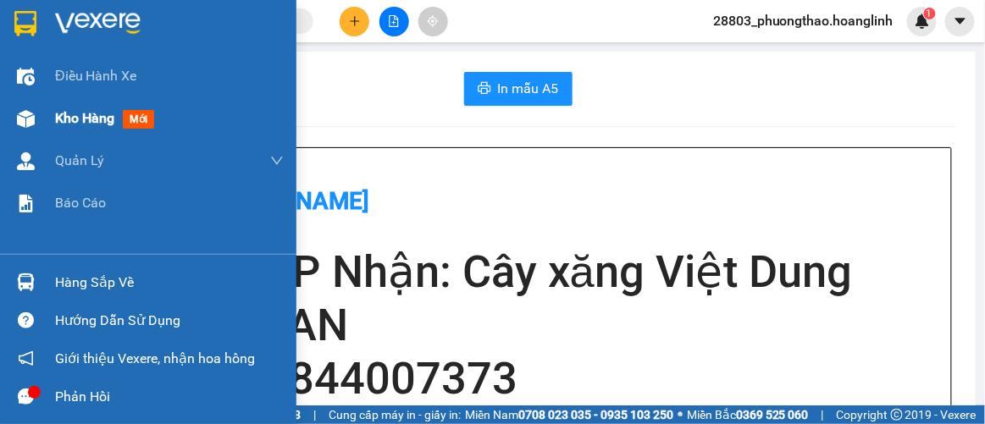
click at [59, 116] on span "Kho hàng" at bounding box center [84, 118] width 59 height 16
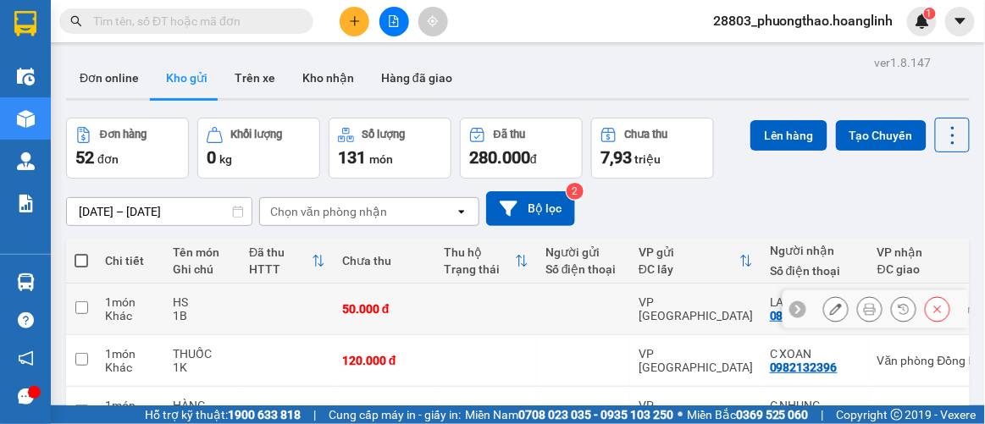
click at [830, 303] on icon at bounding box center [836, 309] width 12 height 12
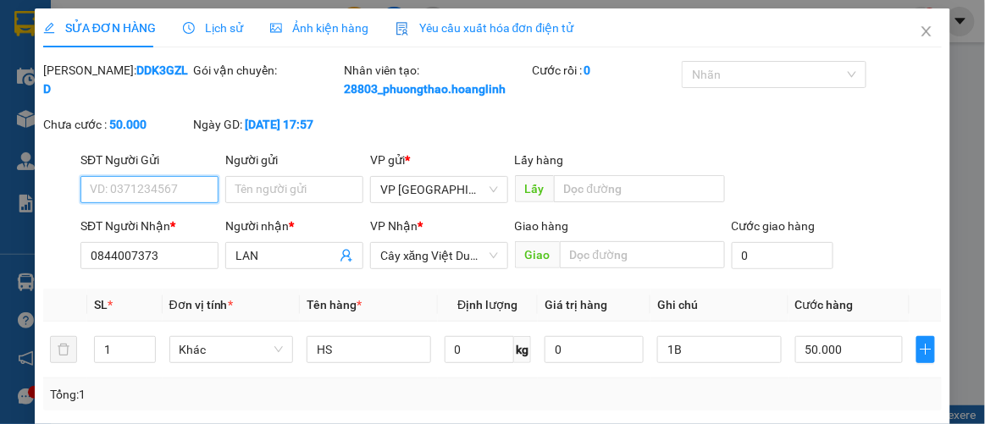
scroll to position [293, 0]
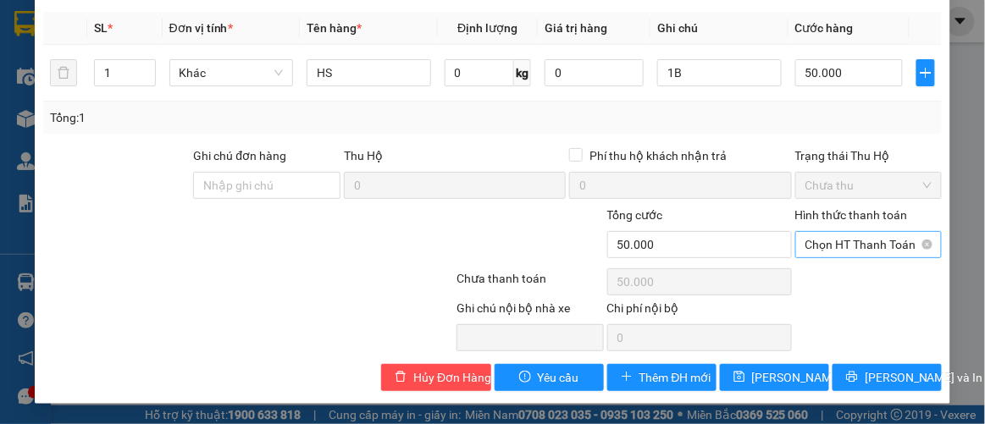
click at [855, 251] on span "Chọn HT Thanh Toán" at bounding box center [869, 244] width 127 height 25
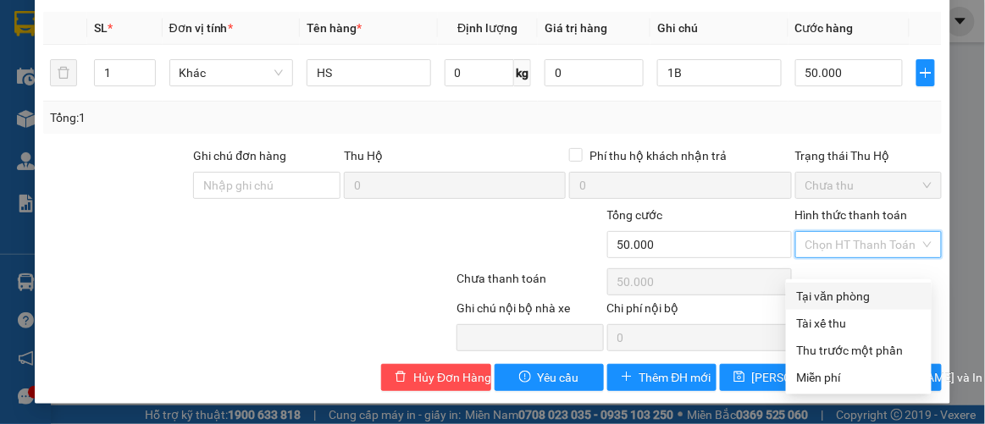
click at [829, 287] on div "Tại văn phòng" at bounding box center [858, 296] width 125 height 19
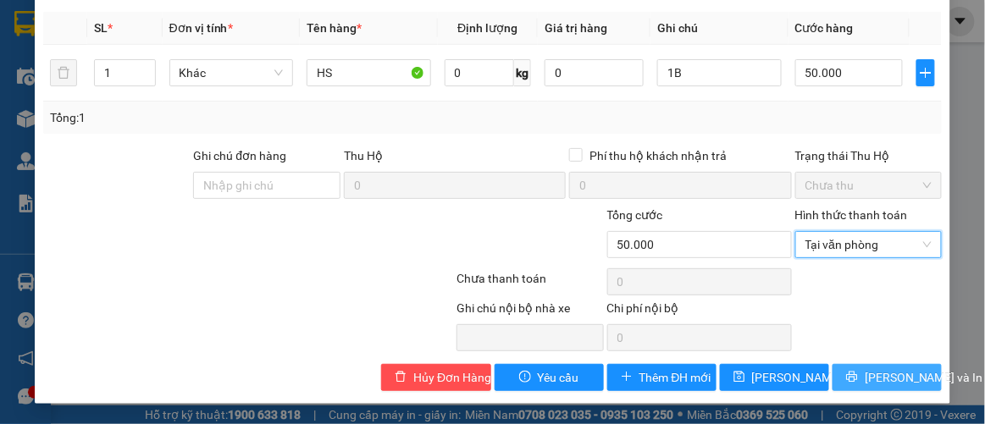
click at [855, 379] on icon "printer" at bounding box center [852, 377] width 12 height 12
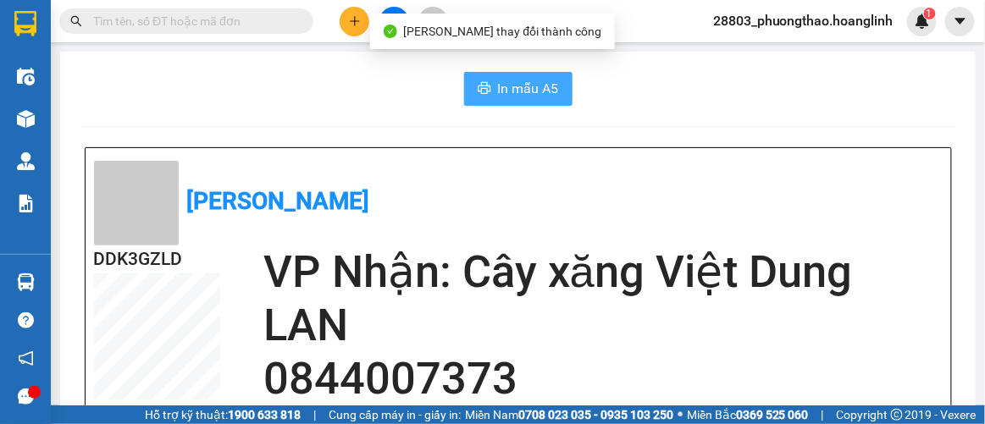
click at [512, 92] on span "In mẫu A5" at bounding box center [528, 88] width 61 height 21
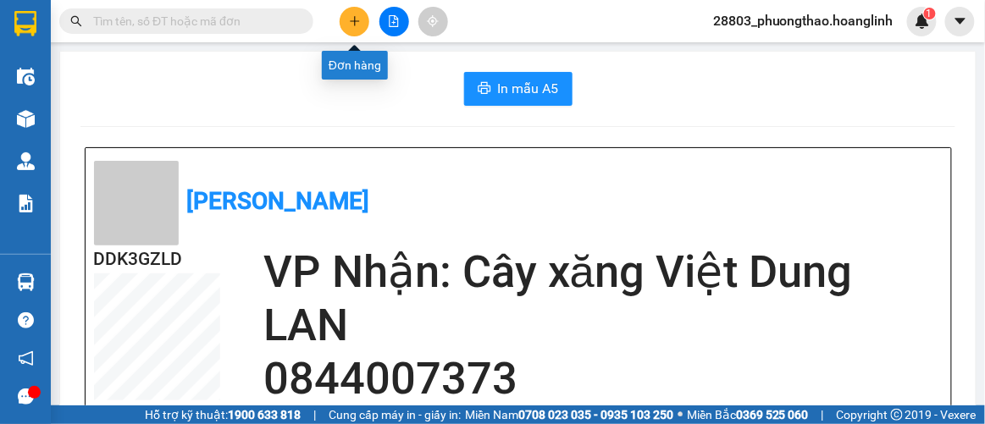
click at [350, 25] on icon "plus" at bounding box center [355, 21] width 12 height 12
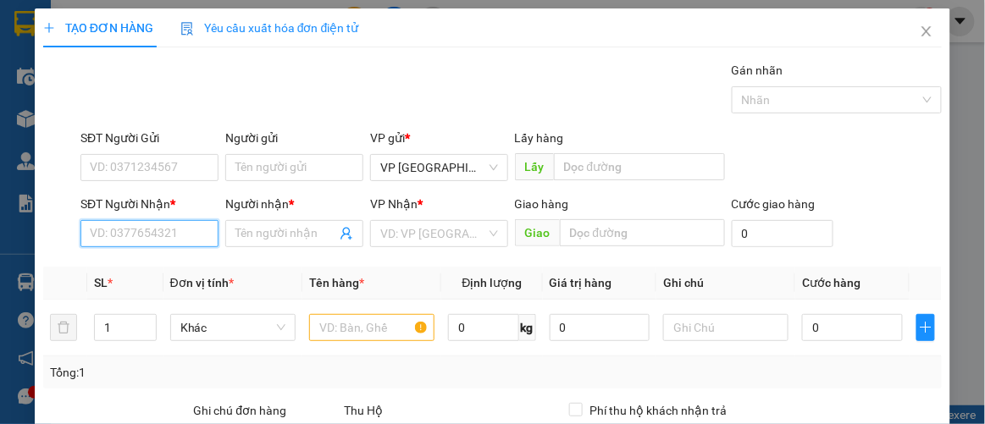
click at [178, 232] on input "SĐT Người Nhận *" at bounding box center [149, 233] width 138 height 27
click at [136, 268] on div "0977868215 - NAM" at bounding box center [148, 266] width 116 height 19
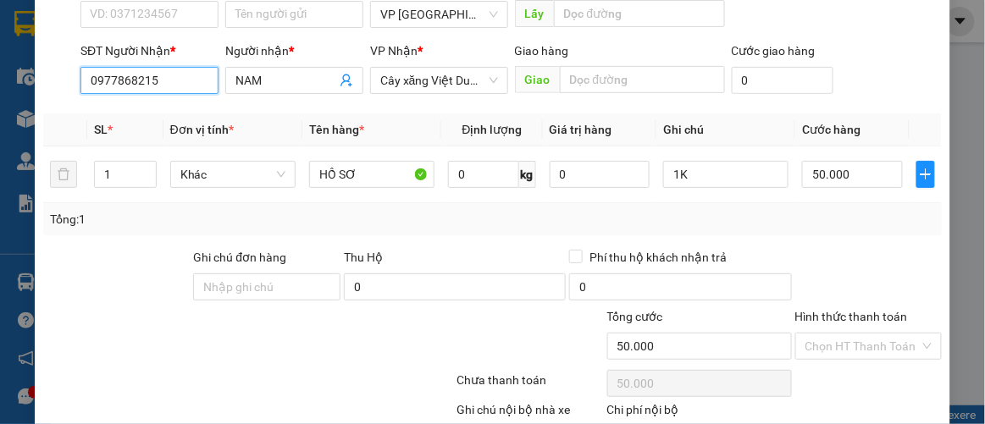
scroll to position [251, 0]
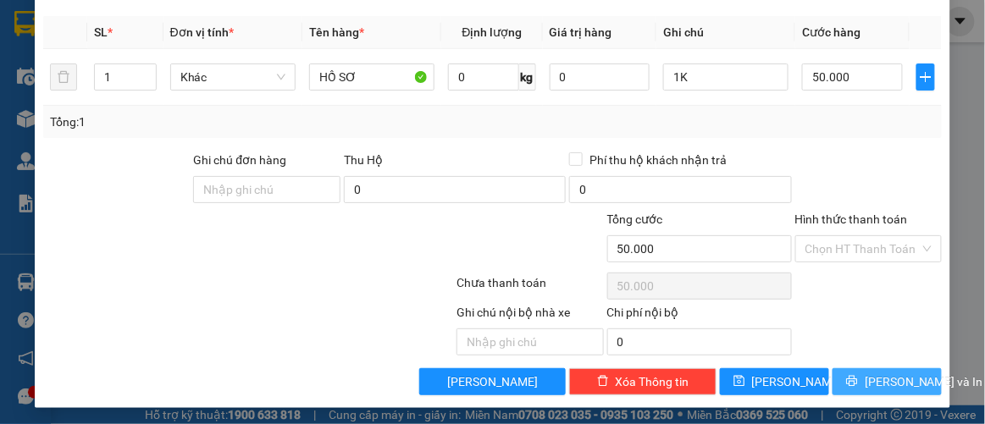
click at [865, 377] on span "[PERSON_NAME] và In" at bounding box center [924, 382] width 119 height 19
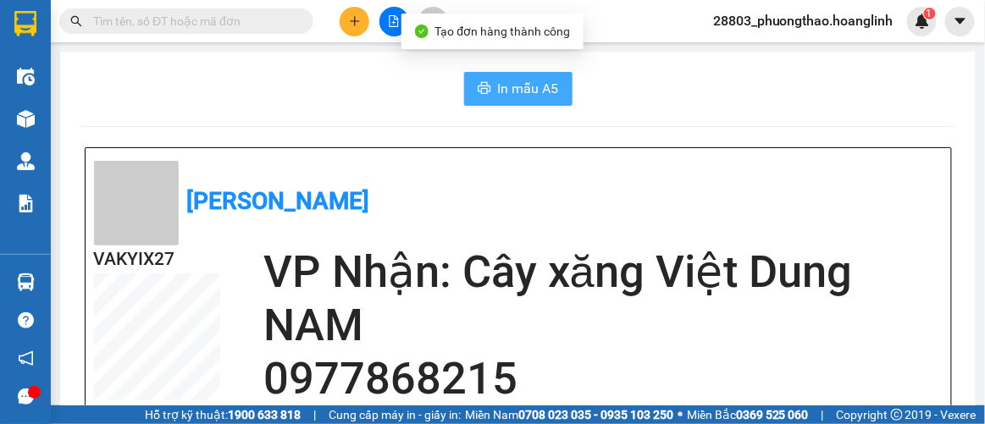
drag, startPoint x: 507, startPoint y: 80, endPoint x: 517, endPoint y: 82, distance: 9.7
click at [508, 80] on span "In mẫu A5" at bounding box center [528, 88] width 61 height 21
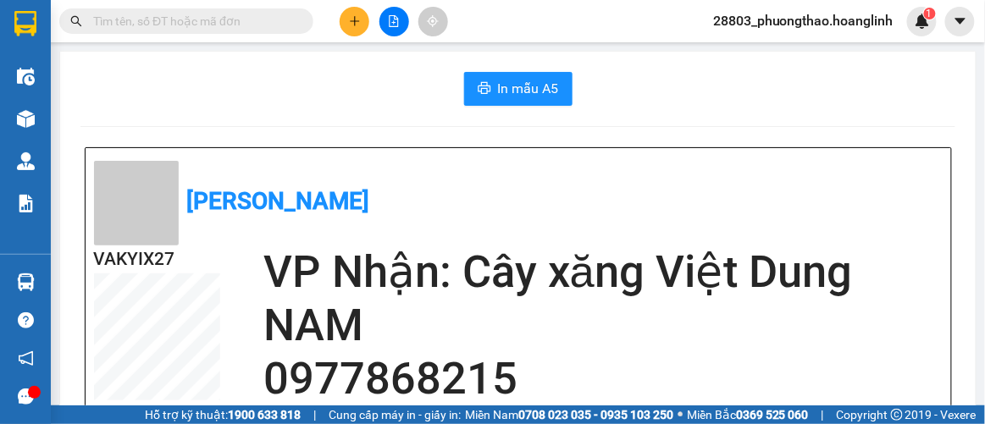
click at [354, 28] on button at bounding box center [355, 22] width 30 height 30
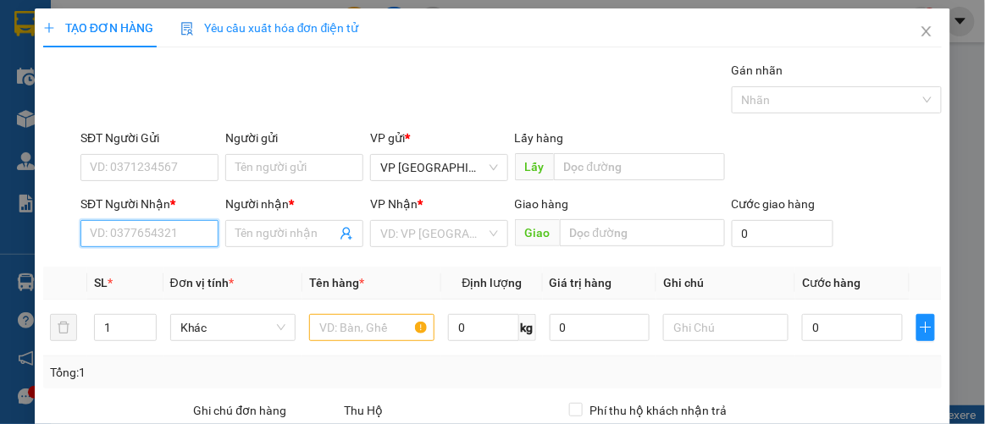
click at [159, 236] on input "SĐT Người Nhận *" at bounding box center [149, 233] width 138 height 27
click at [165, 263] on div "0976368963 - HIỀN" at bounding box center [148, 266] width 116 height 19
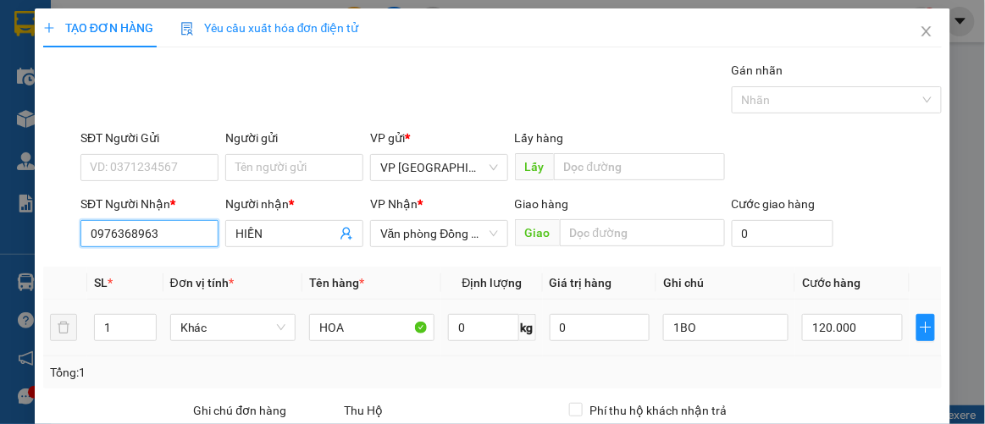
scroll to position [251, 0]
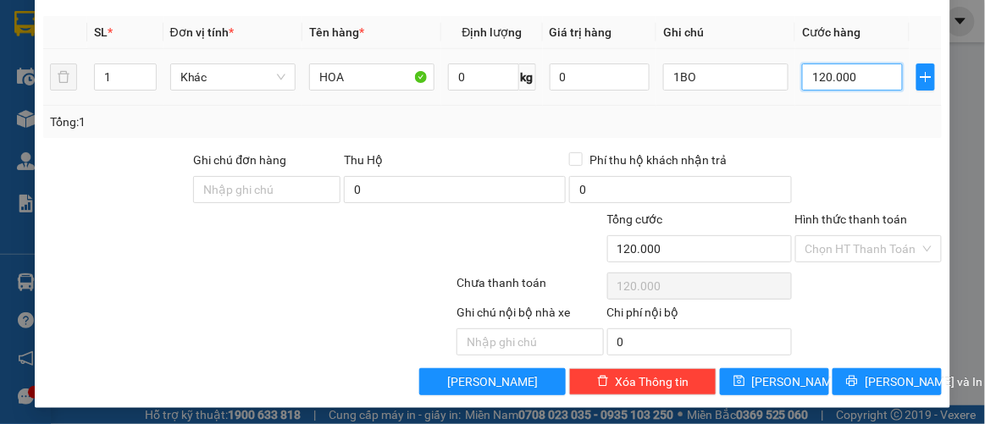
click at [865, 65] on input "120.000" at bounding box center [852, 77] width 100 height 27
click at [833, 118] on div "Tổng: 1" at bounding box center [493, 122] width 886 height 19
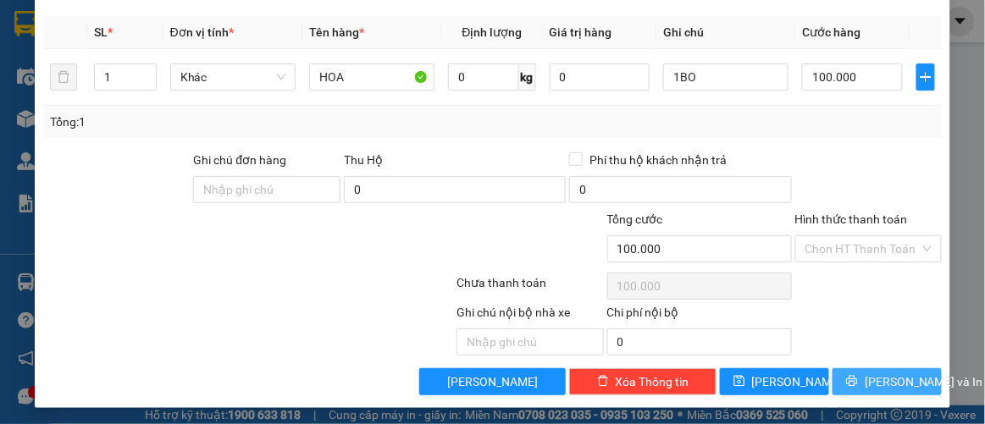
drag, startPoint x: 863, startPoint y: 367, endPoint x: 860, endPoint y: 348, distance: 18.9
click at [863, 368] on button "[PERSON_NAME] và In" at bounding box center [887, 381] width 109 height 27
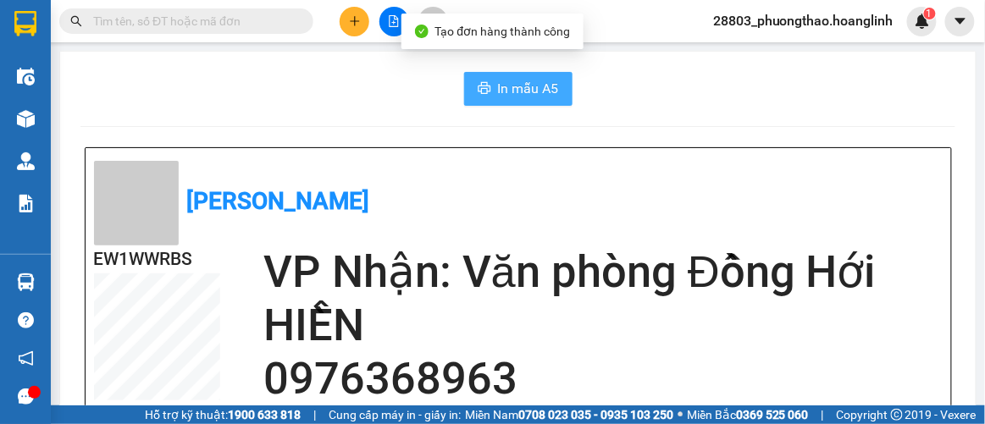
drag, startPoint x: 523, startPoint y: 80, endPoint x: 529, endPoint y: 107, distance: 27.9
click at [522, 80] on span "In mẫu A5" at bounding box center [528, 88] width 61 height 21
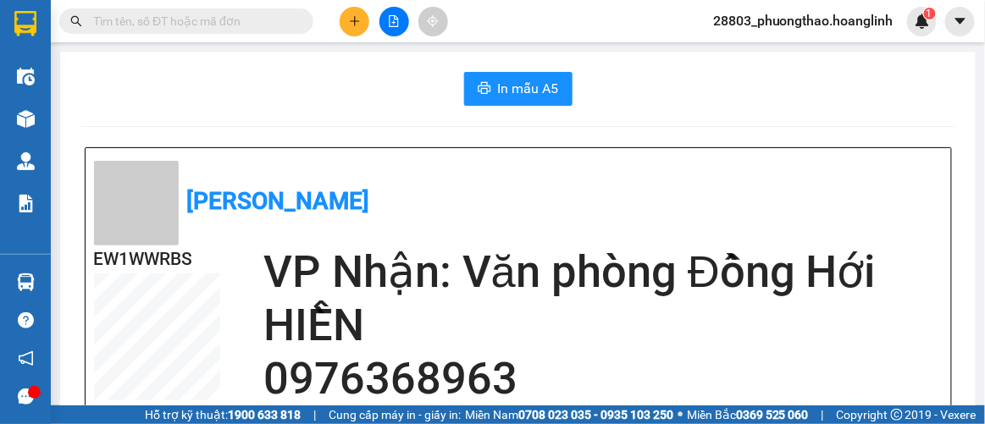
click at [363, 19] on button at bounding box center [355, 22] width 30 height 30
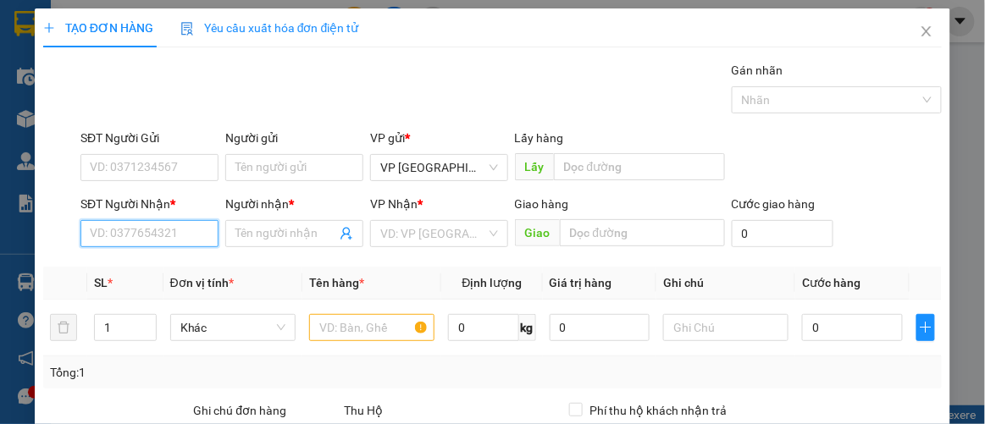
click at [161, 229] on input "SĐT Người Nhận *" at bounding box center [149, 233] width 138 height 27
click at [134, 270] on div "0832345666 - [PERSON_NAME]" at bounding box center [173, 266] width 167 height 19
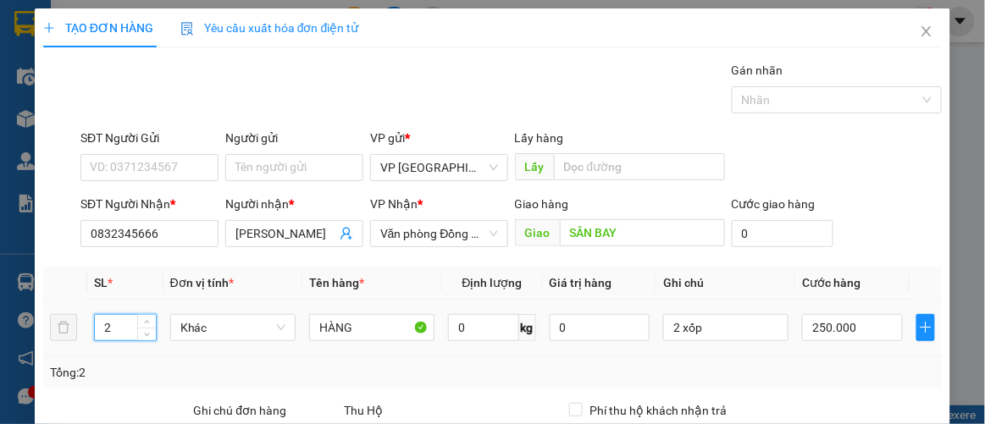
drag, startPoint x: 111, startPoint y: 321, endPoint x: 11, endPoint y: 315, distance: 100.1
click at [17, 317] on div "TẠO ĐƠN HÀNG Yêu cầu xuất hóa đơn điện tử Transit Pickup Surcharge Ids Transit …" at bounding box center [492, 212] width 985 height 424
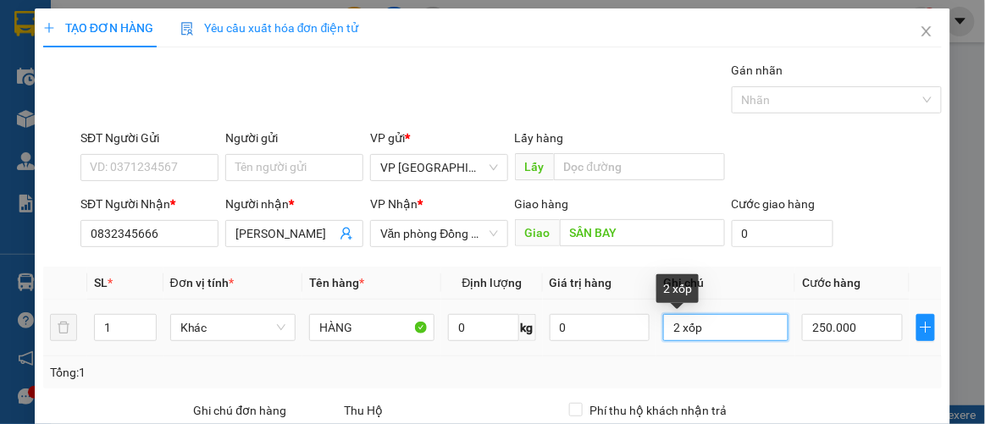
drag, startPoint x: 698, startPoint y: 324, endPoint x: 635, endPoint y: 340, distance: 64.5
click at [635, 340] on tr "1 Khác HÀNG 0 kg 0 2 xốp 250.000" at bounding box center [493, 328] width 900 height 57
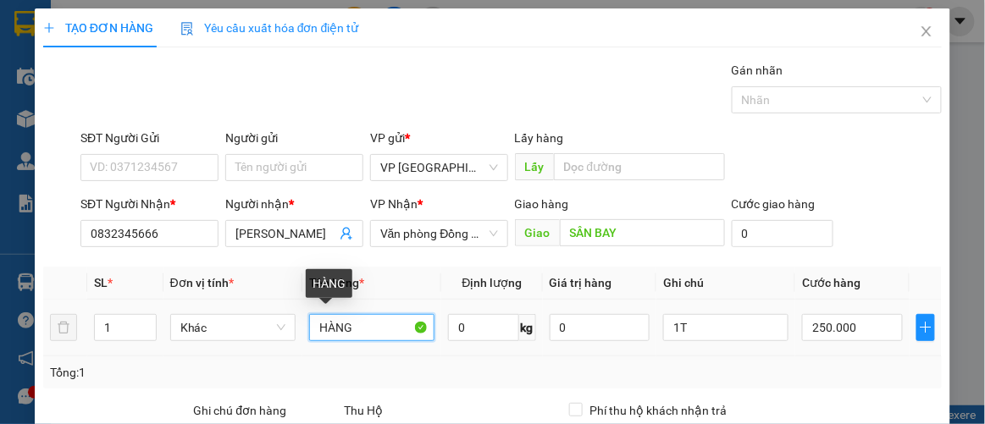
click at [368, 331] on input "HÀNG" at bounding box center [371, 327] width 125 height 27
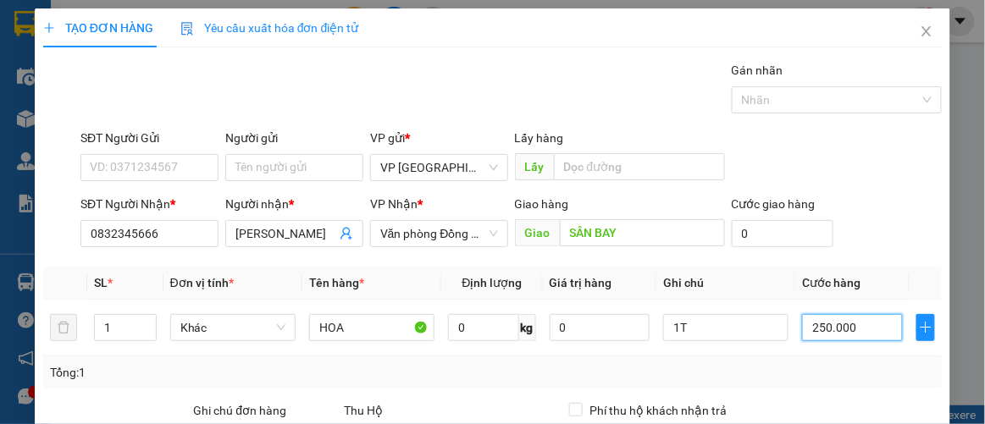
scroll to position [251, 0]
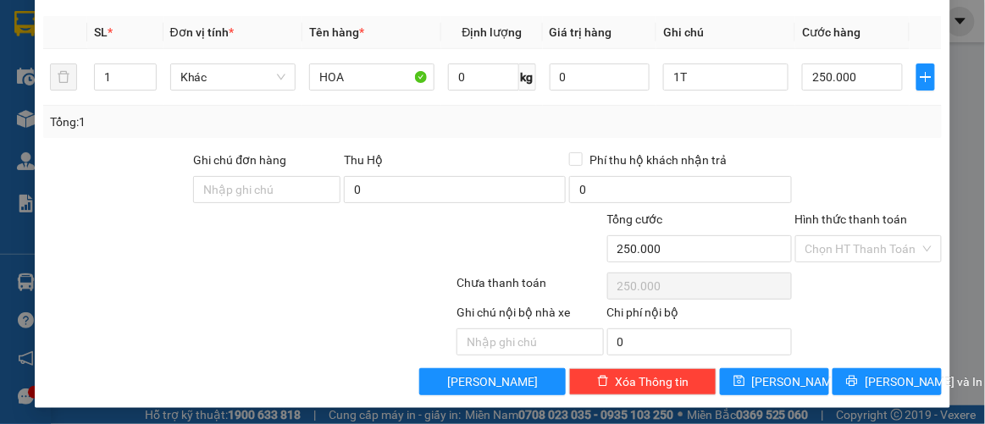
click at [832, 116] on div "Tổng: 1" at bounding box center [493, 122] width 886 height 19
click at [884, 373] on span "[PERSON_NAME] và In" at bounding box center [924, 382] width 119 height 19
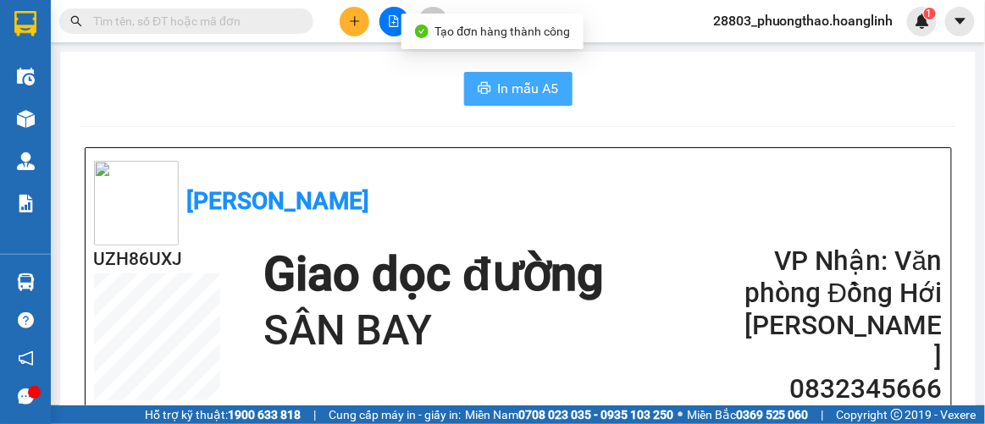
click at [550, 93] on span "In mẫu A5" at bounding box center [528, 88] width 61 height 21
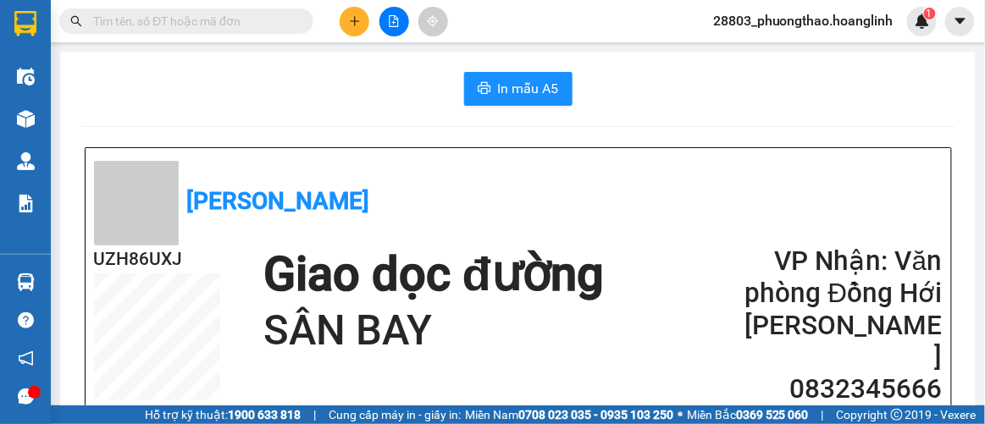
click at [342, 21] on button at bounding box center [355, 22] width 30 height 30
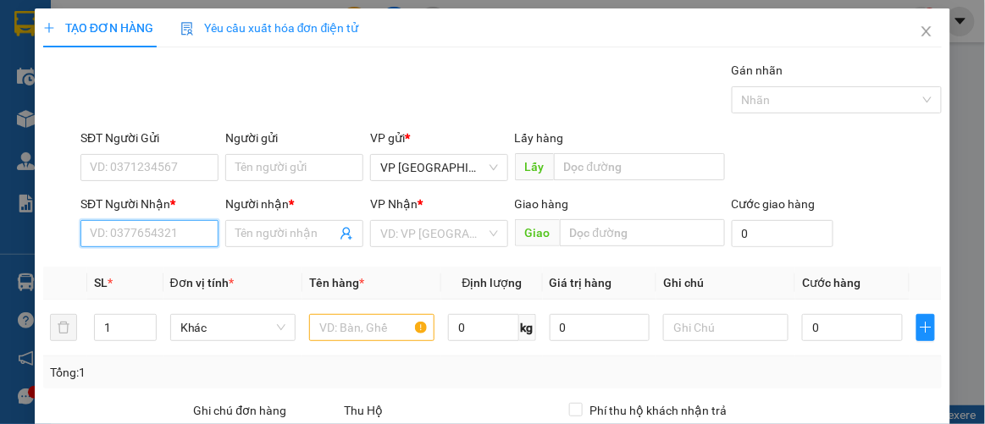
click at [159, 227] on input "SĐT Người Nhận *" at bounding box center [149, 233] width 138 height 27
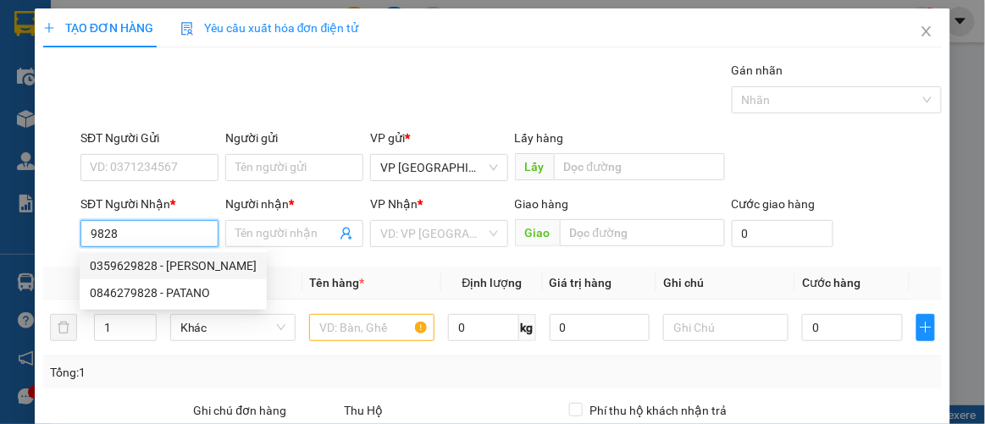
click at [156, 265] on div "0359629828 - [PERSON_NAME]" at bounding box center [173, 266] width 167 height 19
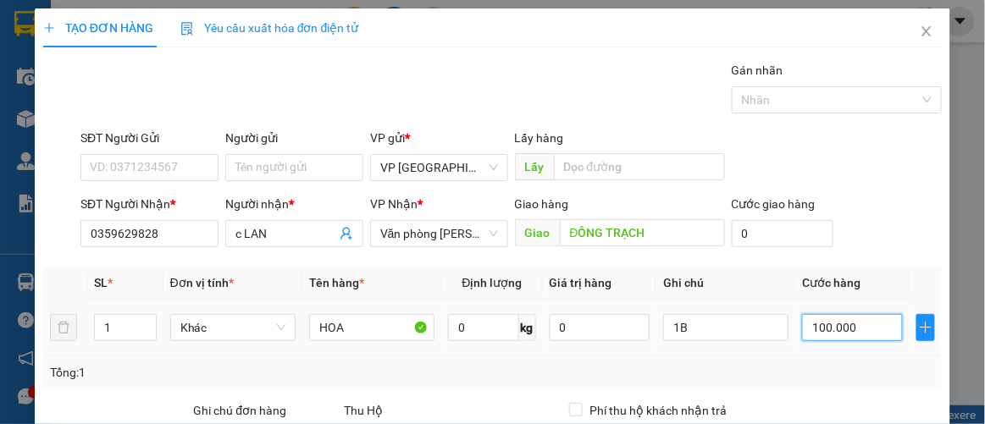
click at [874, 320] on input "100.000" at bounding box center [852, 327] width 100 height 27
drag, startPoint x: 871, startPoint y: 326, endPoint x: 869, endPoint y: 338, distance: 12.0
click at [863, 340] on div "0.000.000.020" at bounding box center [852, 328] width 100 height 34
drag, startPoint x: 885, startPoint y: 329, endPoint x: 698, endPoint y: 333, distance: 187.2
click at [698, 333] on tr "1 Khác HOA 0 kg 0 1B 0.000.000.020" at bounding box center [493, 328] width 900 height 57
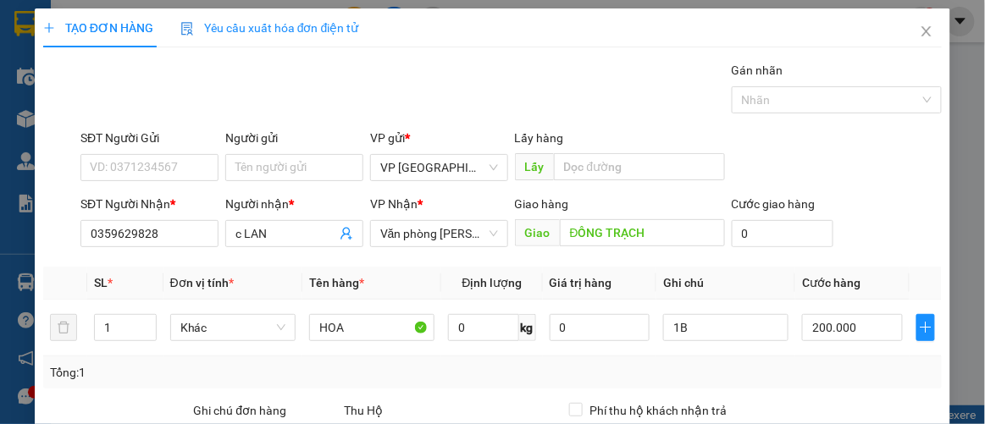
drag, startPoint x: 739, startPoint y: 358, endPoint x: 750, endPoint y: 368, distance: 14.4
click at [742, 361] on div "Tổng: 1" at bounding box center [493, 373] width 900 height 32
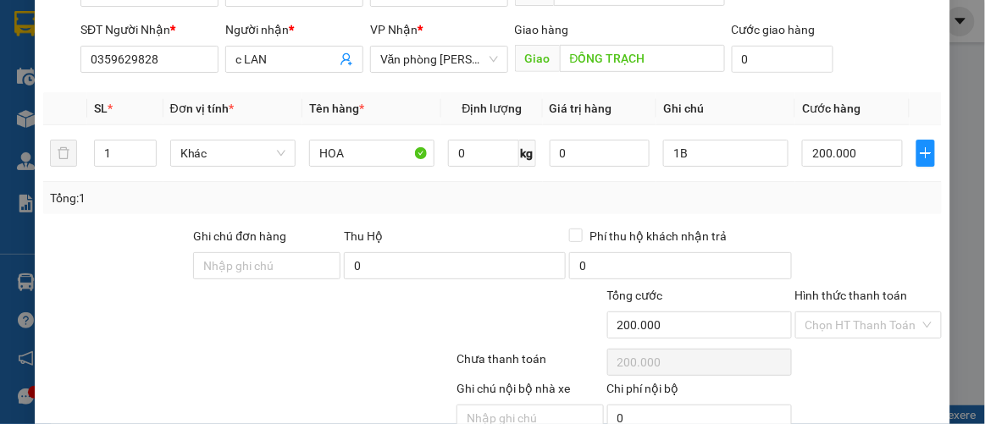
scroll to position [251, 0]
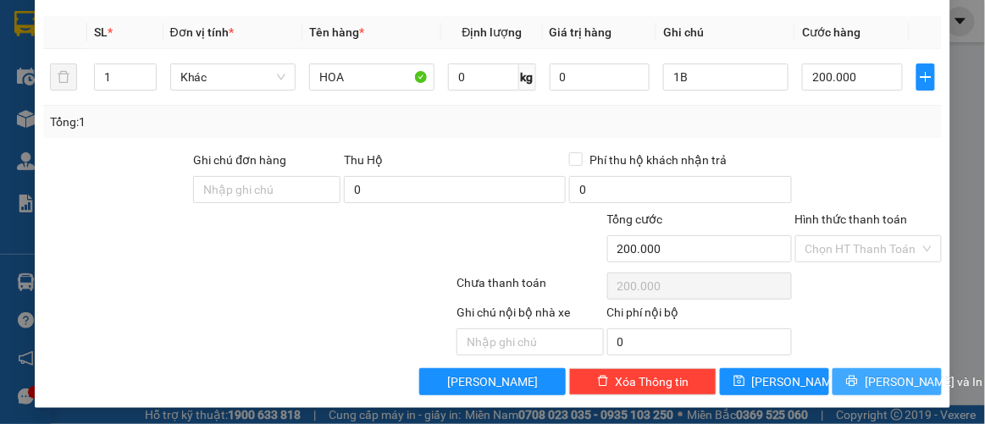
click at [854, 380] on icon "printer" at bounding box center [852, 381] width 11 height 11
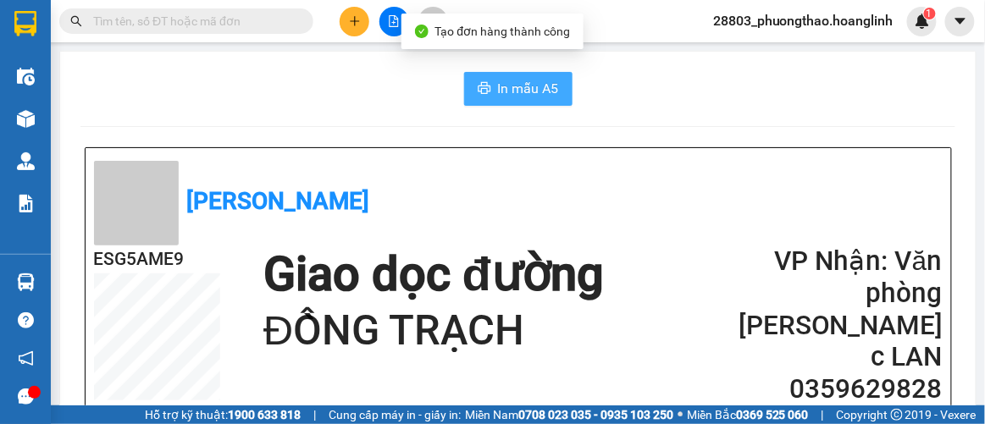
click at [544, 91] on span "In mẫu A5" at bounding box center [528, 88] width 61 height 21
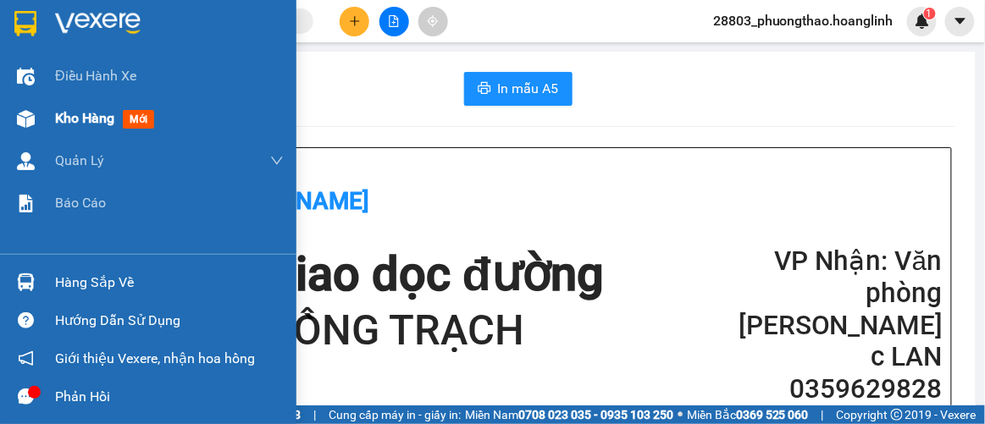
click at [83, 119] on span "Kho hàng" at bounding box center [84, 118] width 59 height 16
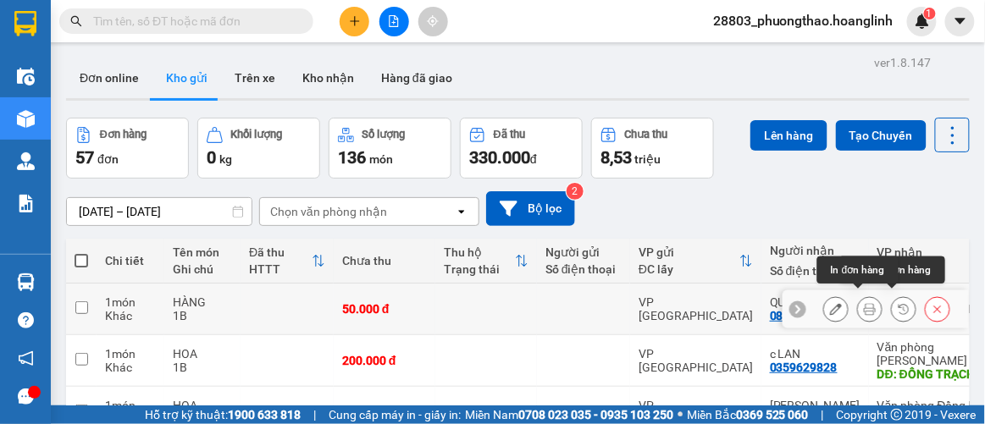
click at [870, 304] on button at bounding box center [870, 310] width 24 height 30
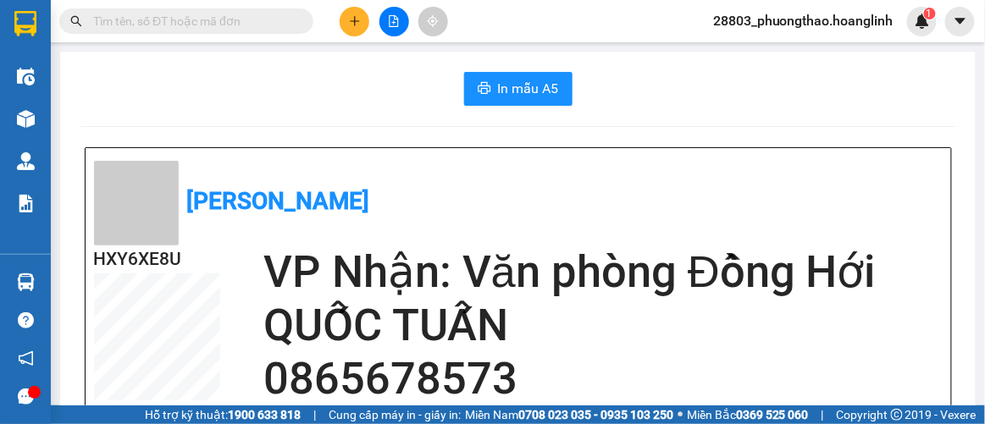
click at [539, 103] on button "In mẫu A5" at bounding box center [518, 89] width 108 height 34
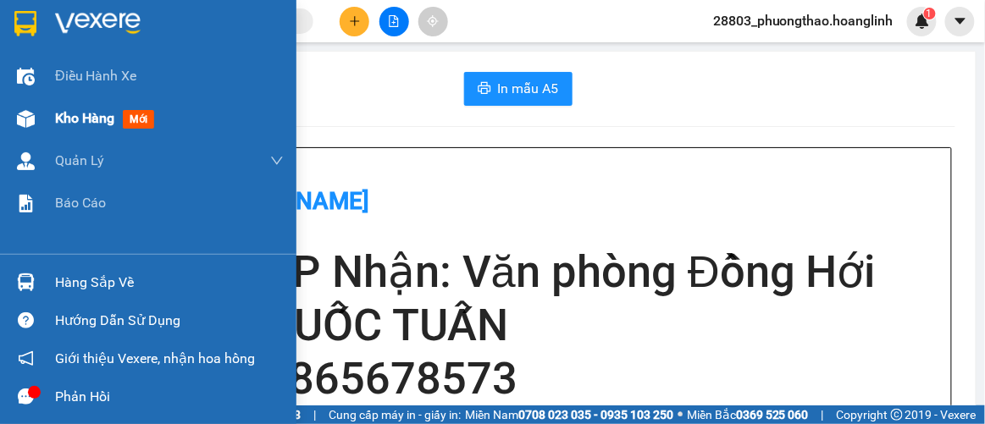
click at [94, 115] on span "Kho hàng" at bounding box center [84, 118] width 59 height 16
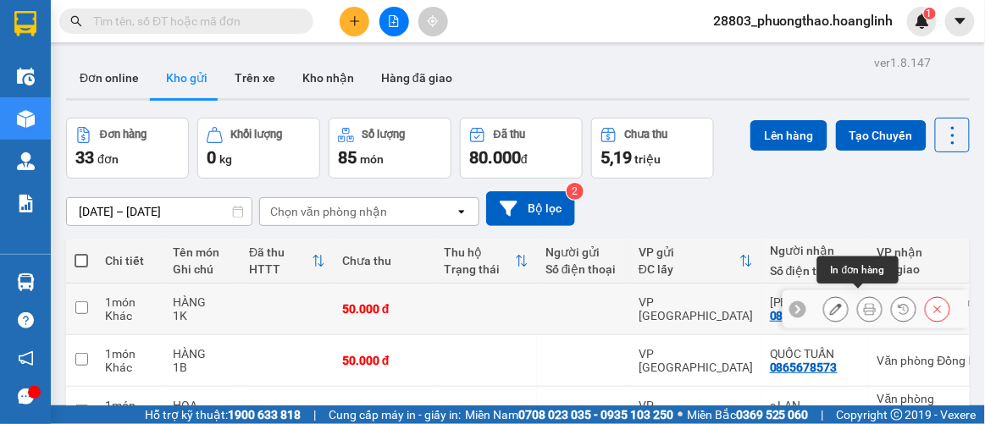
click at [864, 304] on icon at bounding box center [870, 309] width 12 height 12
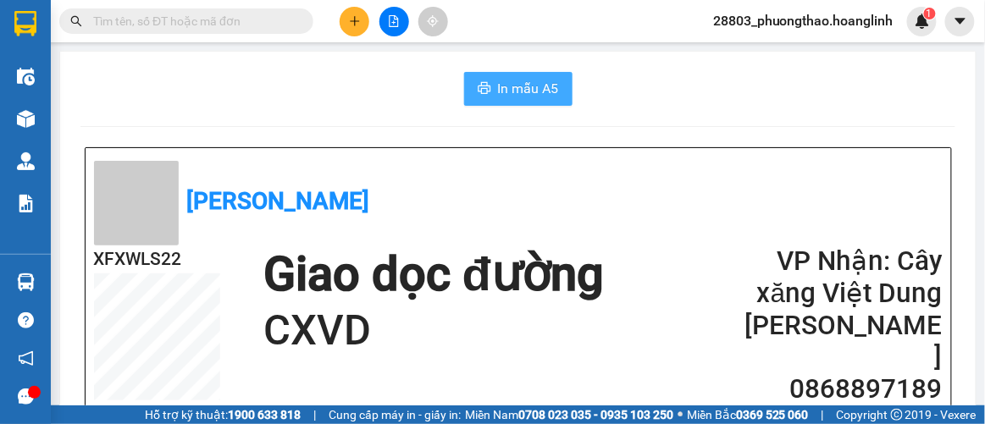
click at [522, 96] on span "In mẫu A5" at bounding box center [528, 88] width 61 height 21
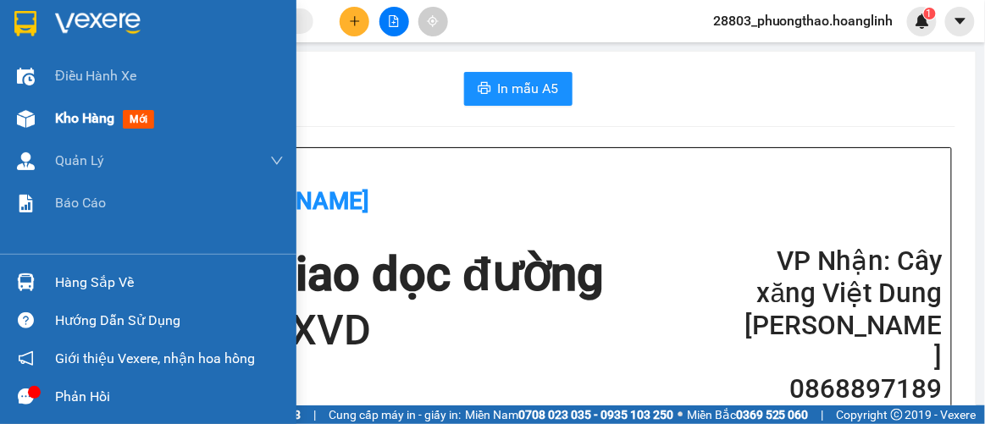
drag, startPoint x: 90, startPoint y: 96, endPoint x: 90, endPoint y: 115, distance: 19.5
click at [90, 112] on div "Điều hành xe Kho hàng mới Quản [PERSON_NAME] lý thu hộ Quản lý chuyến Quản lý k…" at bounding box center [148, 154] width 296 height 199
drag, startPoint x: 90, startPoint y: 116, endPoint x: 110, endPoint y: 121, distance: 21.0
click at [90, 119] on span "Kho hàng" at bounding box center [84, 118] width 59 height 16
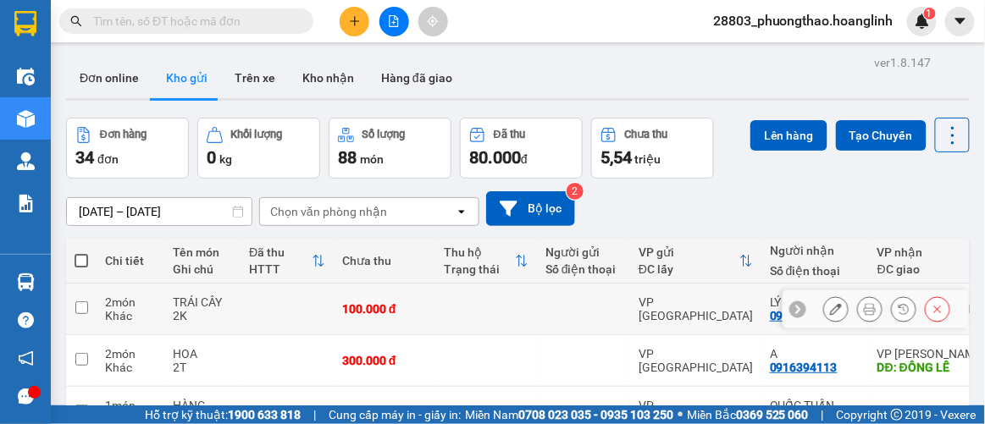
click at [864, 303] on icon at bounding box center [870, 309] width 12 height 12
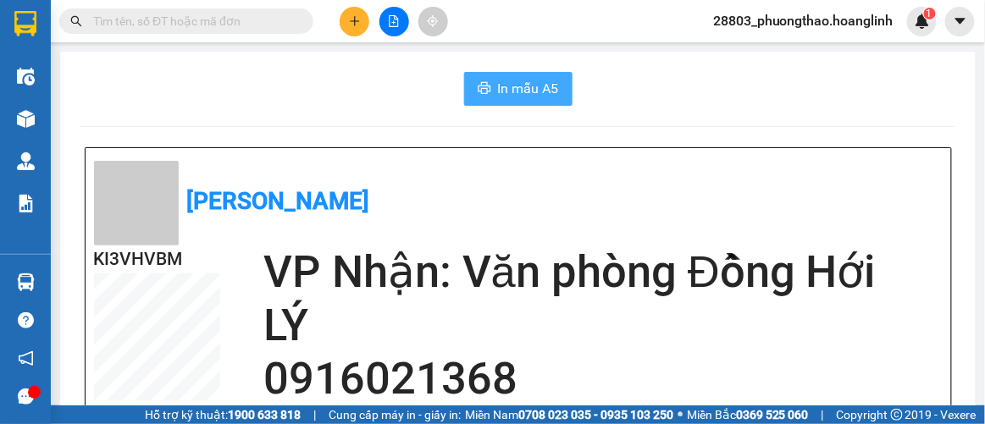
click at [550, 85] on span "In mẫu A5" at bounding box center [528, 88] width 61 height 21
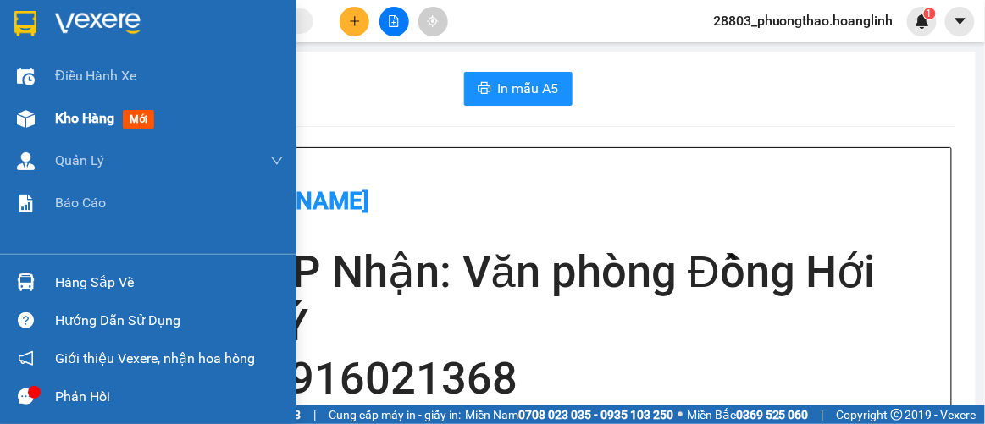
drag, startPoint x: 88, startPoint y: 115, endPoint x: 103, endPoint y: 115, distance: 15.2
click at [95, 115] on span "Kho hàng" at bounding box center [84, 118] width 59 height 16
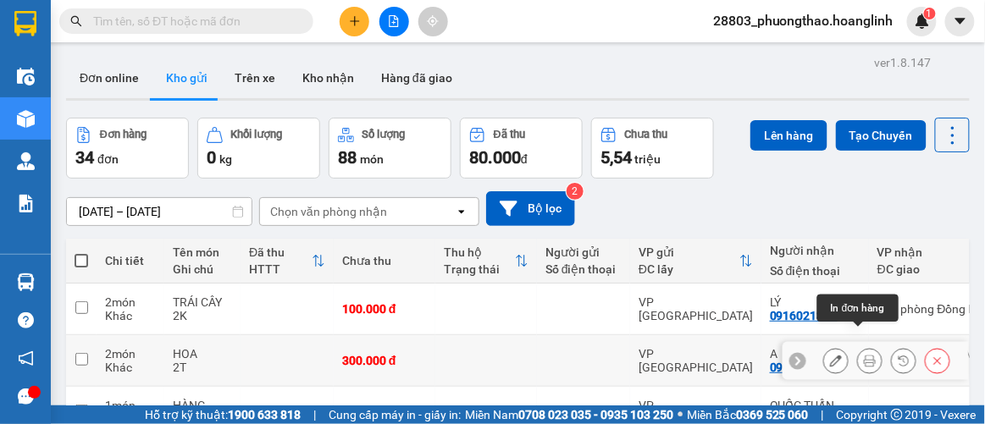
click at [858, 346] on button at bounding box center [870, 361] width 24 height 30
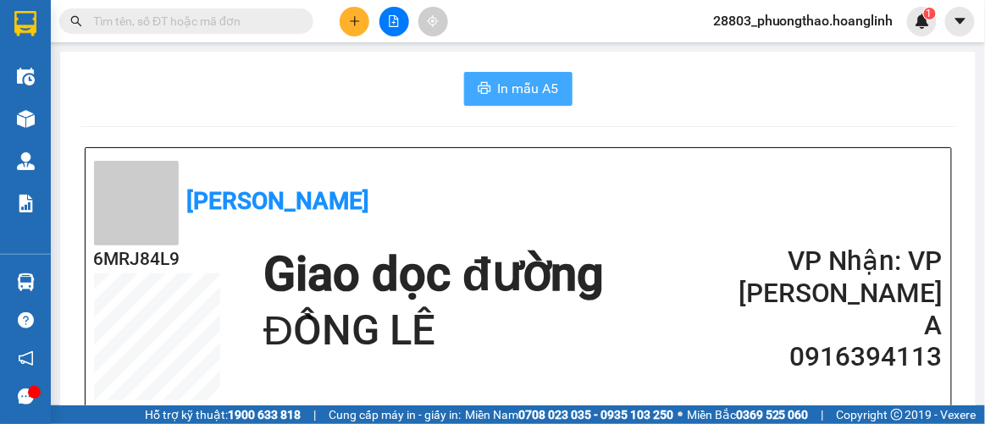
click at [533, 96] on span "In mẫu A5" at bounding box center [528, 88] width 61 height 21
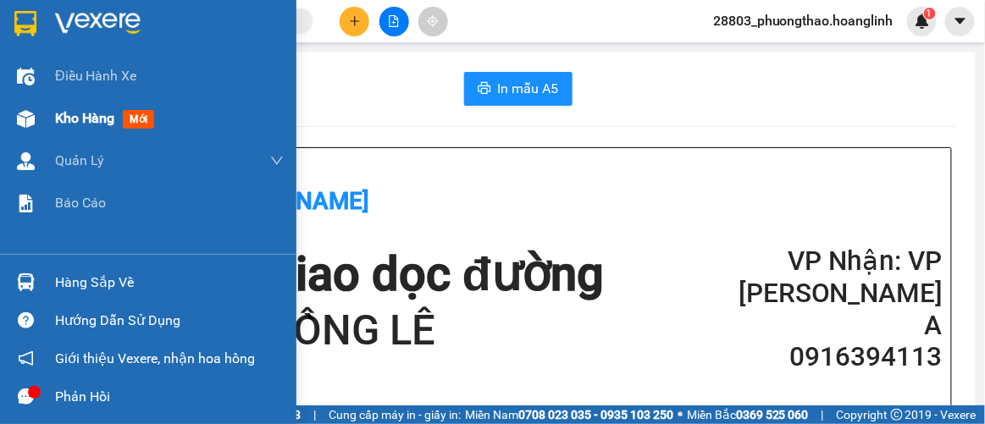
click at [58, 113] on span "Kho hàng" at bounding box center [84, 118] width 59 height 16
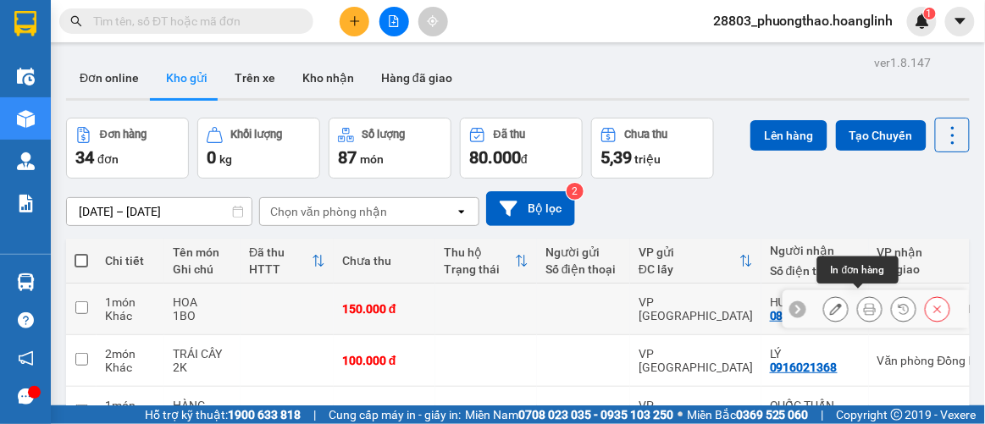
click at [864, 303] on icon at bounding box center [870, 309] width 12 height 12
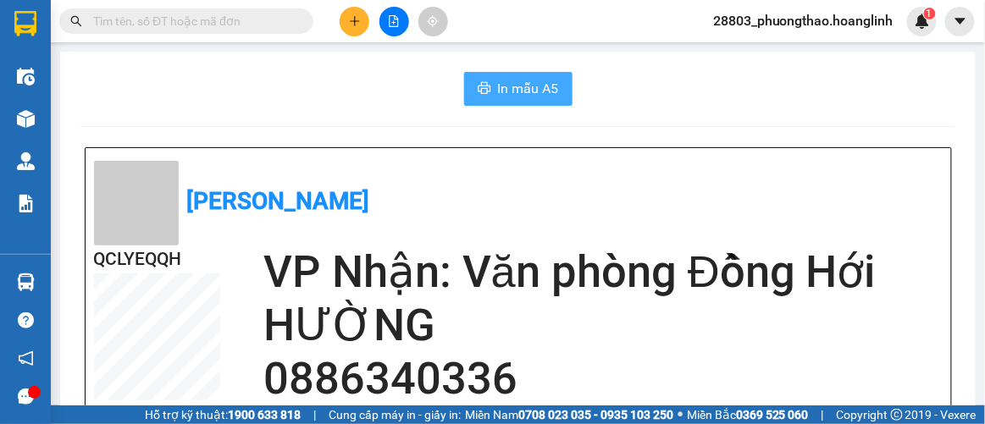
click at [523, 90] on span "In mẫu A5" at bounding box center [528, 88] width 61 height 21
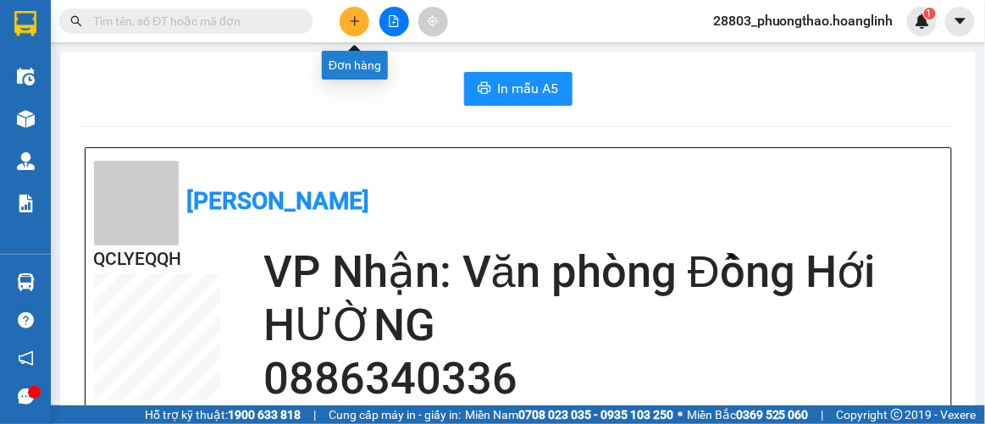
click at [362, 28] on button at bounding box center [355, 22] width 30 height 30
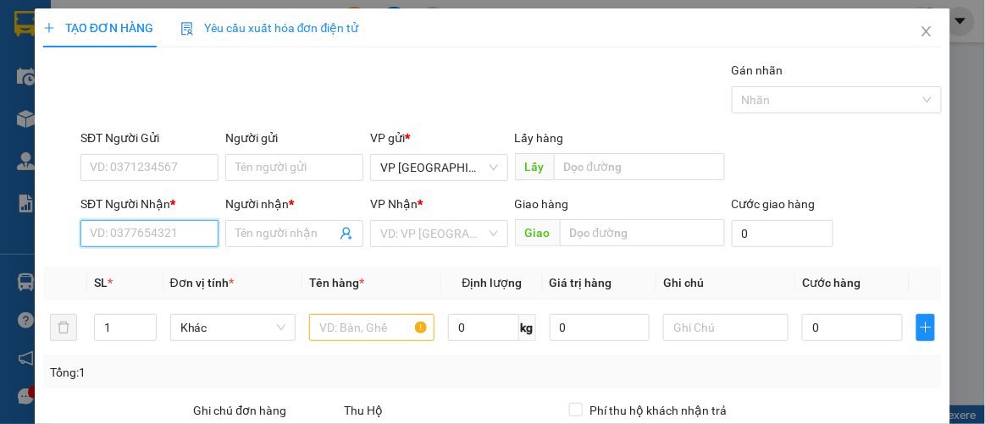
click at [138, 224] on input "SĐT Người Nhận *" at bounding box center [149, 233] width 138 height 27
click at [136, 237] on input "0336" at bounding box center [149, 233] width 138 height 27
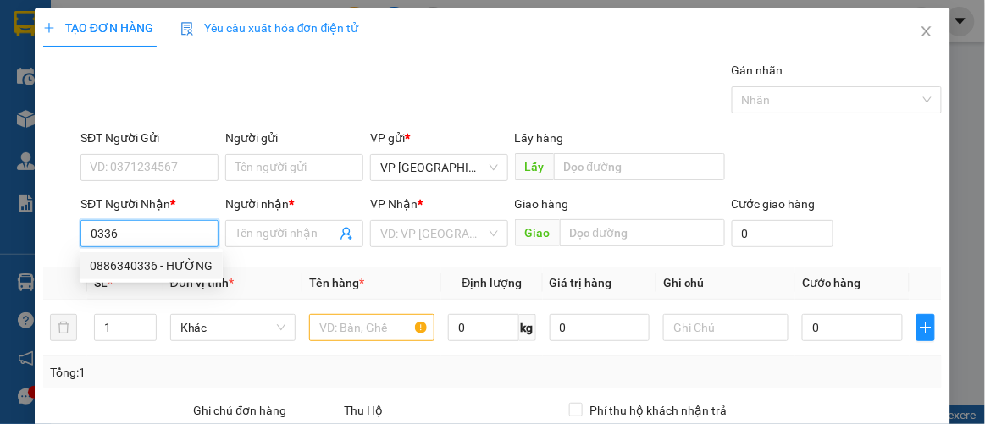
click at [141, 266] on div "0886340336 - HƯỜNG" at bounding box center [151, 266] width 123 height 19
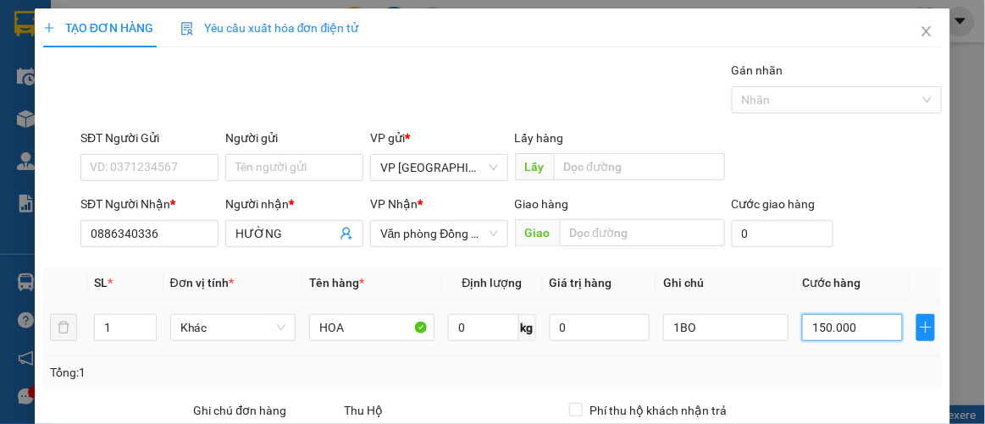
click at [850, 333] on input "150.000" at bounding box center [852, 327] width 100 height 27
click at [861, 226] on div "SĐT Người Nhận * 0886340336 Người nhận * HƯỜNG VP Nhận * Văn phòng Đồng Hới Gia…" at bounding box center [511, 224] width 868 height 59
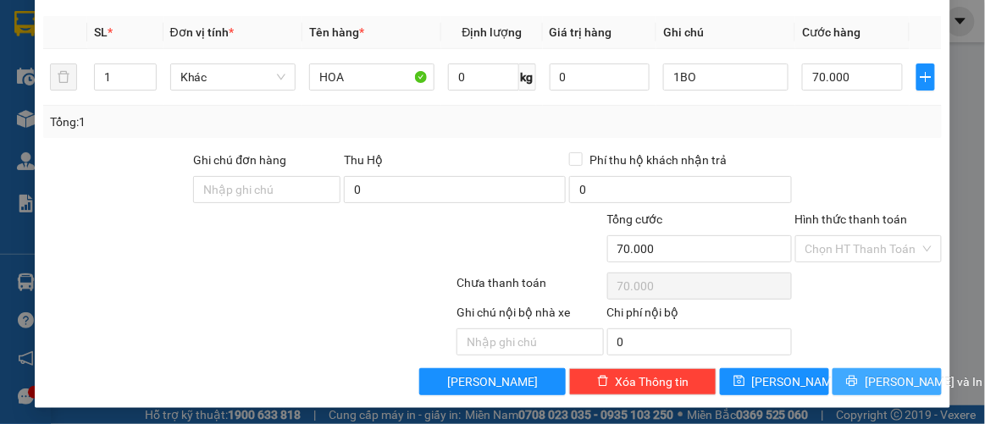
click at [883, 373] on span "[PERSON_NAME] và In" at bounding box center [924, 382] width 119 height 19
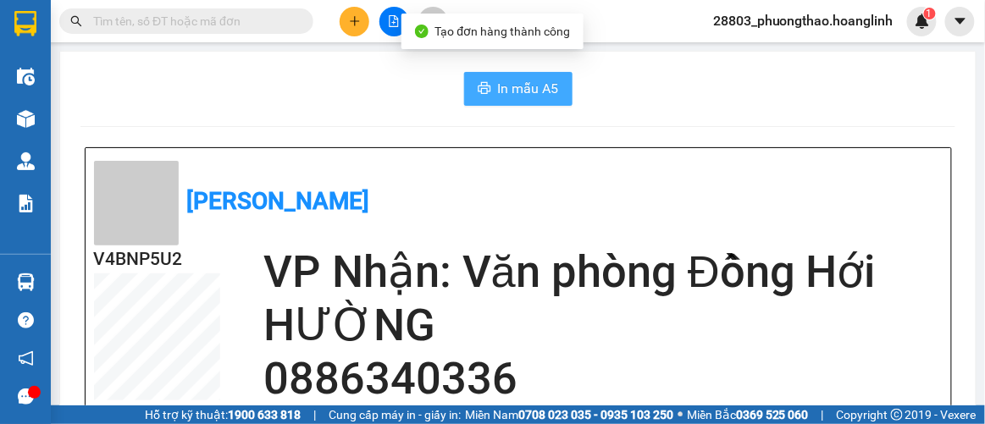
click at [536, 91] on span "In mẫu A5" at bounding box center [528, 88] width 61 height 21
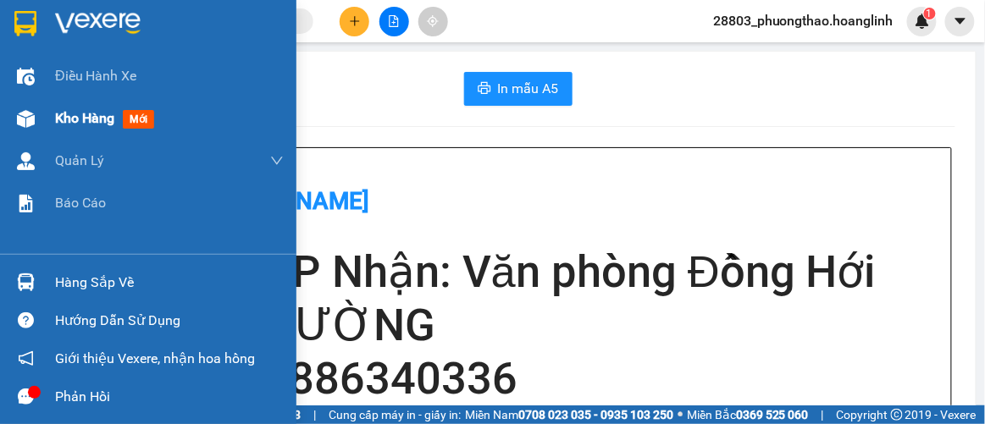
click at [74, 116] on span "Kho hàng" at bounding box center [84, 118] width 59 height 16
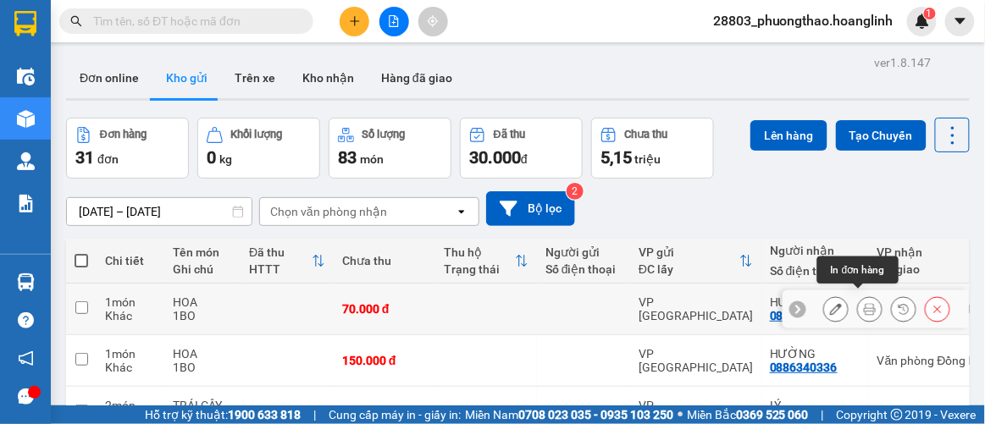
click at [864, 303] on icon at bounding box center [870, 309] width 12 height 12
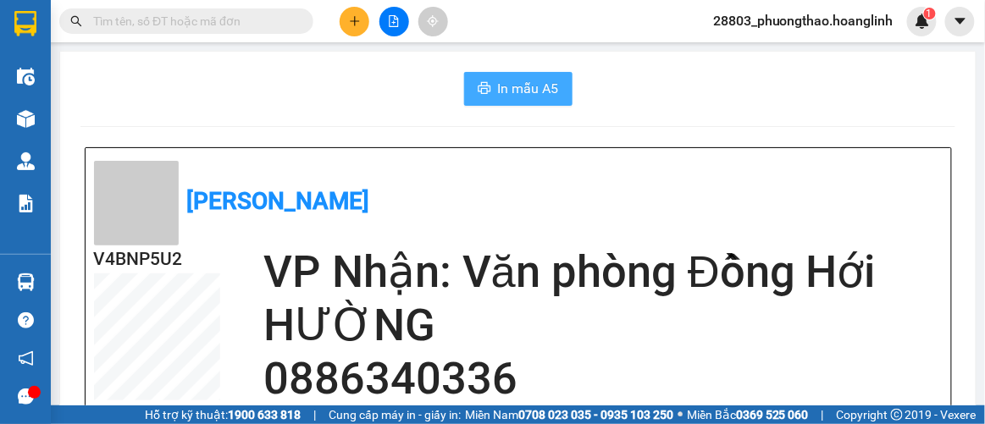
click at [517, 91] on span "In mẫu A5" at bounding box center [528, 88] width 61 height 21
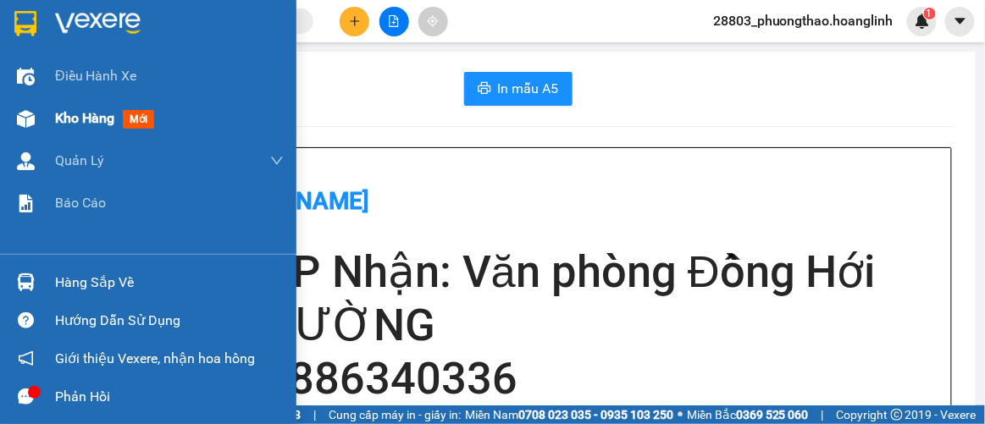
click at [95, 123] on span "Kho hàng" at bounding box center [84, 118] width 59 height 16
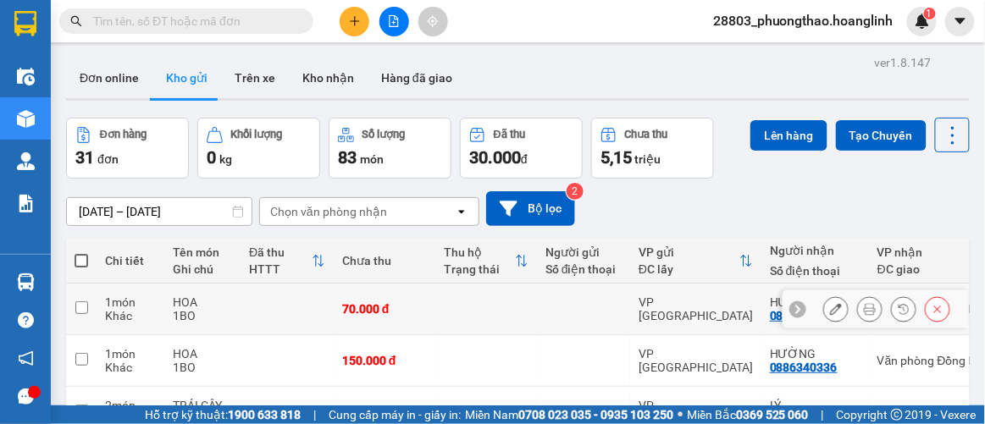
click at [81, 302] on input "checkbox" at bounding box center [81, 308] width 13 height 13
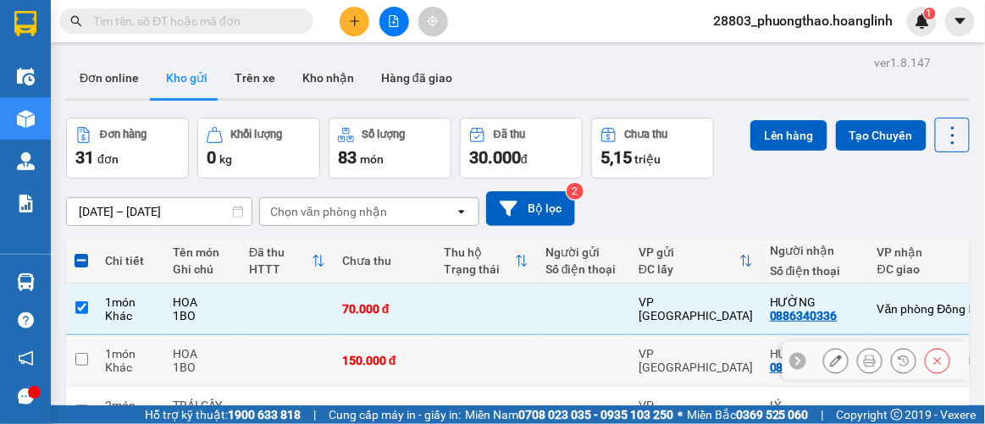
drag, startPoint x: 79, startPoint y: 338, endPoint x: 113, endPoint y: 340, distance: 34.0
click at [80, 353] on input "checkbox" at bounding box center [81, 359] width 13 height 13
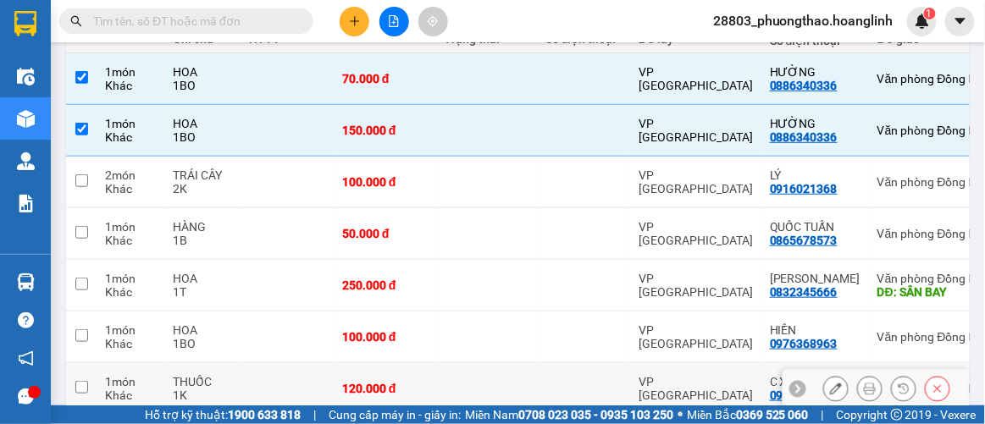
scroll to position [348, 0]
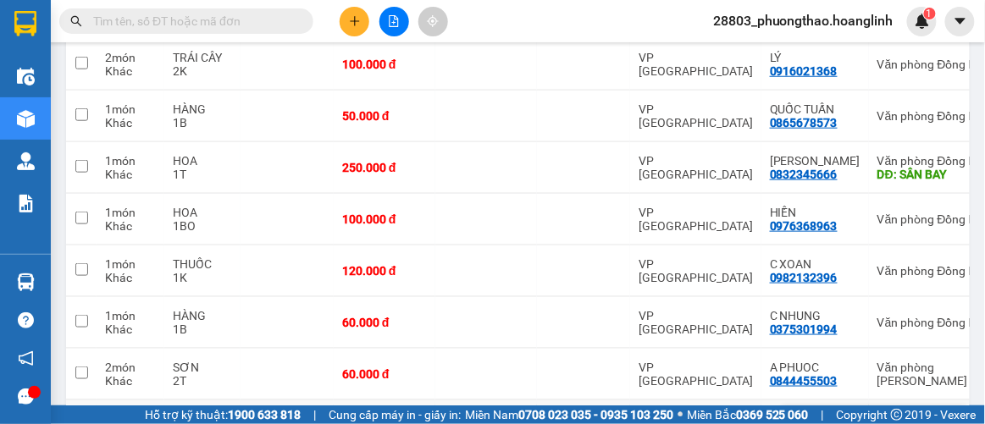
click at [80, 418] on input "checkbox" at bounding box center [81, 424] width 13 height 13
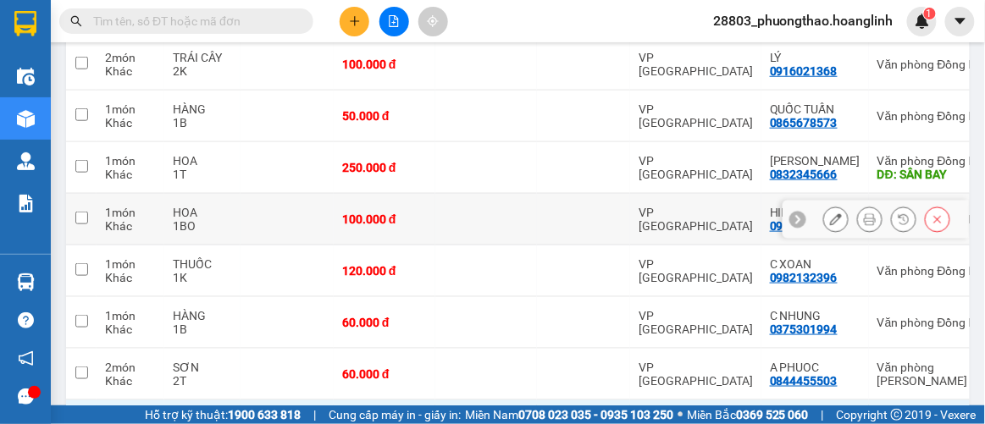
scroll to position [40, 0]
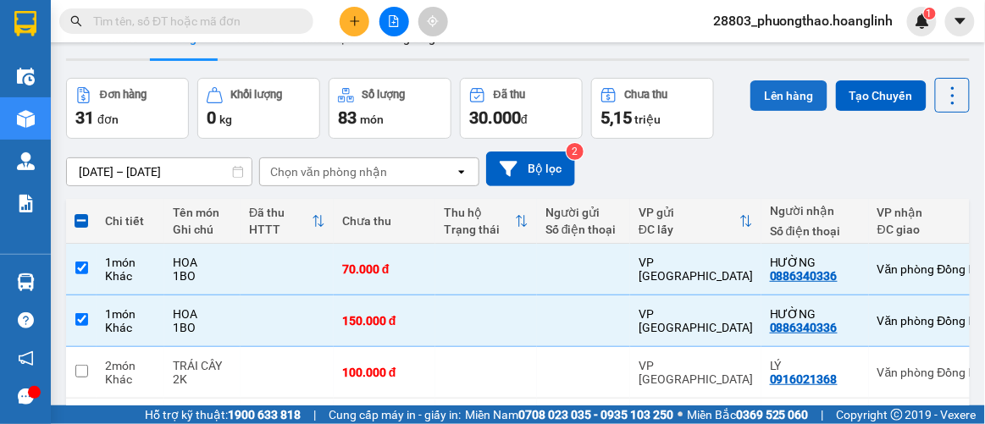
click at [781, 96] on button "Lên hàng" at bounding box center [788, 95] width 77 height 30
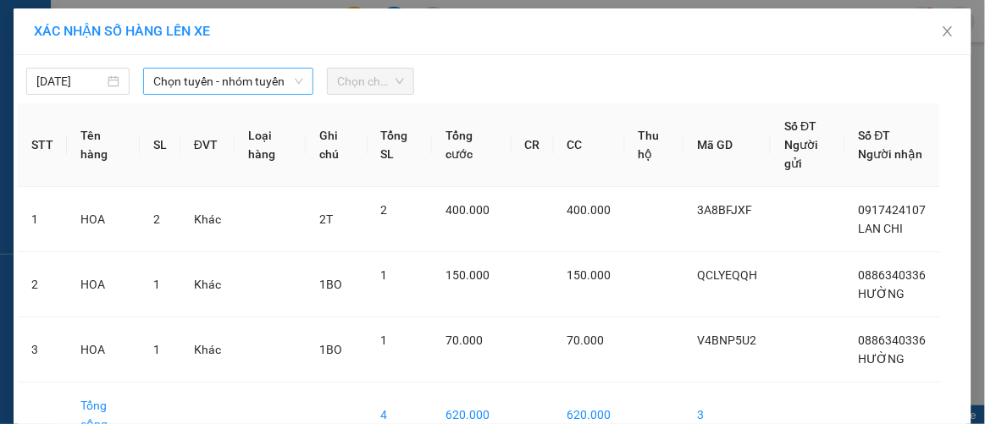
click at [185, 82] on span "Chọn tuyến - nhóm tuyến" at bounding box center [228, 81] width 150 height 25
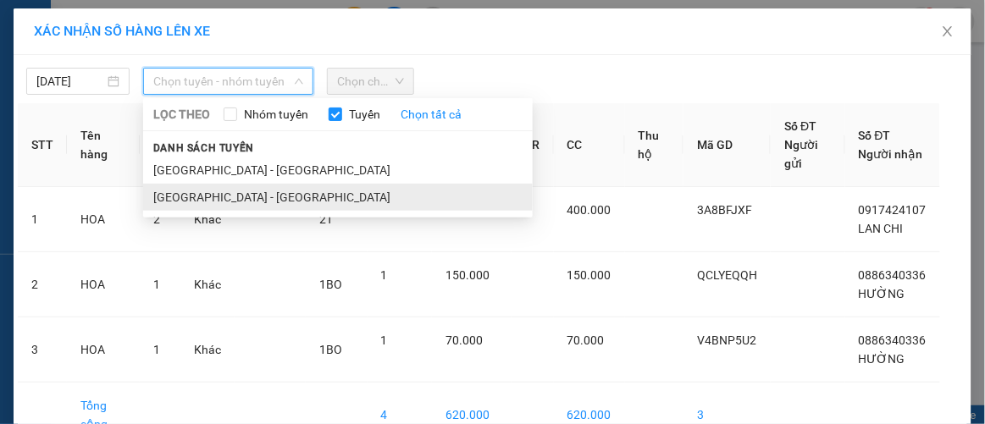
click at [193, 200] on li "[GEOGRAPHIC_DATA] - [GEOGRAPHIC_DATA]" at bounding box center [338, 197] width 390 height 27
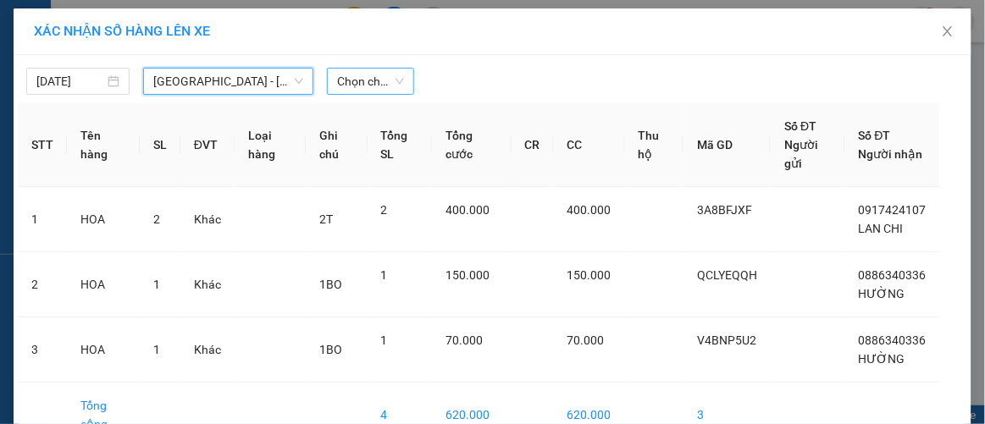
click at [363, 75] on span "Chọn chuyến" at bounding box center [370, 81] width 66 height 25
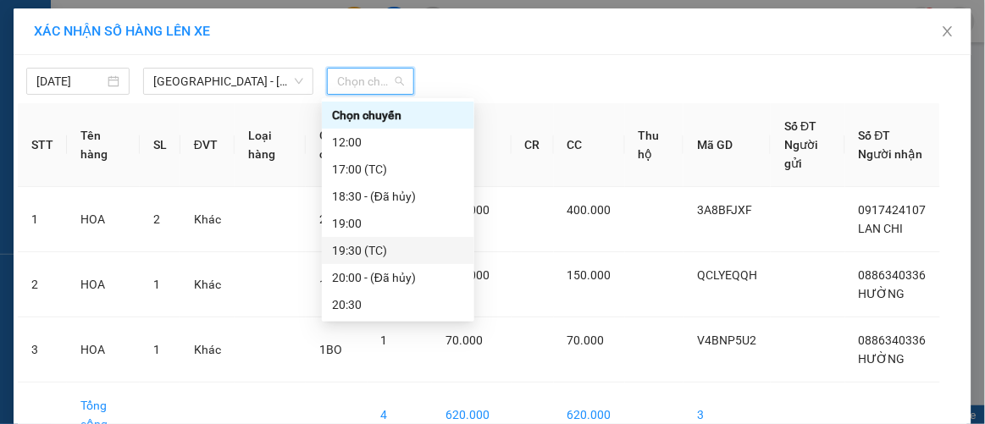
click at [365, 250] on div "19:30 (TC)" at bounding box center [398, 250] width 132 height 19
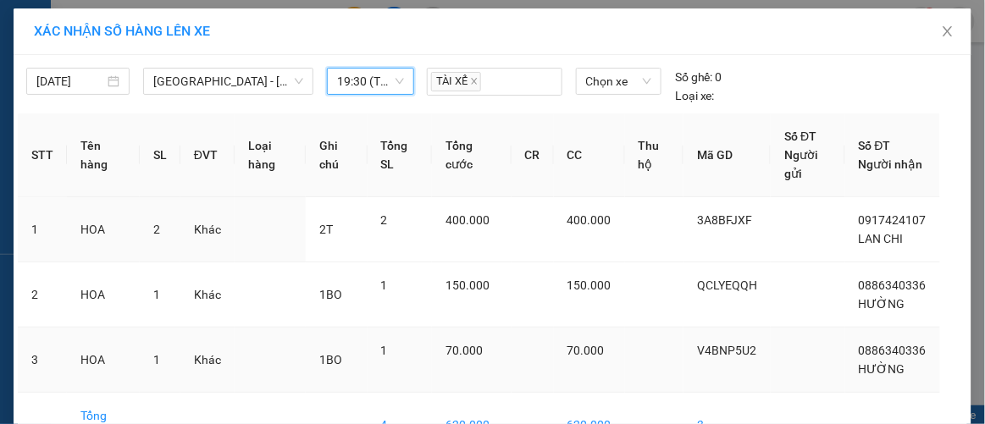
scroll to position [108, 0]
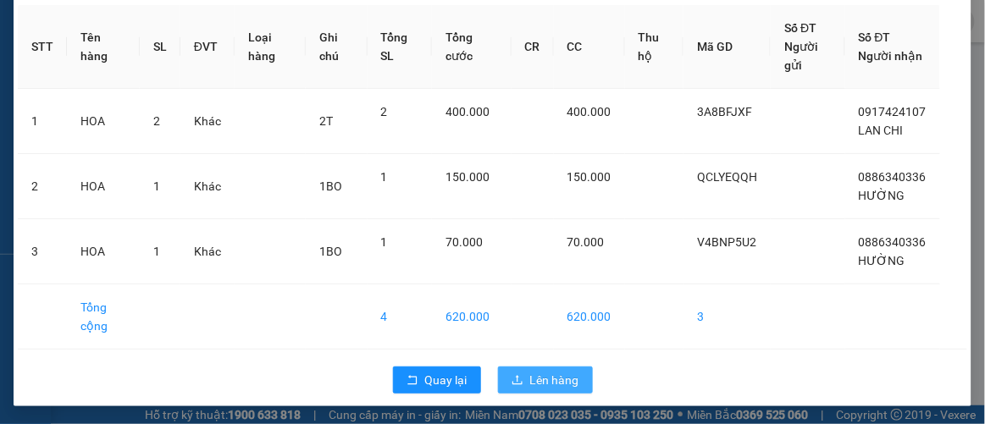
click at [544, 373] on span "Lên hàng" at bounding box center [554, 380] width 49 height 19
